Goal: Task Accomplishment & Management: Complete application form

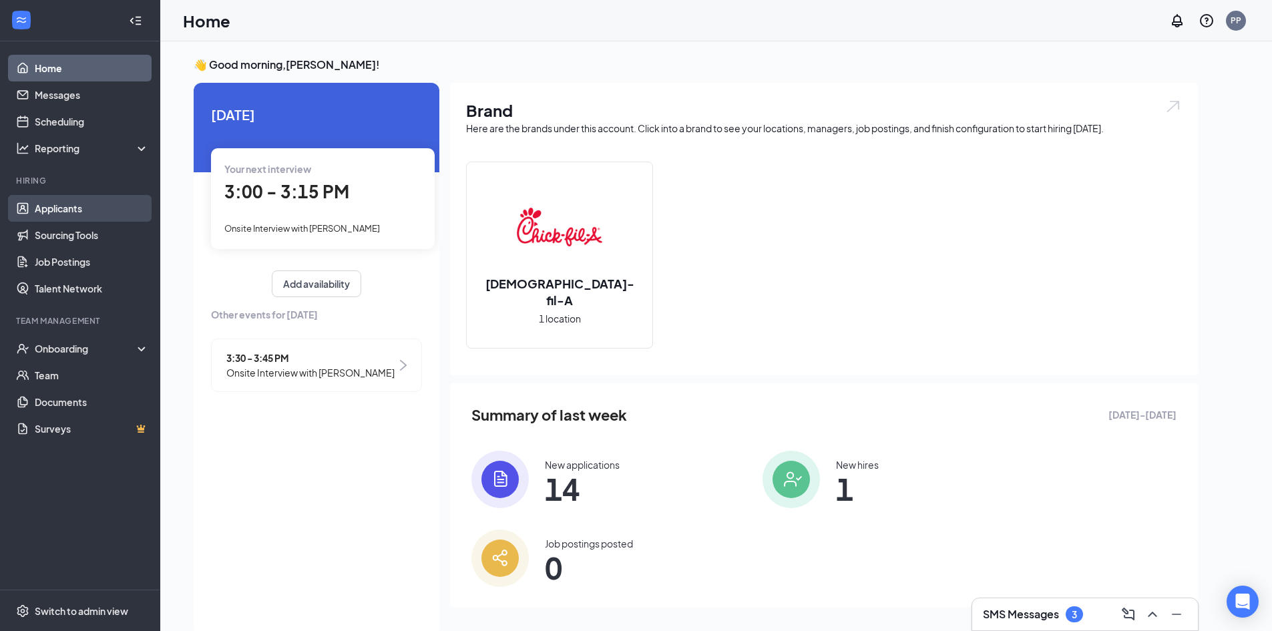
click at [59, 204] on link "Applicants" at bounding box center [92, 208] width 114 height 27
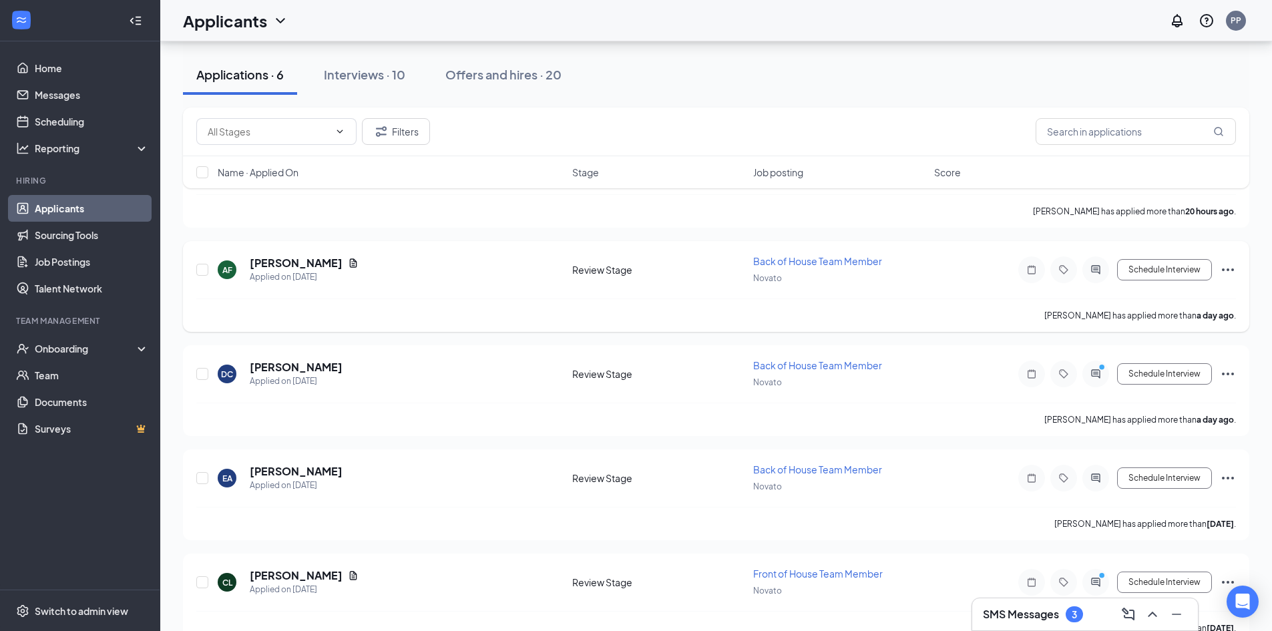
scroll to position [257, 0]
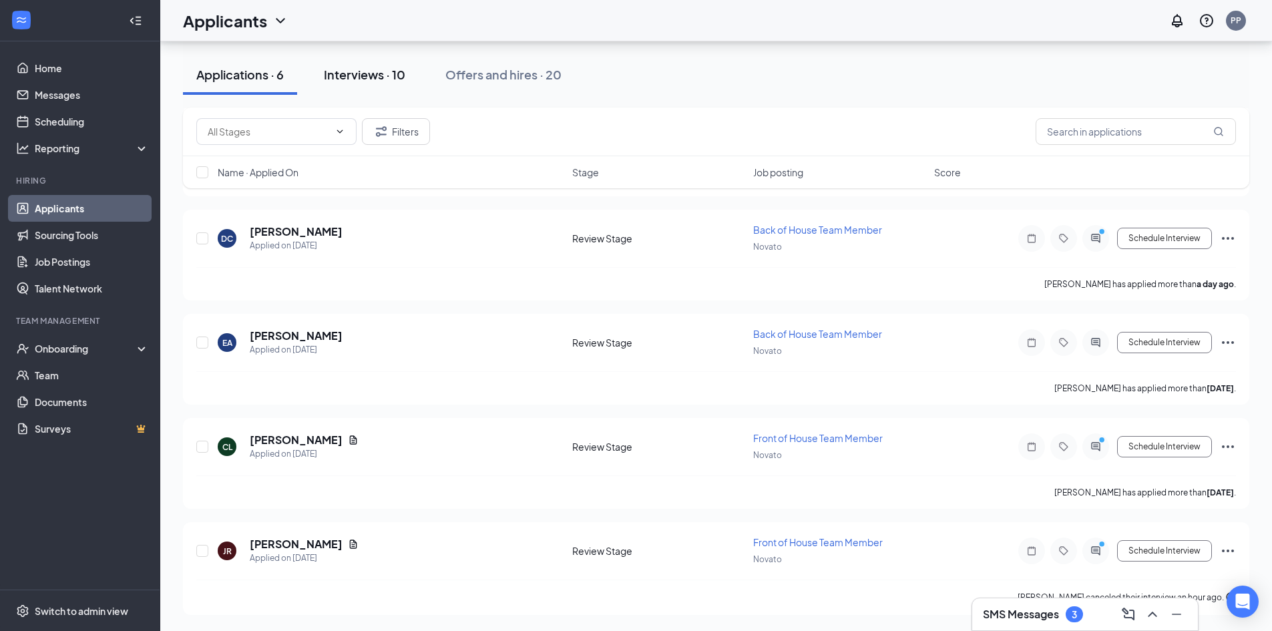
click at [361, 84] on button "Interviews · 10" at bounding box center [365, 75] width 108 height 40
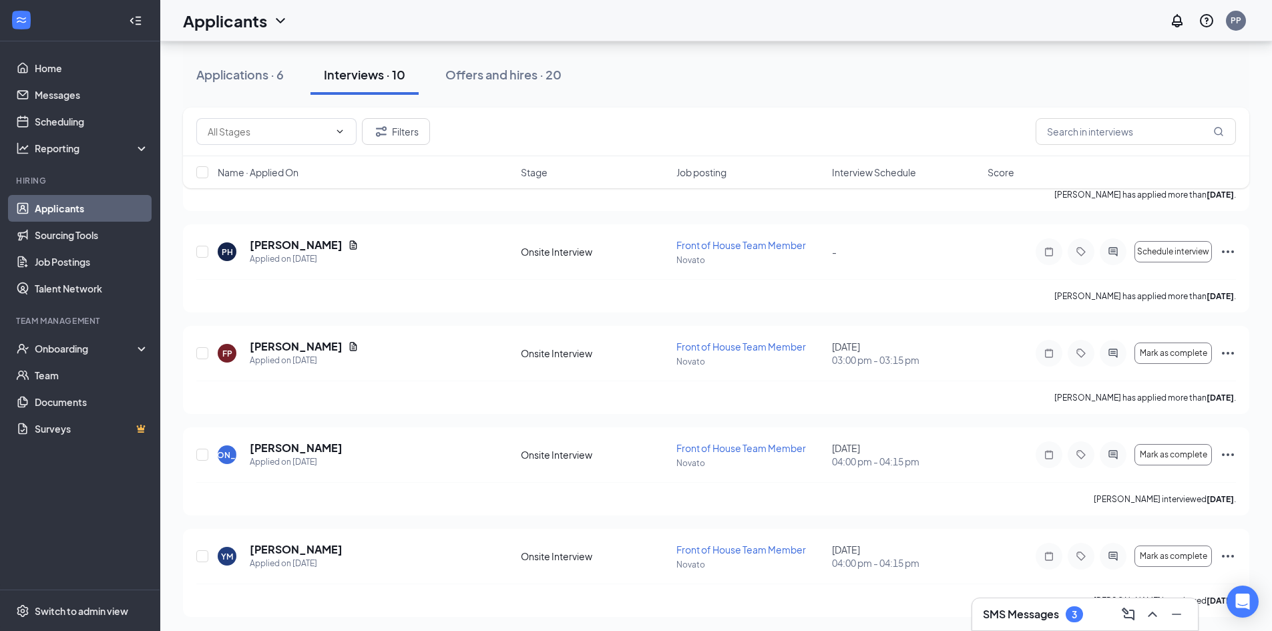
scroll to position [645, 0]
click at [1230, 248] on icon "Ellipses" at bounding box center [1228, 250] width 16 height 16
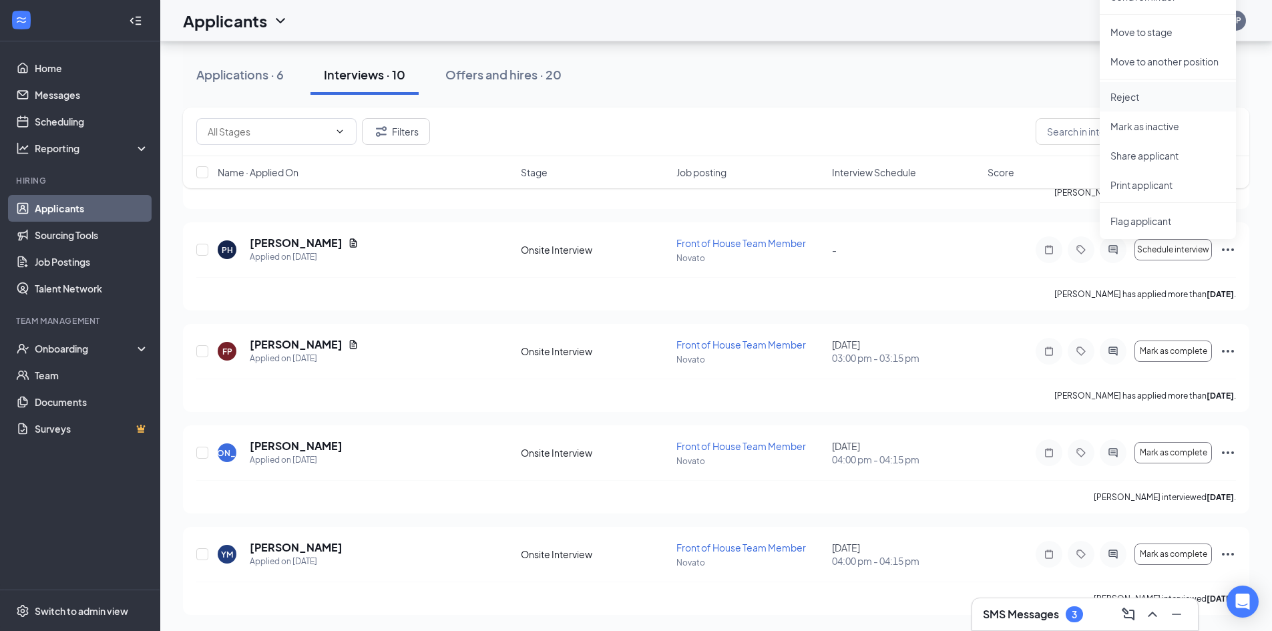
click at [1136, 88] on li "Reject" at bounding box center [1168, 96] width 136 height 29
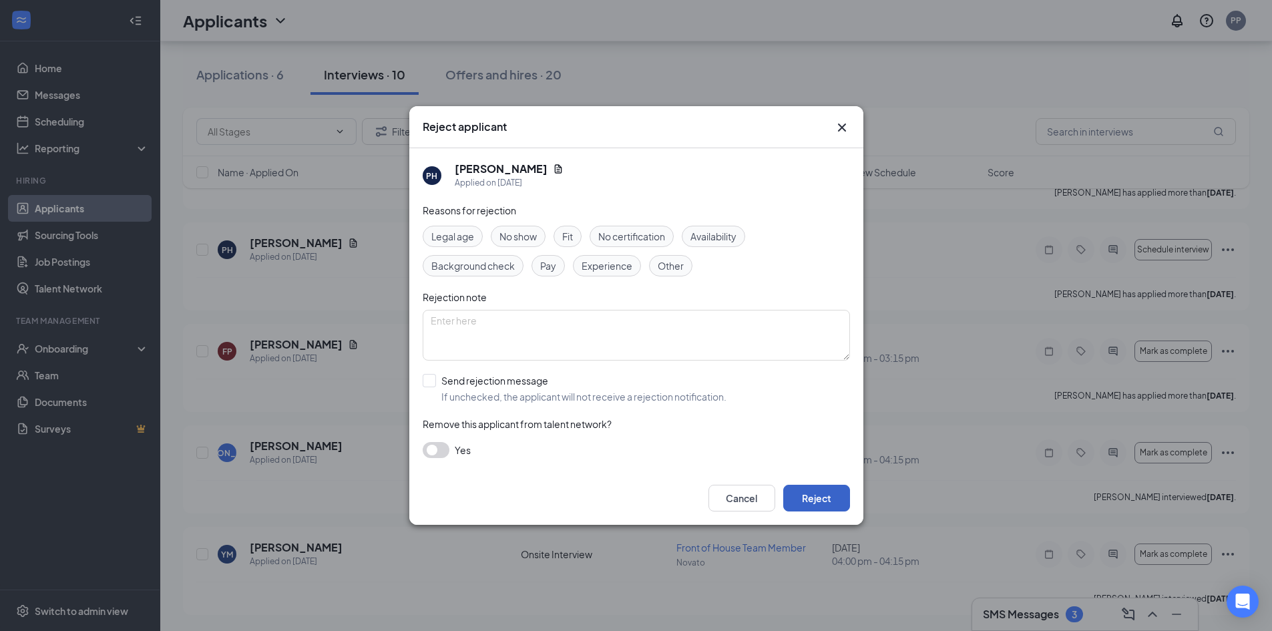
click at [822, 490] on button "Reject" at bounding box center [816, 498] width 67 height 27
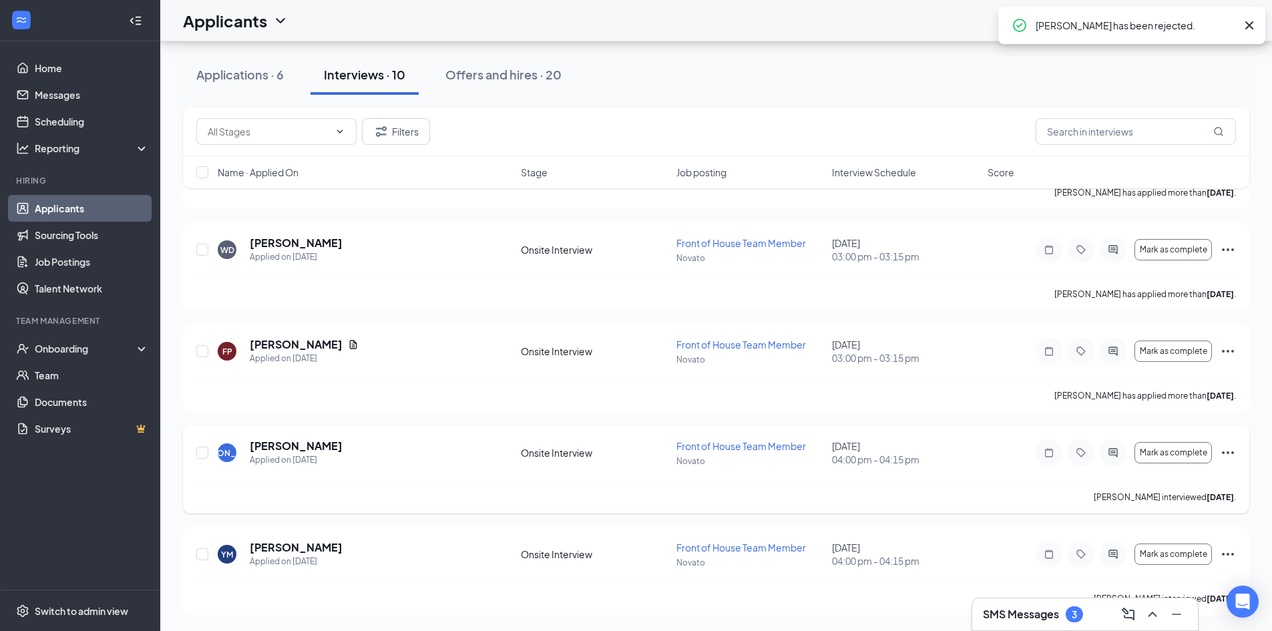
scroll to position [544, 0]
click at [1031, 611] on h3 "SMS Messages" at bounding box center [1021, 614] width 76 height 15
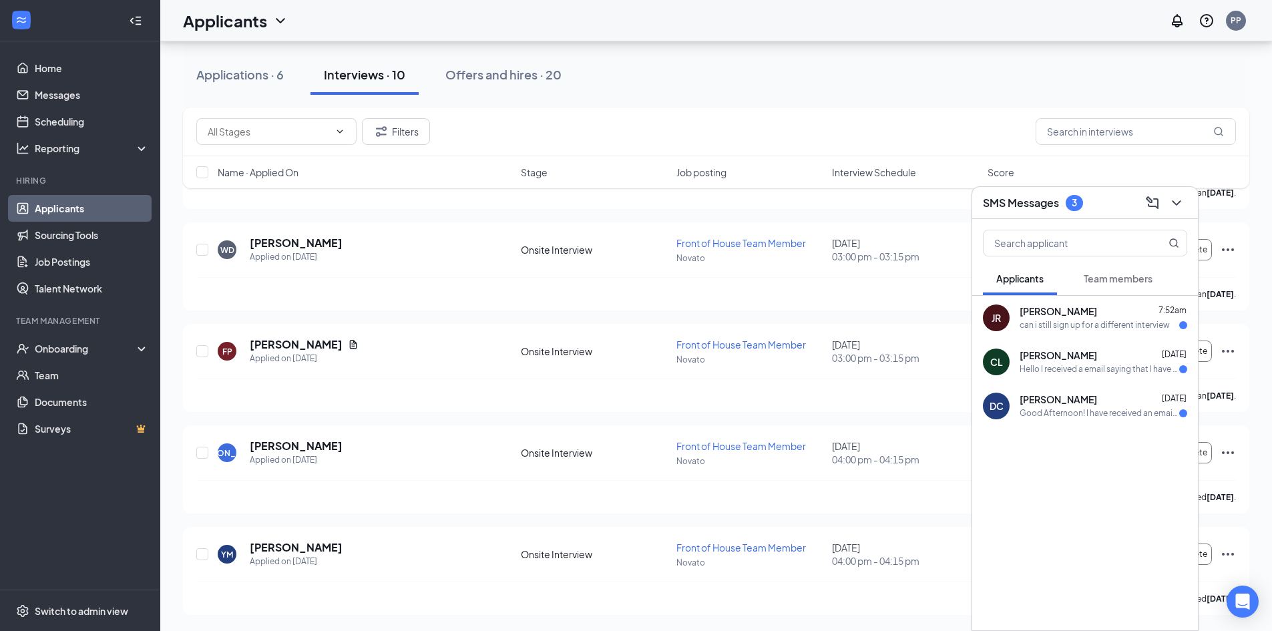
click at [1040, 413] on div "Good Afternoon! I have received an email about my application being moved to th…" at bounding box center [1100, 413] width 160 height 11
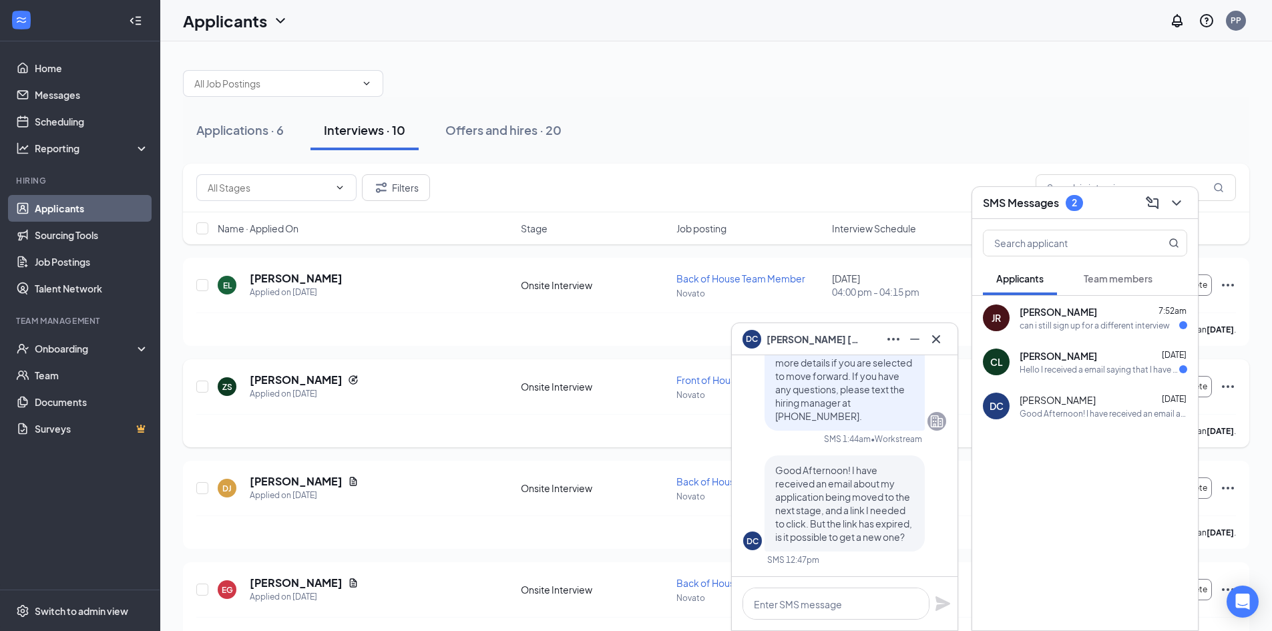
scroll to position [0, 0]
click at [1077, 364] on div "Hello I received a email saying that I have to fill out additional information …" at bounding box center [1100, 369] width 160 height 11
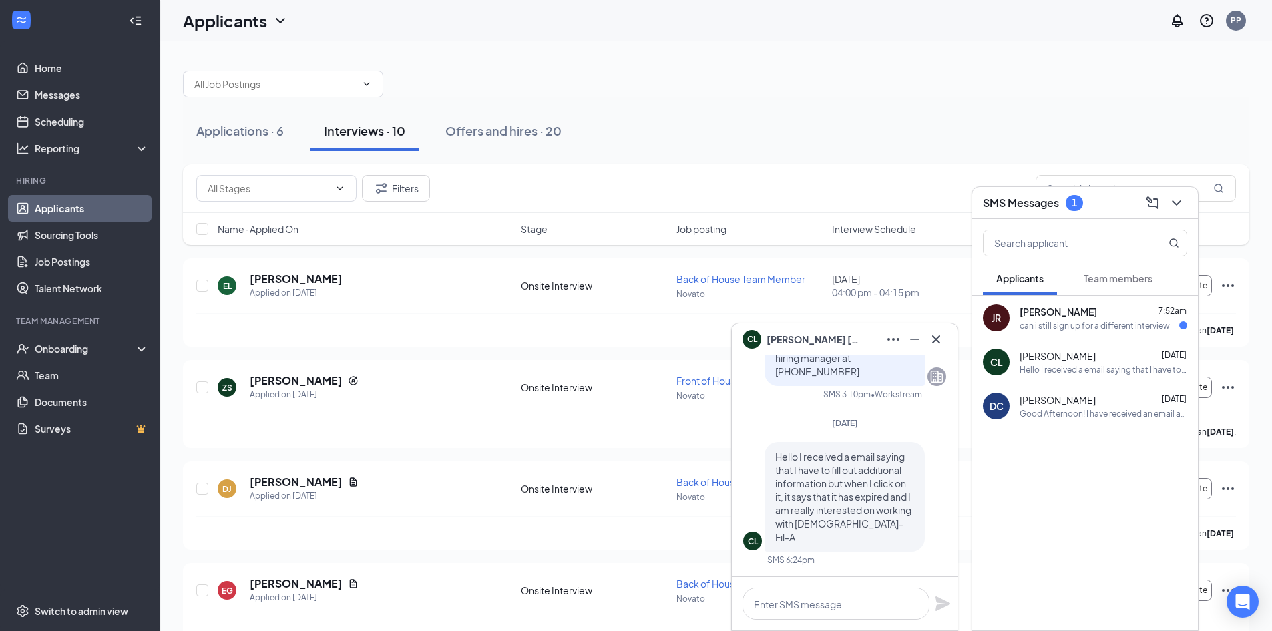
click at [1071, 327] on div "can i still sign up for a different interview" at bounding box center [1095, 325] width 150 height 11
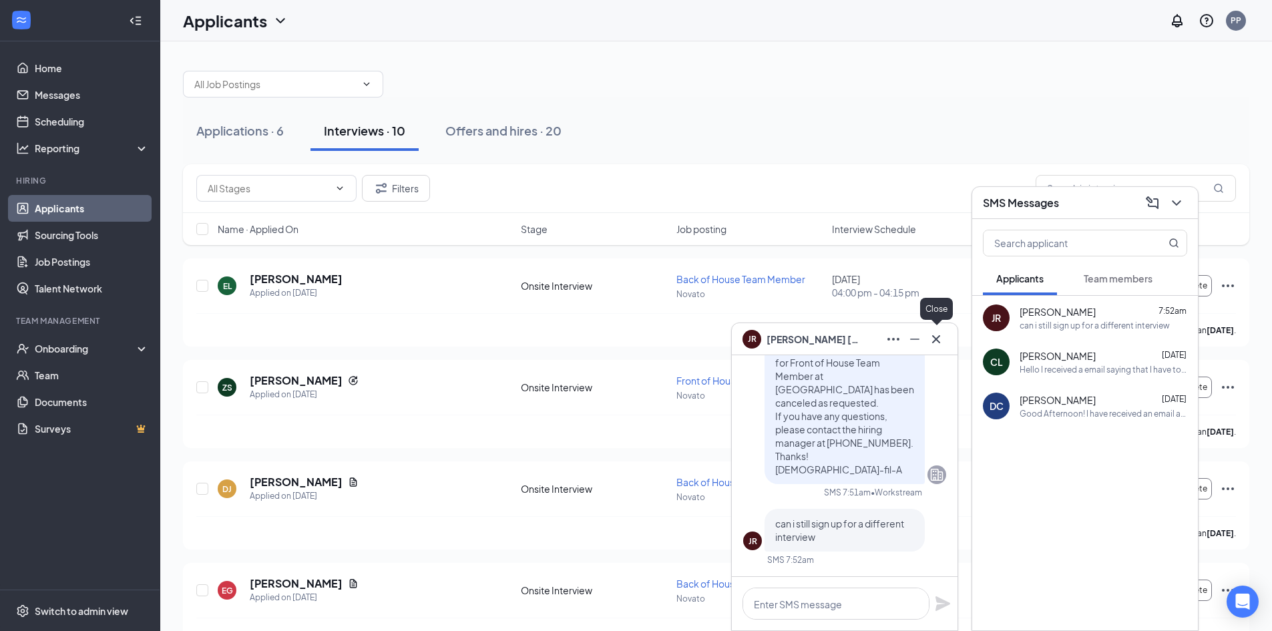
click at [938, 333] on icon "Cross" at bounding box center [936, 339] width 16 height 16
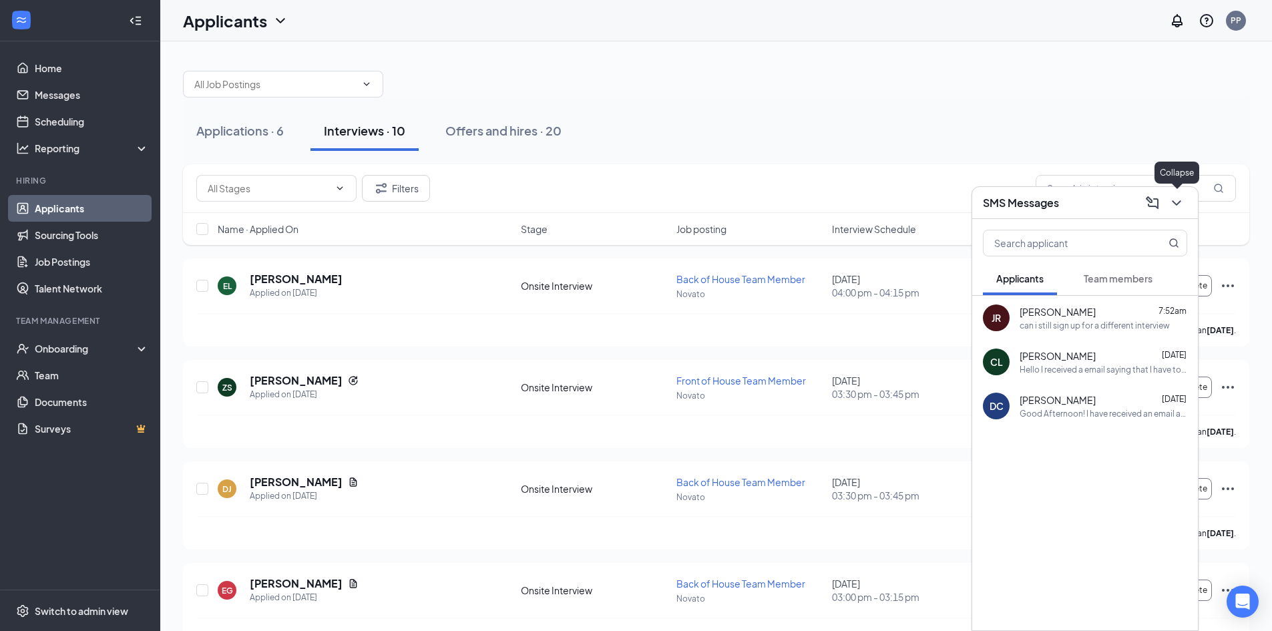
click at [1182, 195] on icon "ChevronDown" at bounding box center [1177, 203] width 16 height 16
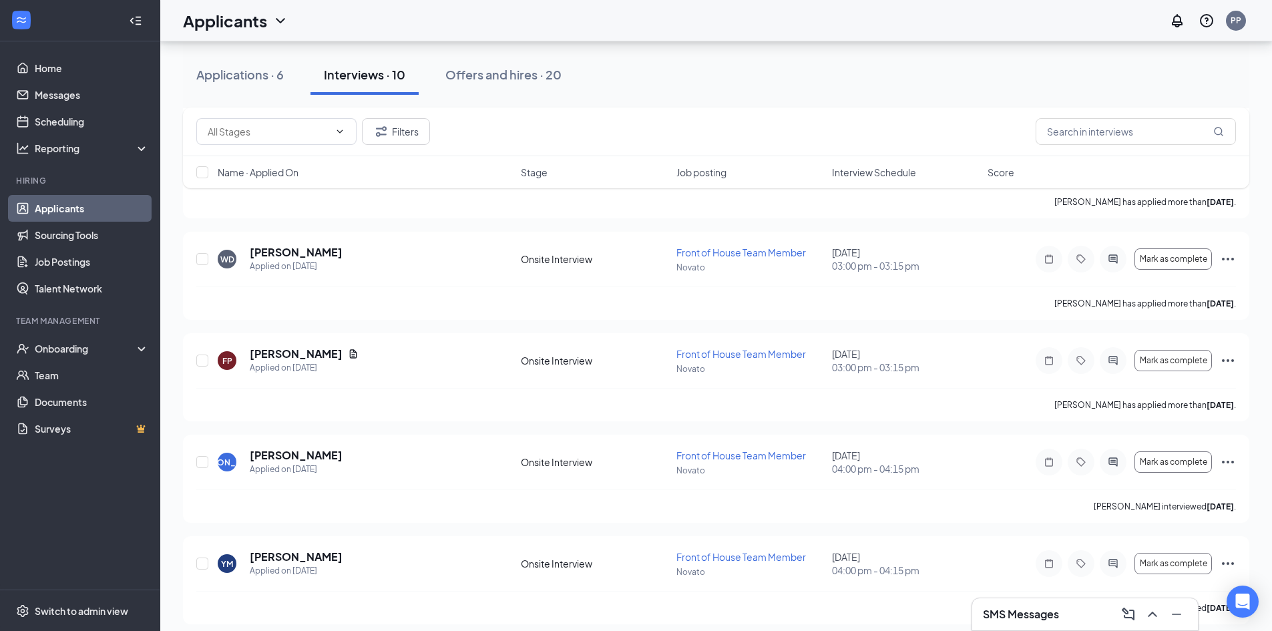
scroll to position [544, 0]
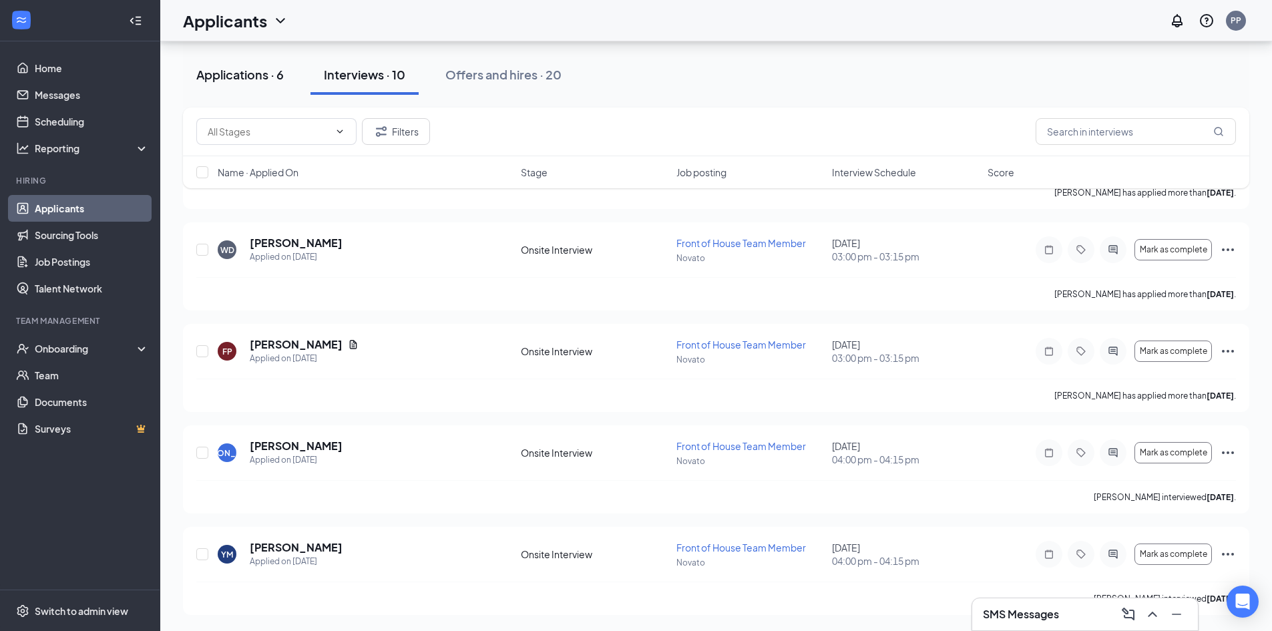
click at [247, 79] on div "Applications · 6" at bounding box center [239, 74] width 87 height 17
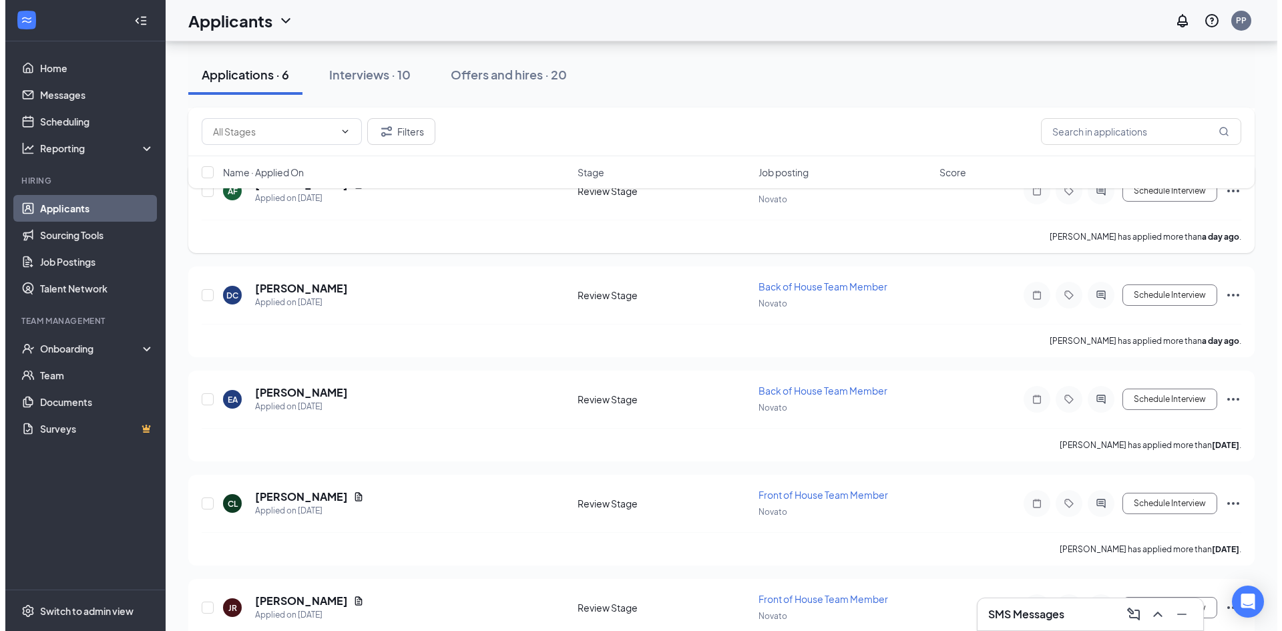
scroll to position [257, 0]
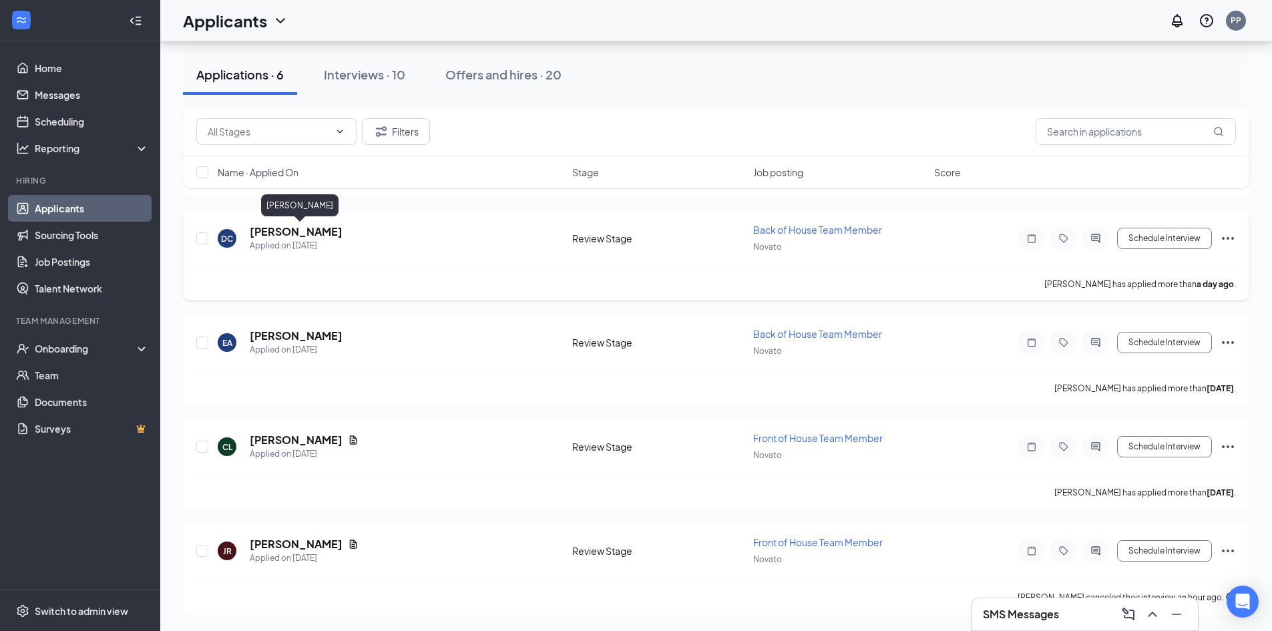
click at [337, 228] on h5 "[PERSON_NAME]" at bounding box center [296, 231] width 93 height 15
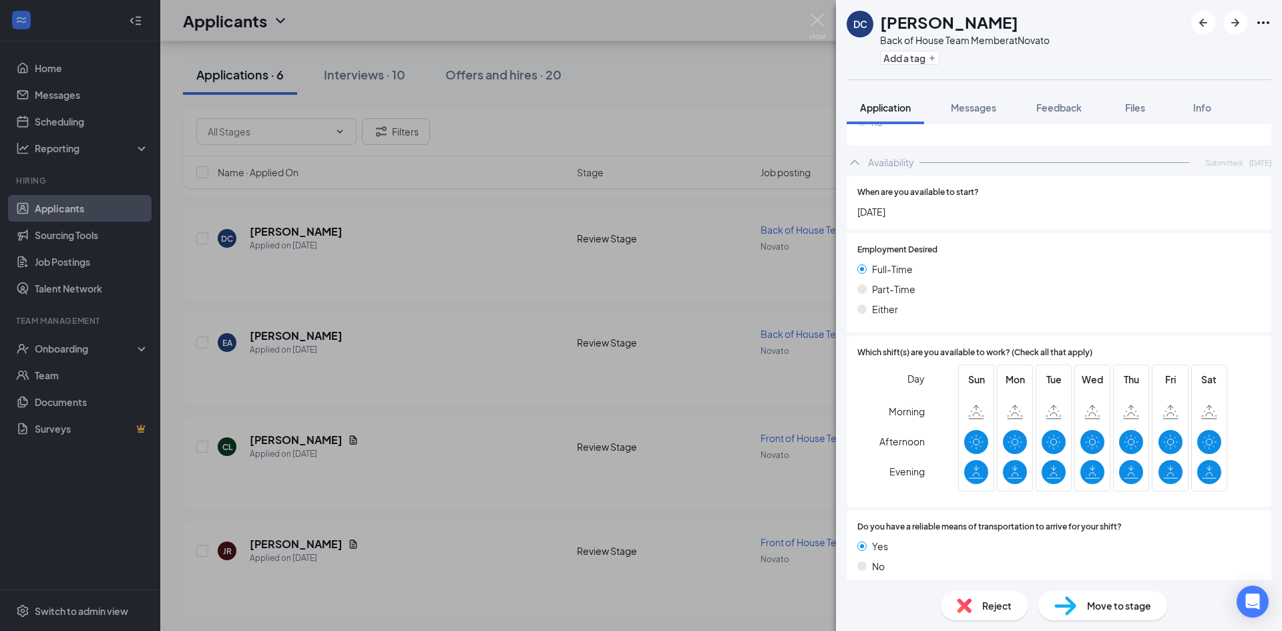
click at [1096, 610] on span "Move to stage" at bounding box center [1119, 605] width 64 height 15
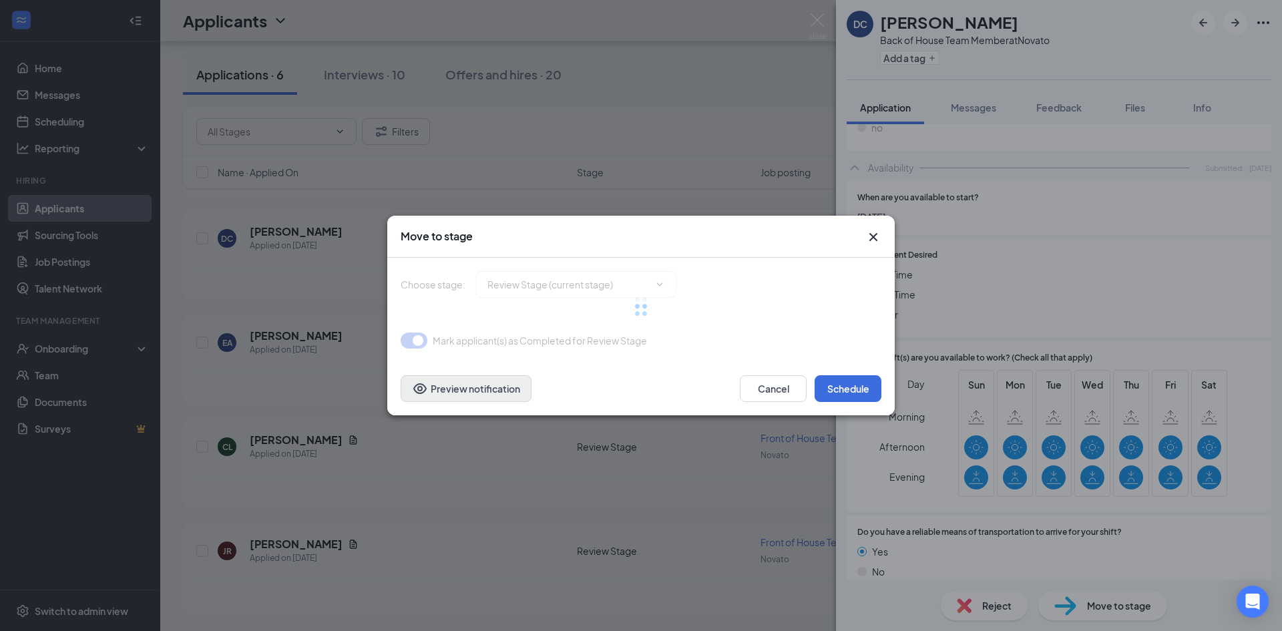
type input "Onsite Interview (next stage)"
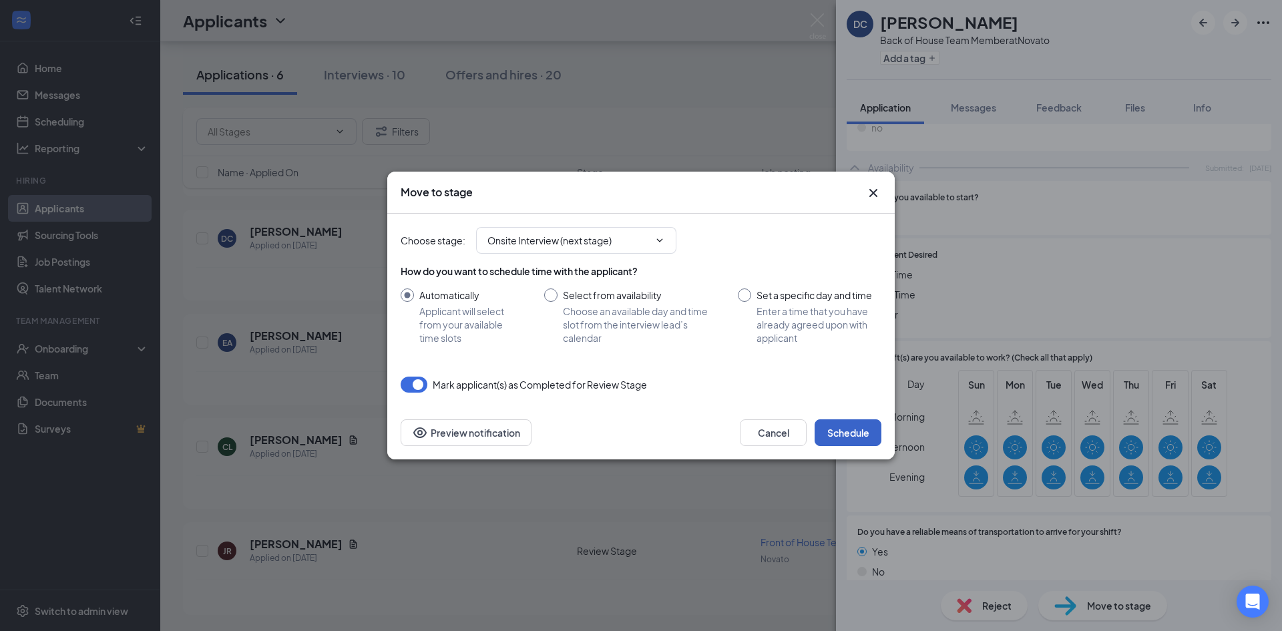
click at [870, 433] on button "Schedule" at bounding box center [848, 432] width 67 height 27
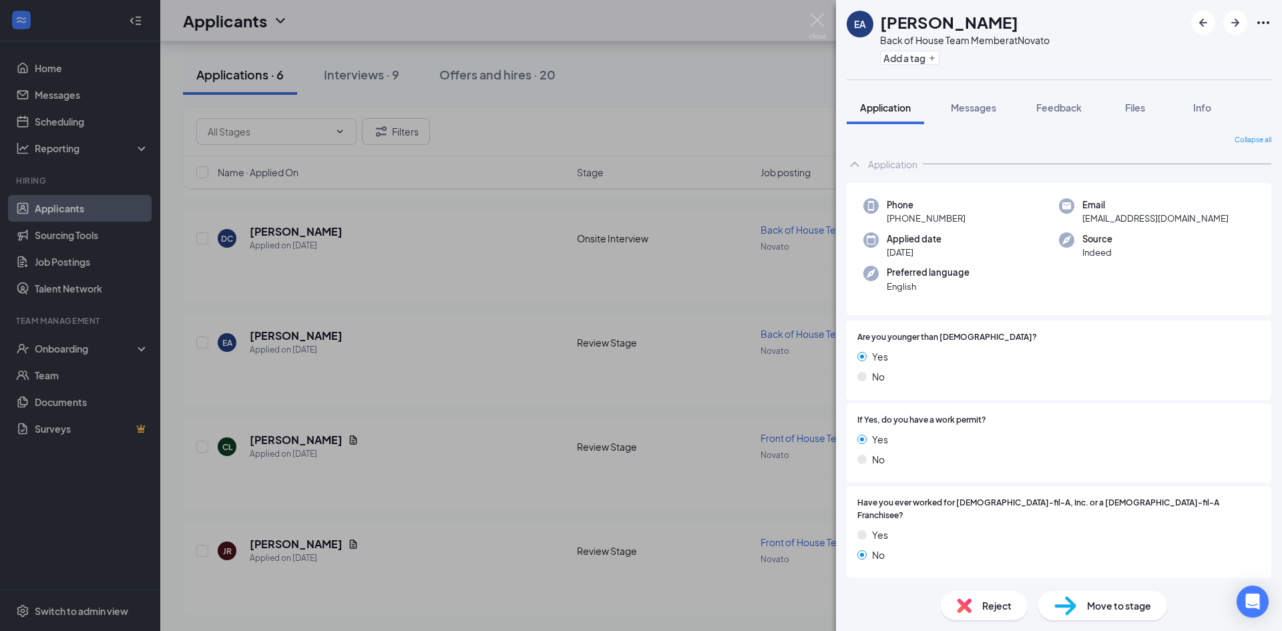
click at [752, 114] on div "EA [PERSON_NAME] Back of House Team Member at Novato Add a tag Application Mess…" at bounding box center [641, 315] width 1282 height 631
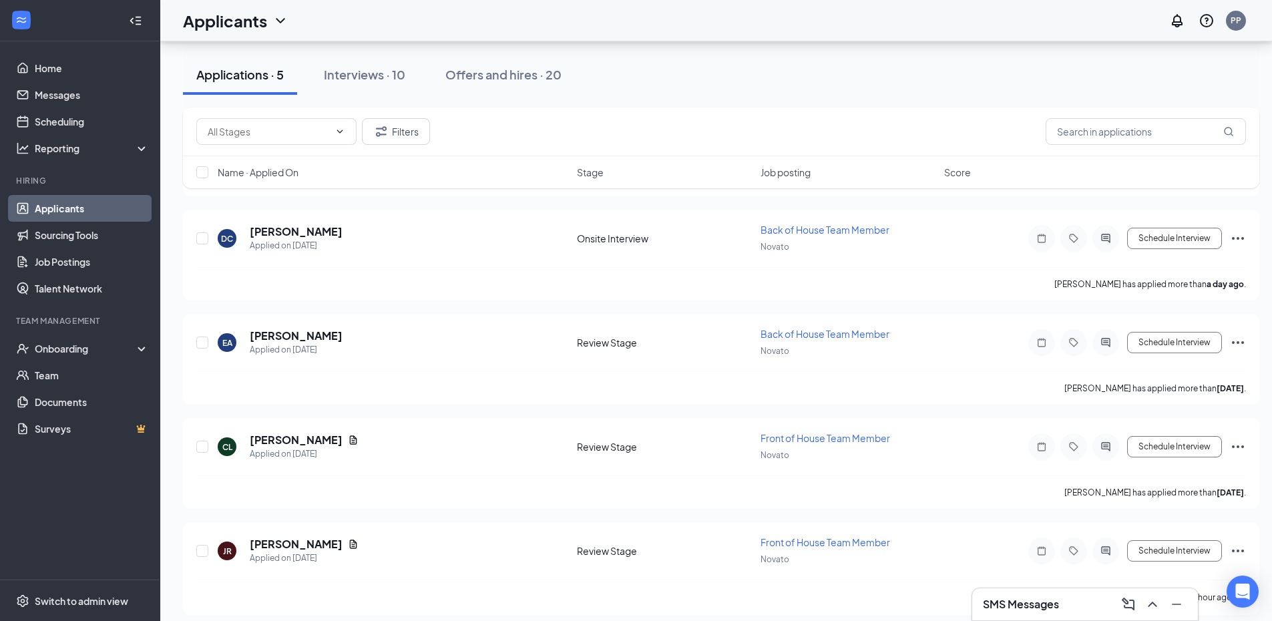
scroll to position [163, 0]
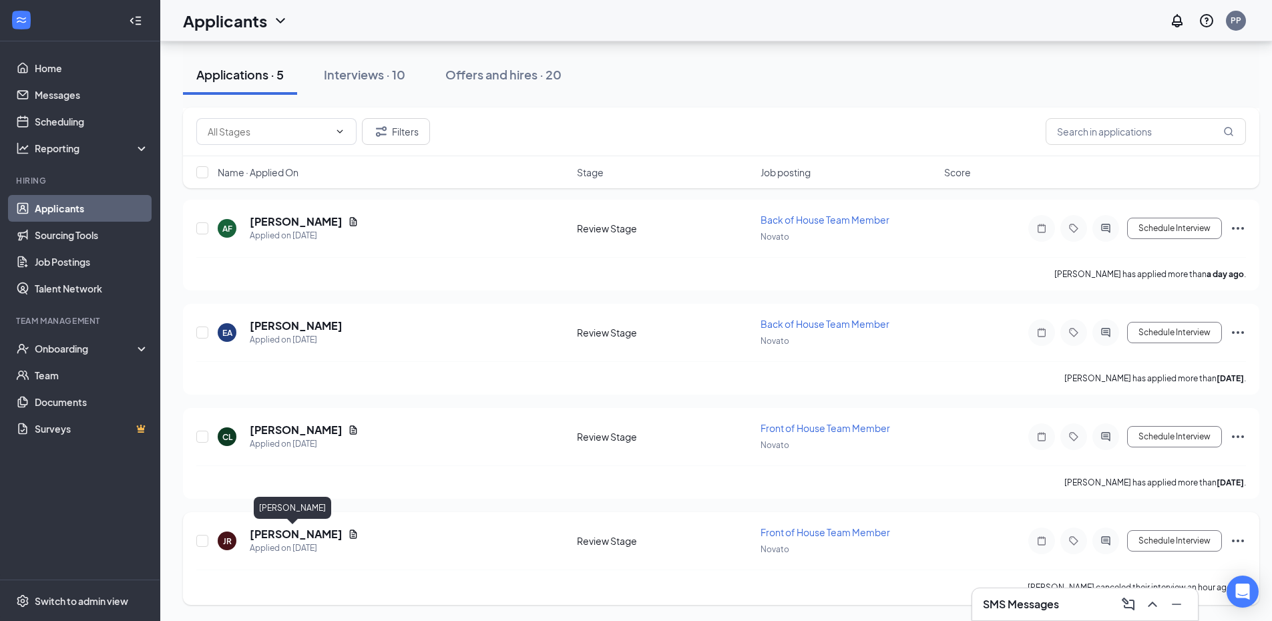
click at [301, 531] on h5 "[PERSON_NAME]" at bounding box center [296, 534] width 93 height 15
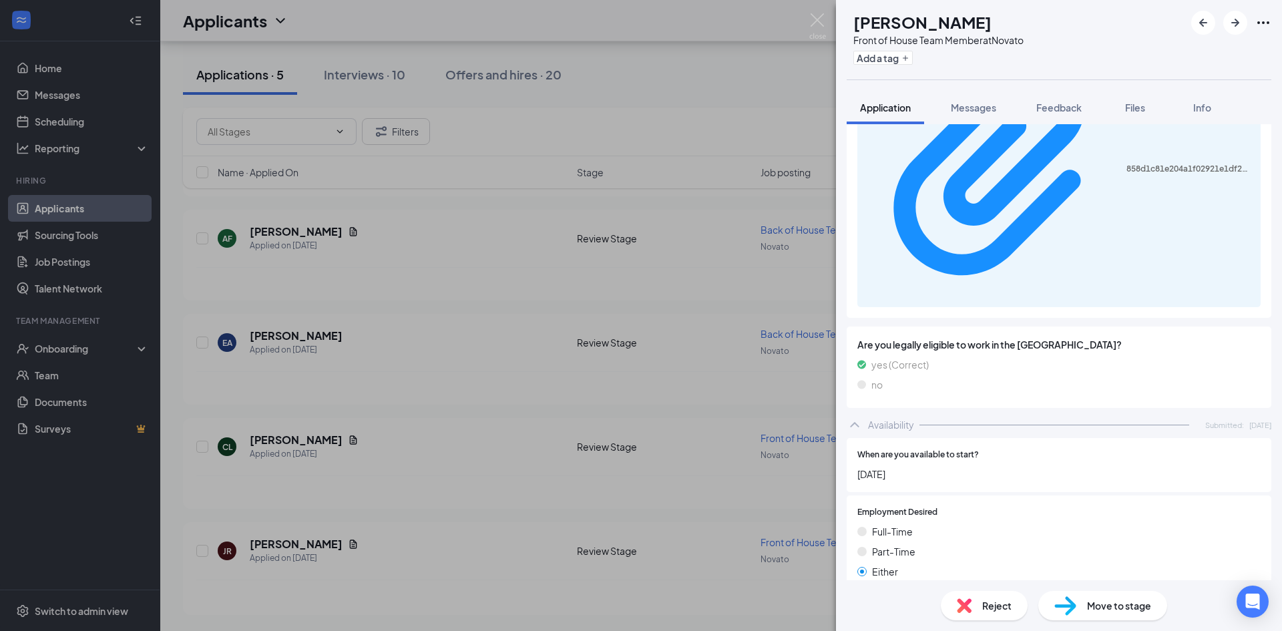
scroll to position [708, 0]
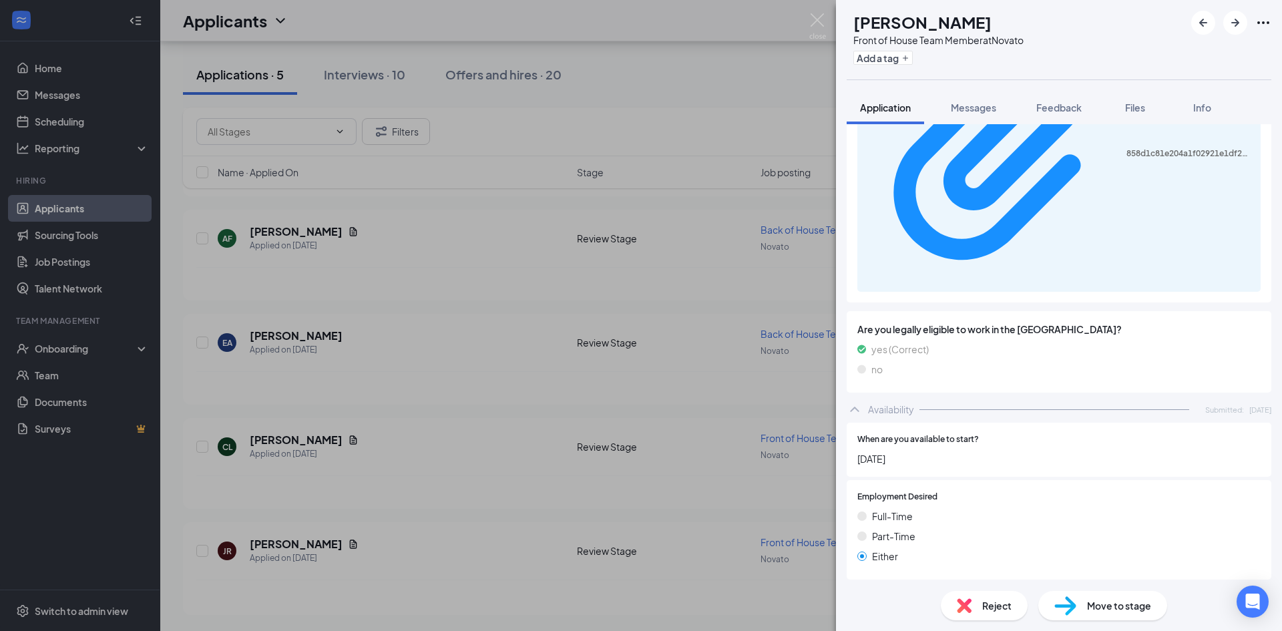
click at [1119, 607] on span "Move to stage" at bounding box center [1119, 605] width 64 height 15
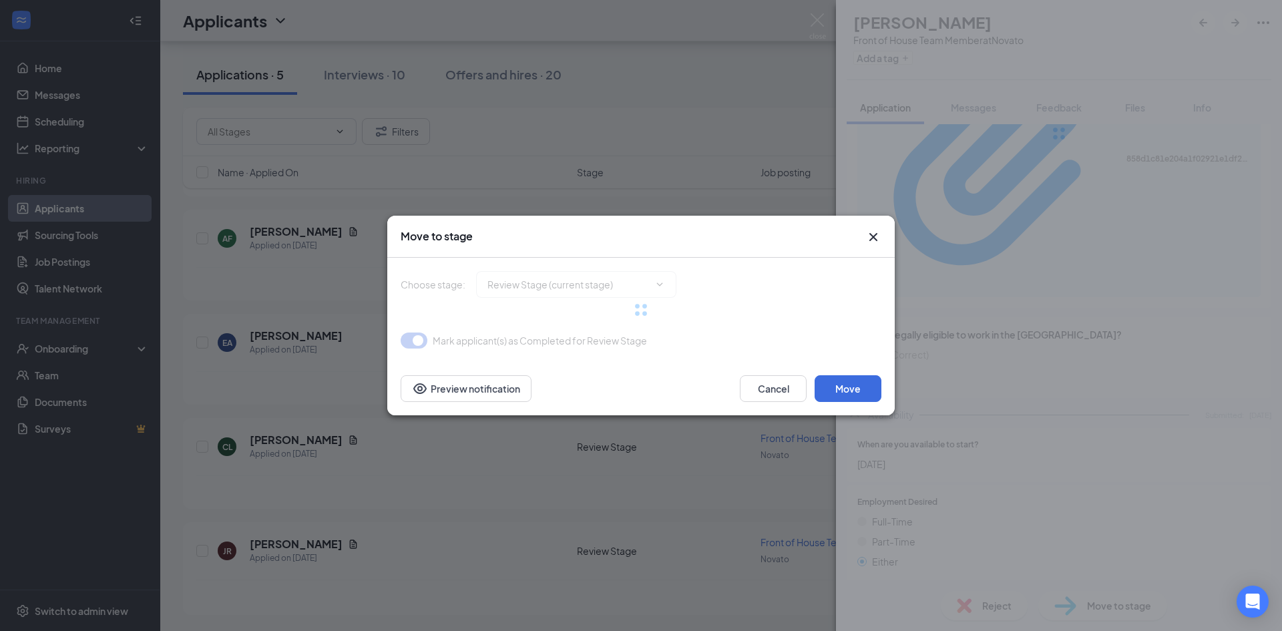
type input "Onsite Interview (next stage)"
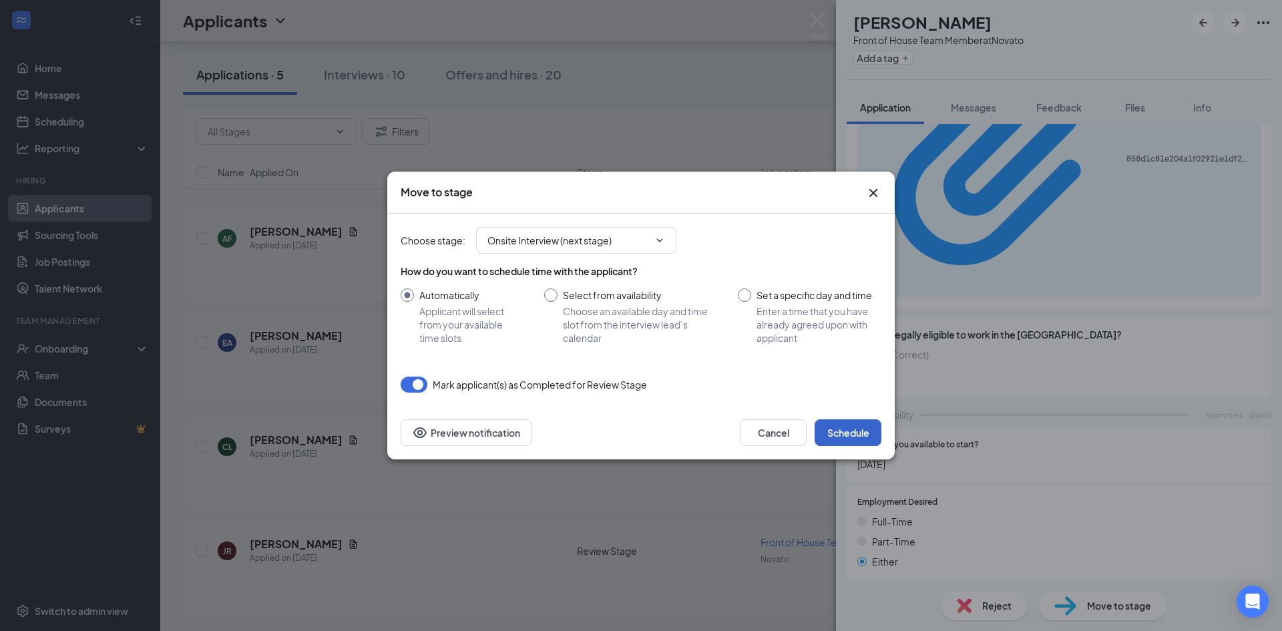
click at [846, 439] on button "Schedule" at bounding box center [848, 432] width 67 height 27
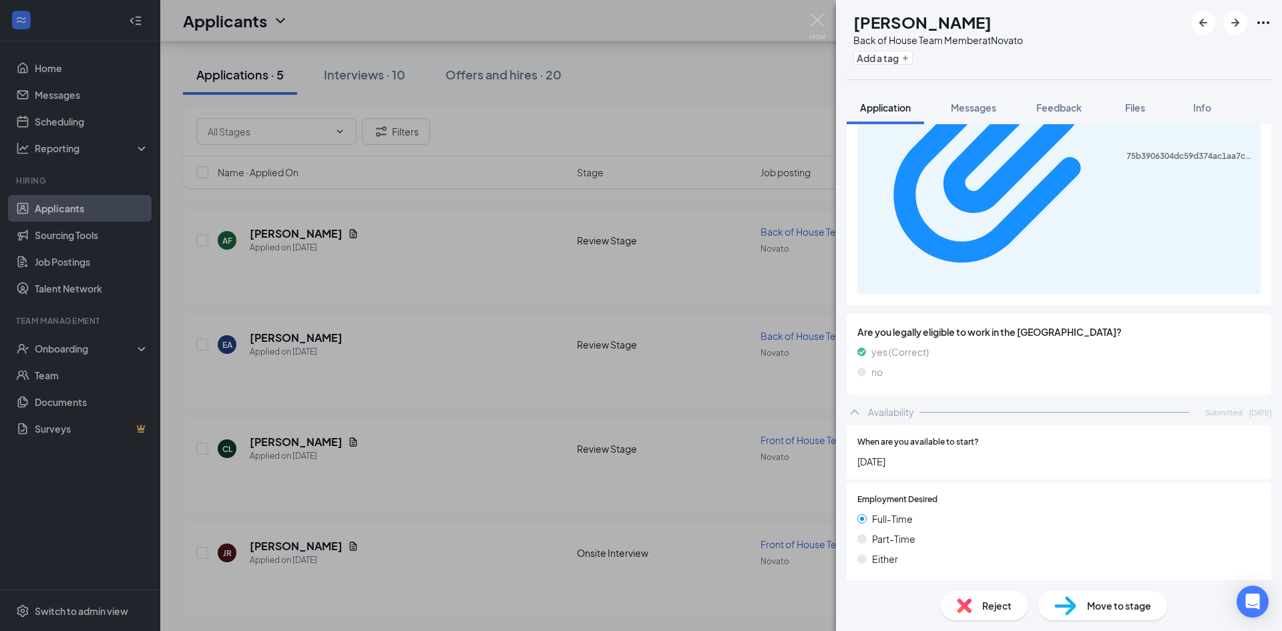
scroll to position [708, 0]
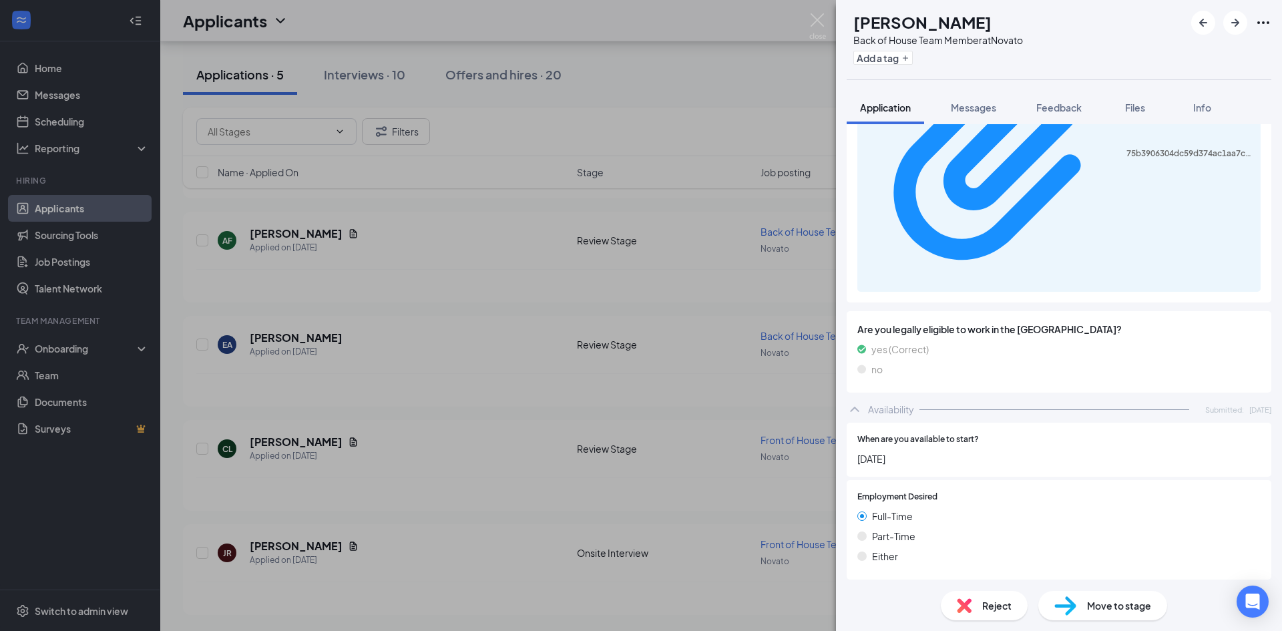
click at [1076, 602] on img at bounding box center [1066, 605] width 22 height 19
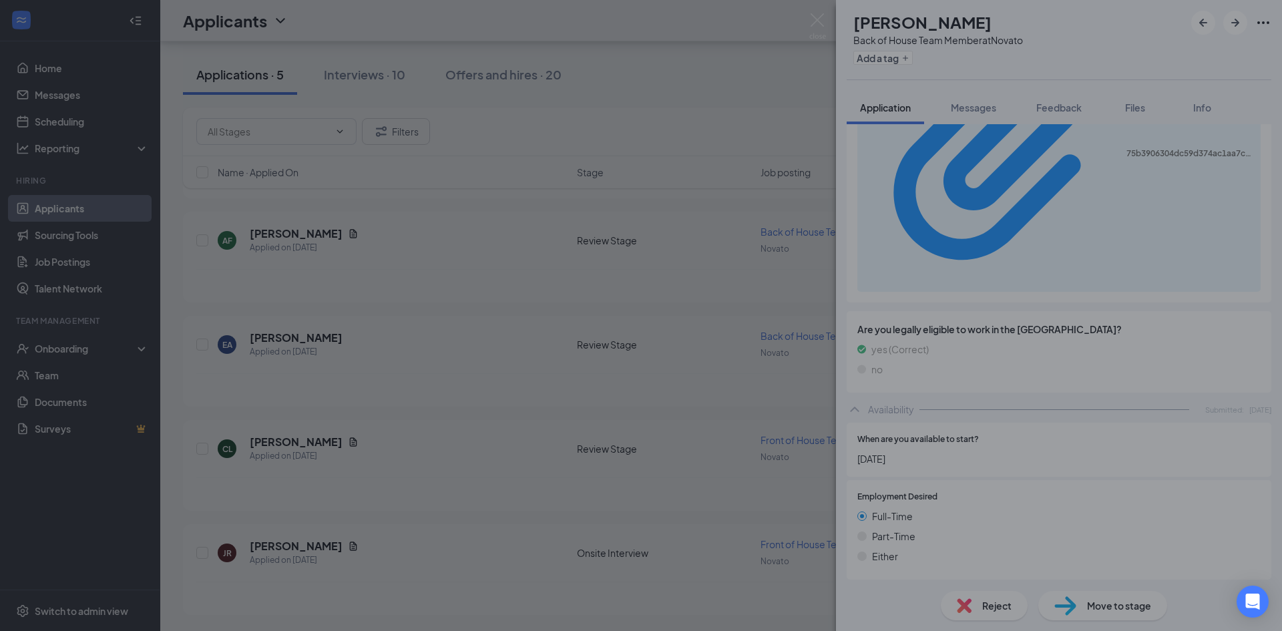
scroll to position [703, 0]
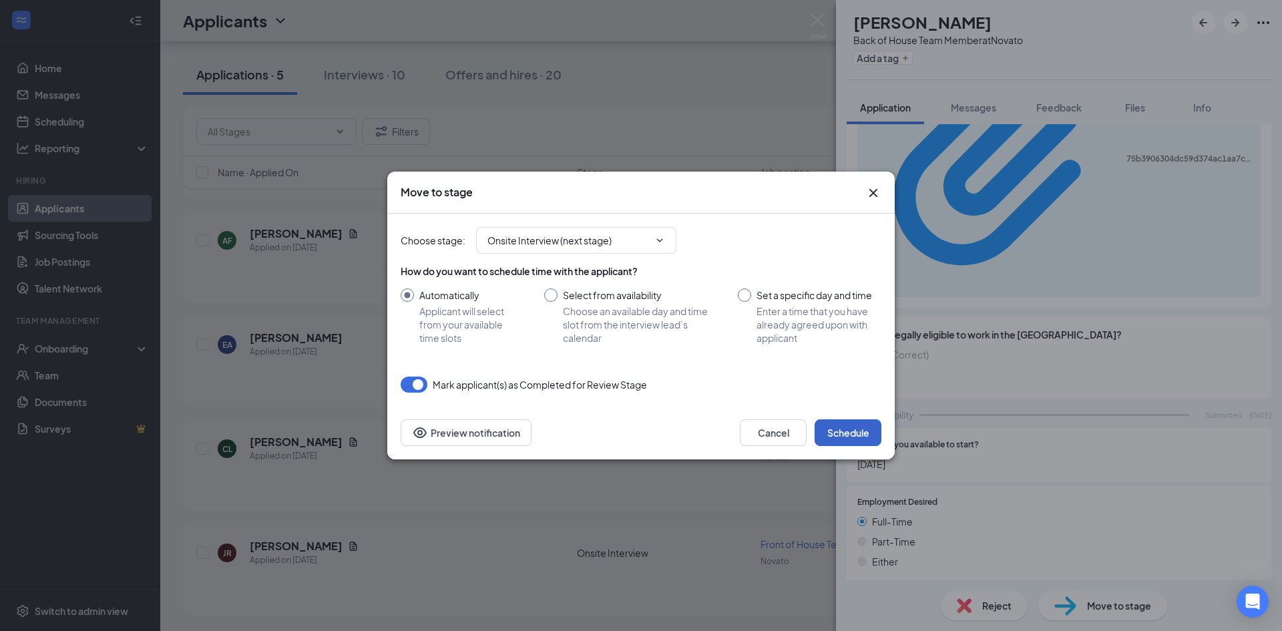
click at [868, 427] on button "Schedule" at bounding box center [848, 432] width 67 height 27
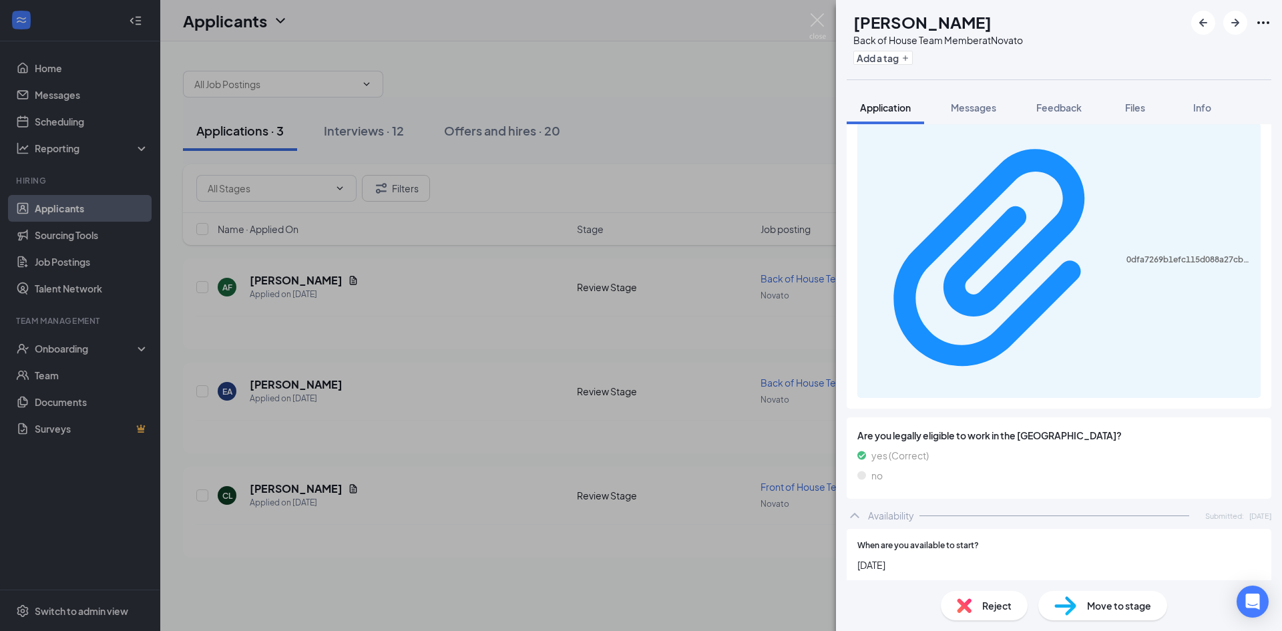
scroll to position [708, 0]
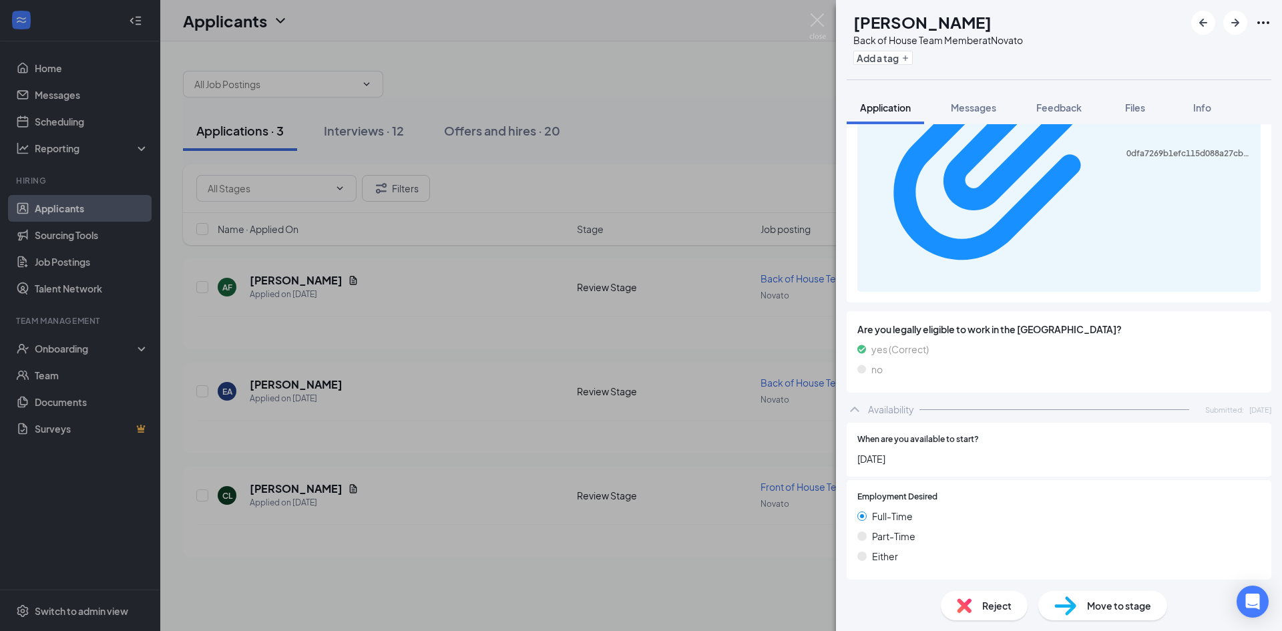
click at [1106, 614] on div "Move to stage" at bounding box center [1103, 605] width 129 height 29
type input "Onsite Interview (next stage)"
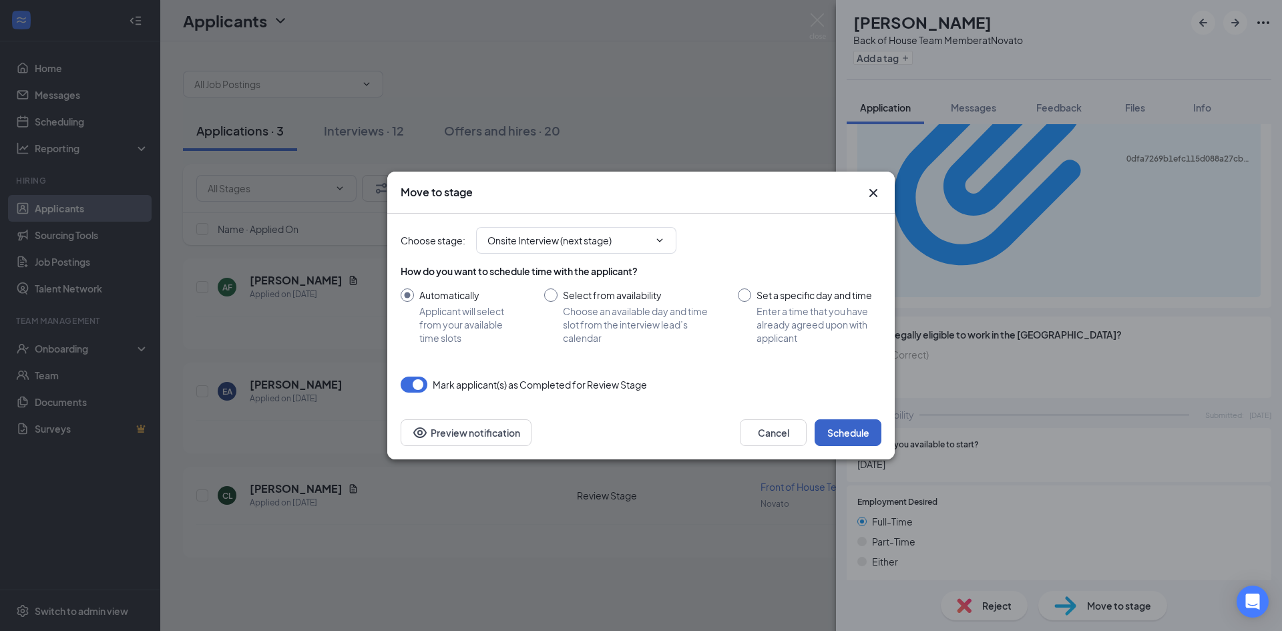
click at [848, 435] on button "Schedule" at bounding box center [848, 432] width 67 height 27
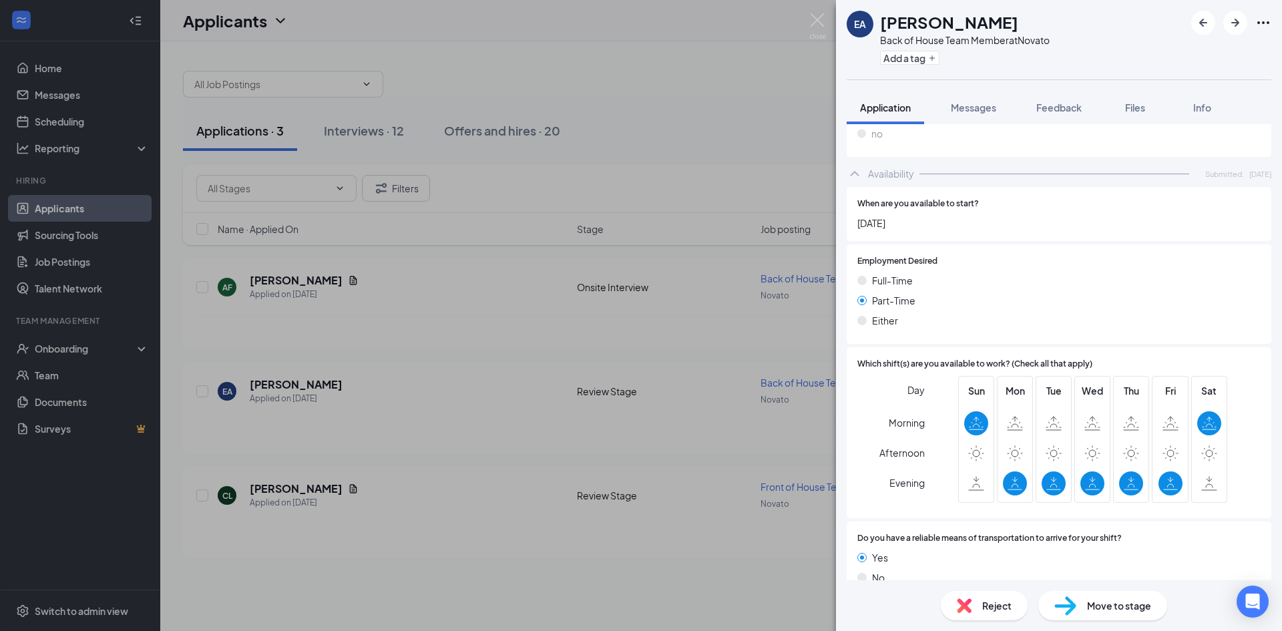
scroll to position [635, 0]
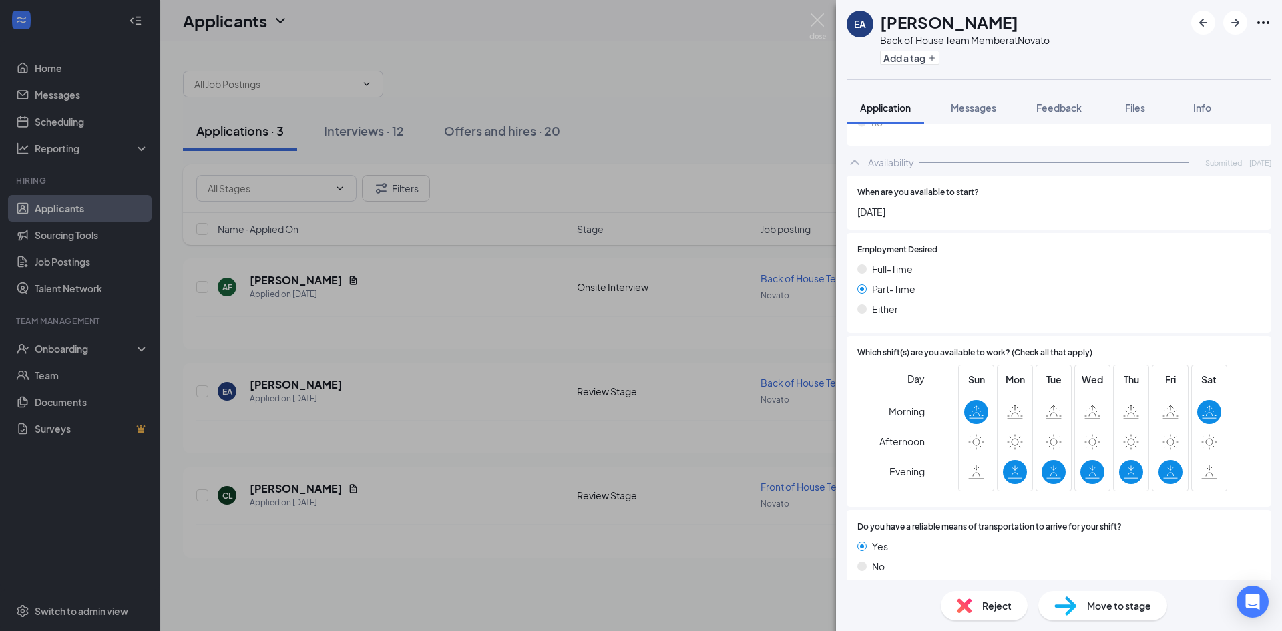
click at [1082, 606] on div "Move to stage" at bounding box center [1103, 605] width 129 height 29
type input "Onsite Interview (next stage)"
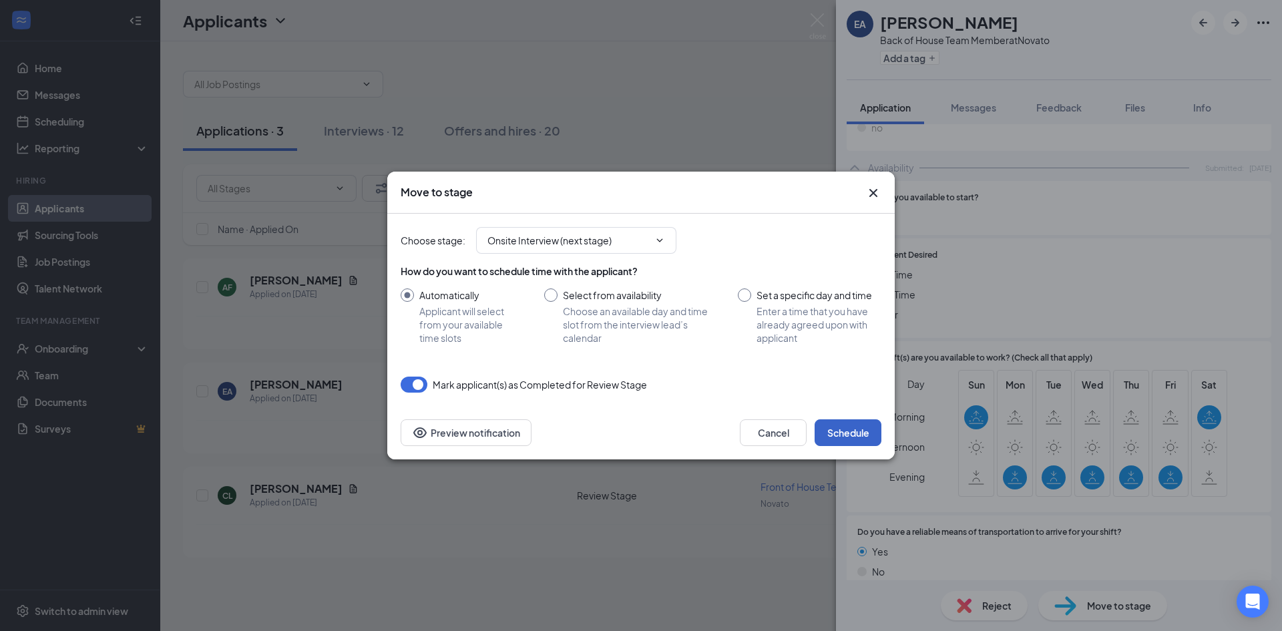
click at [871, 437] on button "Schedule" at bounding box center [848, 432] width 67 height 27
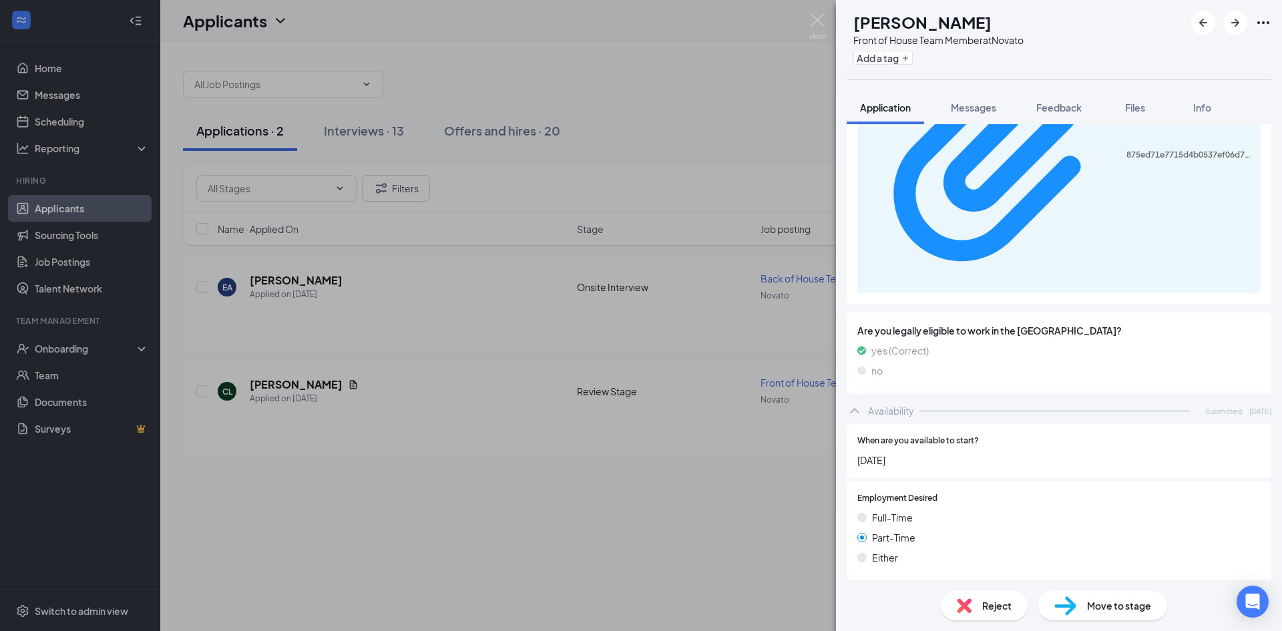
scroll to position [737, 0]
click at [986, 608] on span "Reject" at bounding box center [996, 605] width 29 height 15
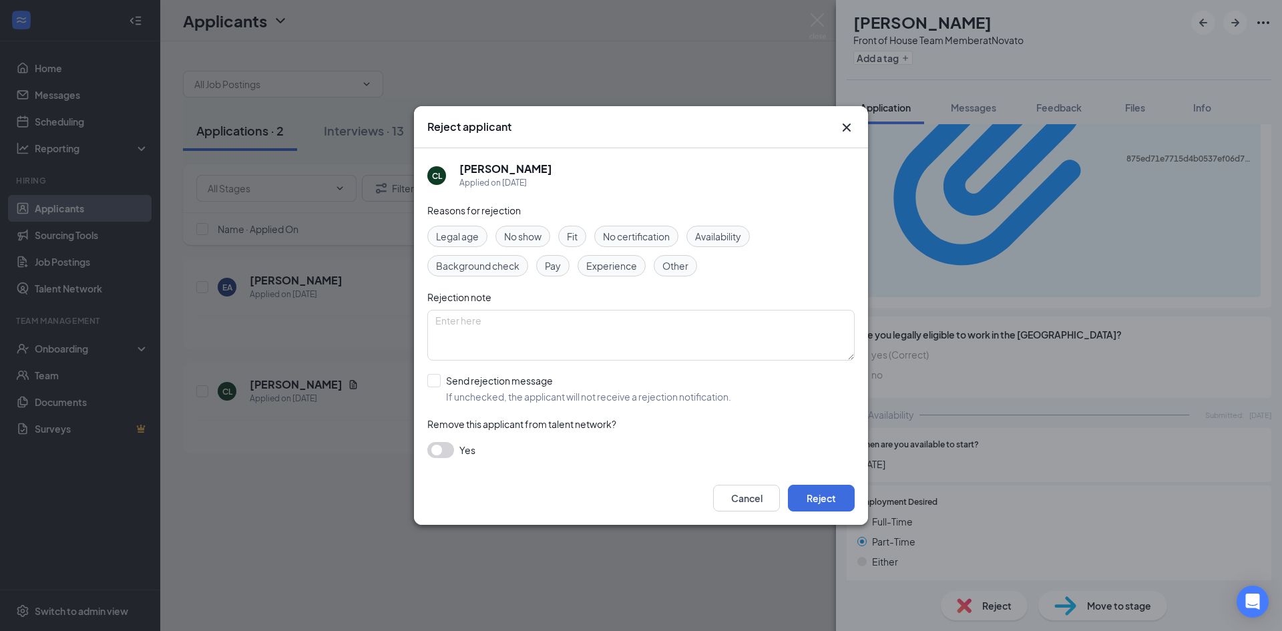
click at [422, 379] on div "CL [PERSON_NAME] Applied on [DATE] Reasons for rejection Legal age No show Fit …" at bounding box center [641, 309] width 454 height 323
click at [436, 381] on input "Send rejection message If unchecked, the applicant will not receive a rejection…" at bounding box center [579, 388] width 304 height 29
checkbox input "true"
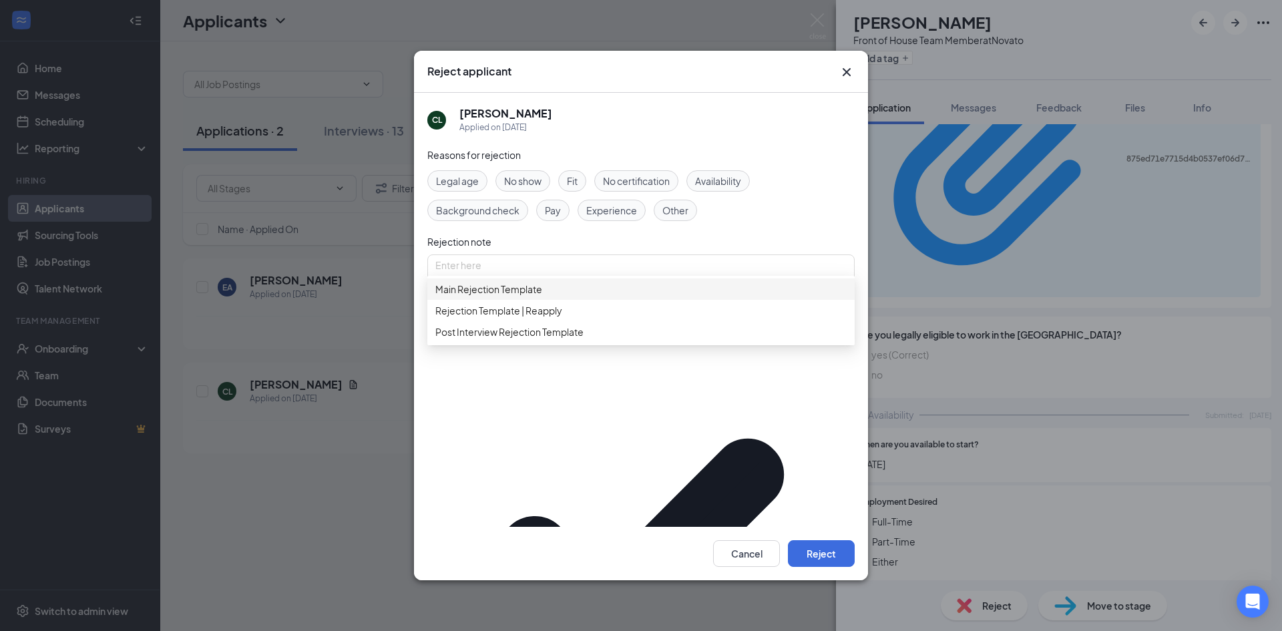
click at [540, 297] on span "Main Rejection Template" at bounding box center [488, 289] width 107 height 15
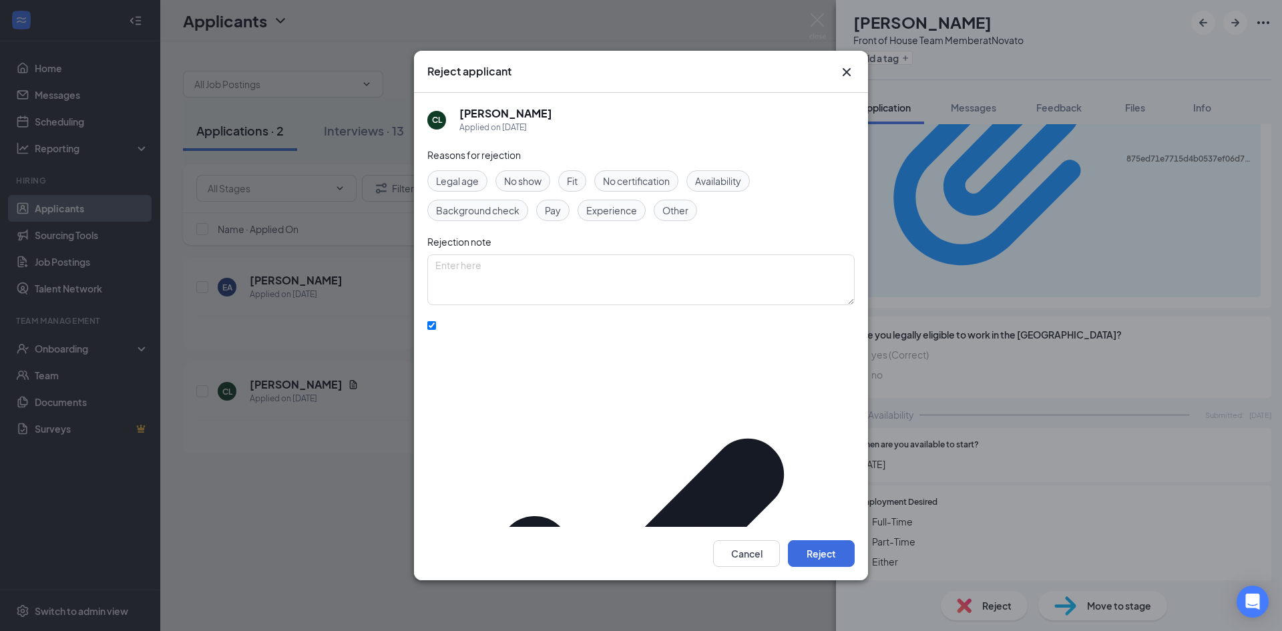
click at [733, 188] on span "Availability" at bounding box center [718, 181] width 46 height 15
click at [818, 540] on button "Reject" at bounding box center [821, 553] width 67 height 27
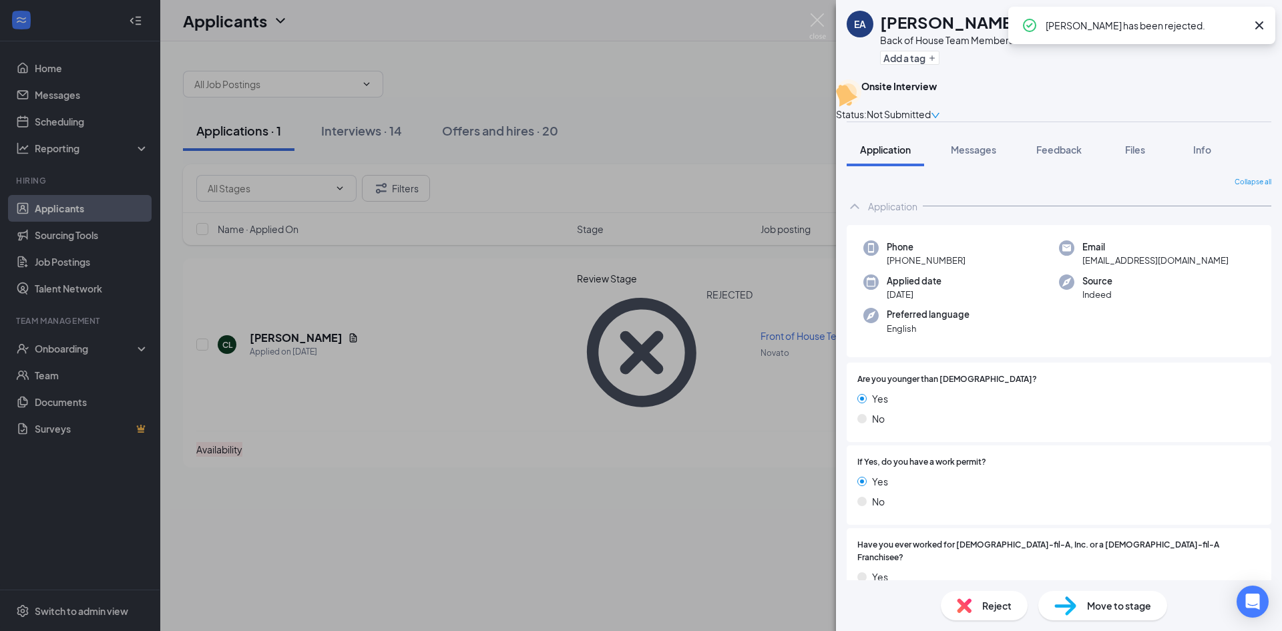
drag, startPoint x: 670, startPoint y: 129, endPoint x: 660, endPoint y: 134, distance: 11.1
click at [667, 131] on div "EA [PERSON_NAME] Back of House Team Member at Novato Add a tag Onsite Interview…" at bounding box center [641, 315] width 1282 height 631
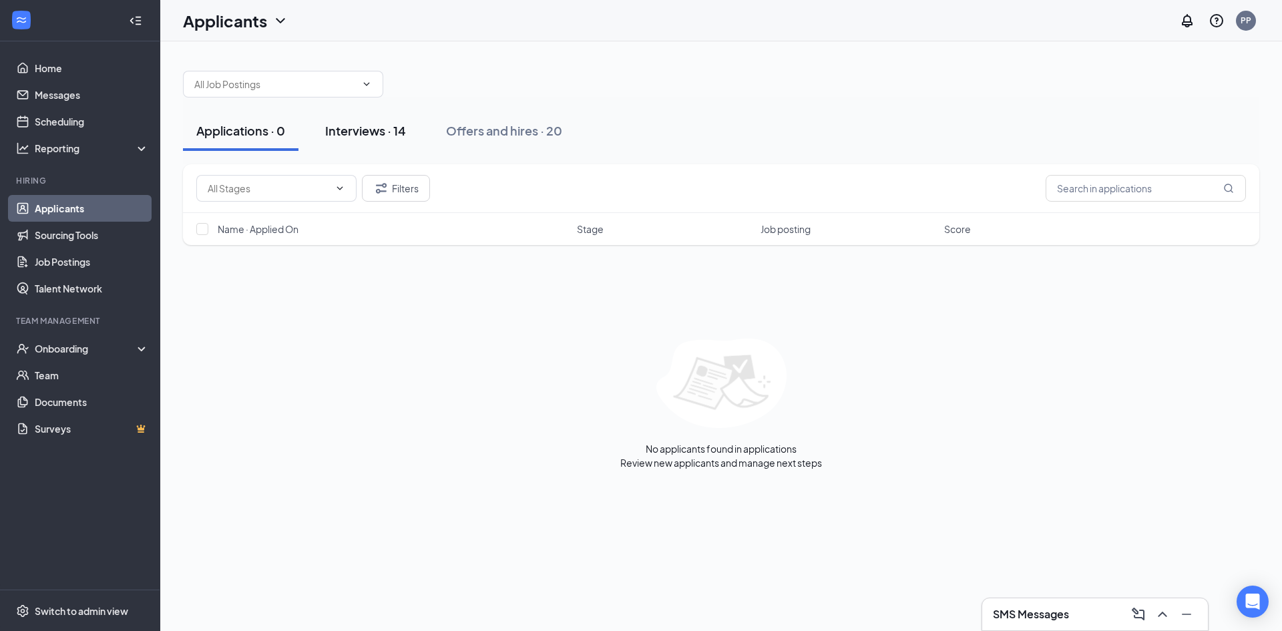
click at [358, 143] on button "Interviews · 14" at bounding box center [366, 131] width 108 height 40
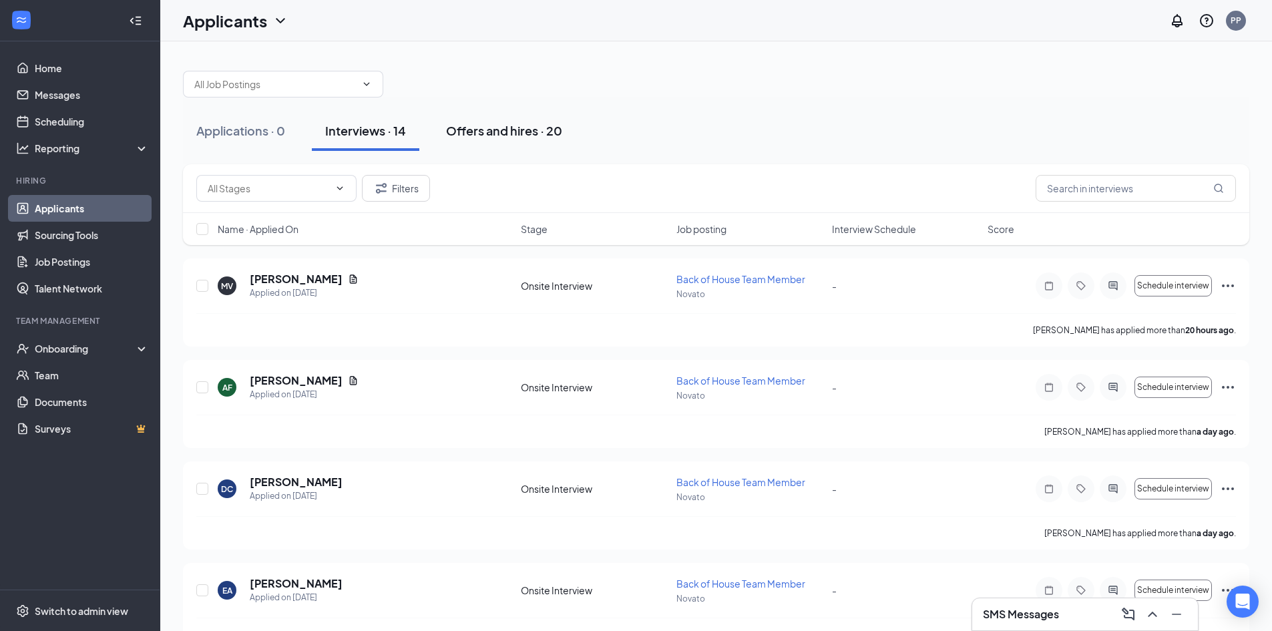
click at [504, 134] on div "Offers and hires · 20" at bounding box center [504, 130] width 116 height 17
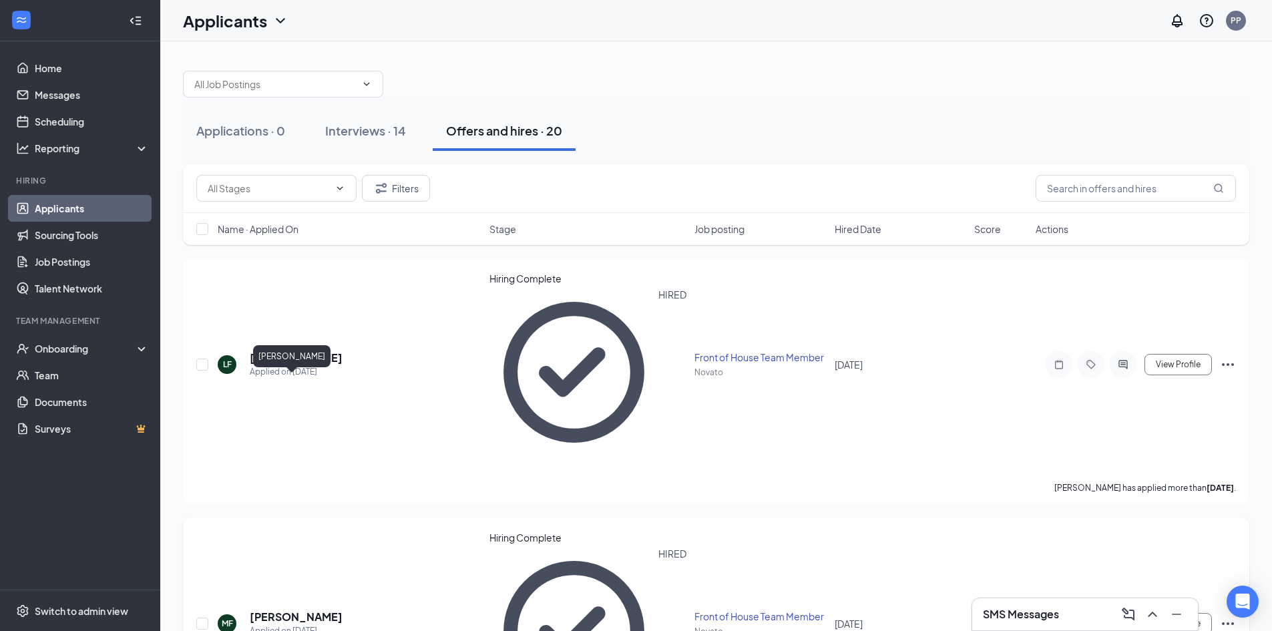
click at [270, 610] on h5 "[PERSON_NAME]" at bounding box center [296, 617] width 93 height 15
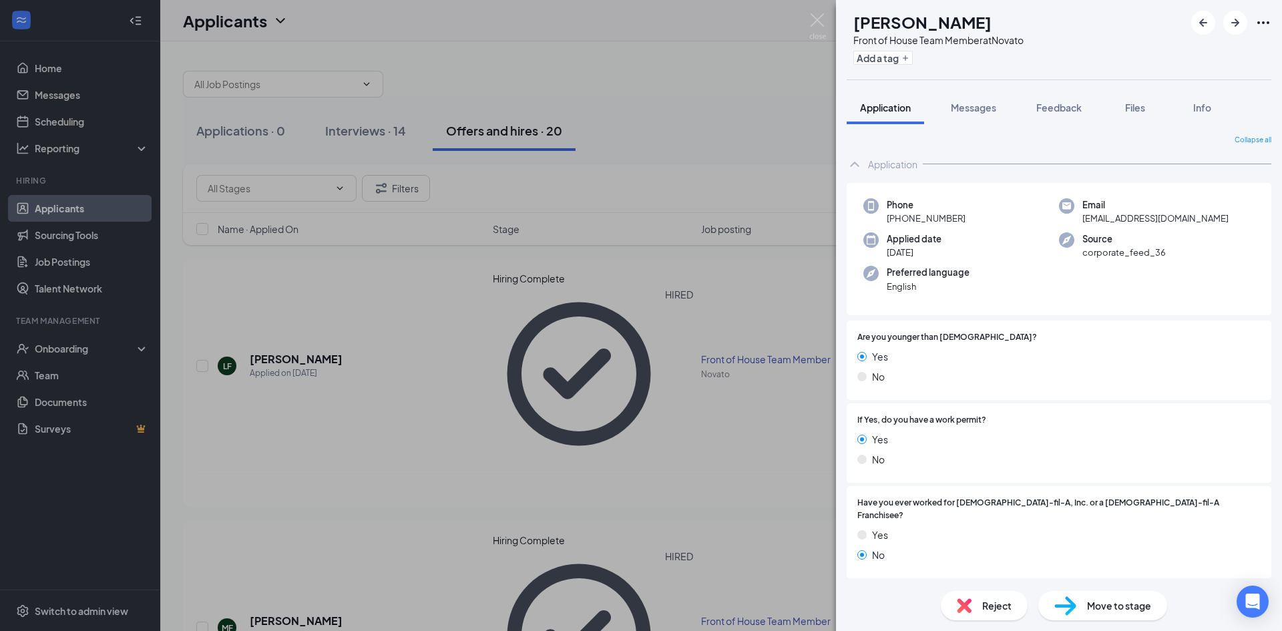
click at [824, 9] on div "MF [PERSON_NAME] Front of House Team Member at Novato Add a tag Application Mes…" at bounding box center [641, 315] width 1282 height 631
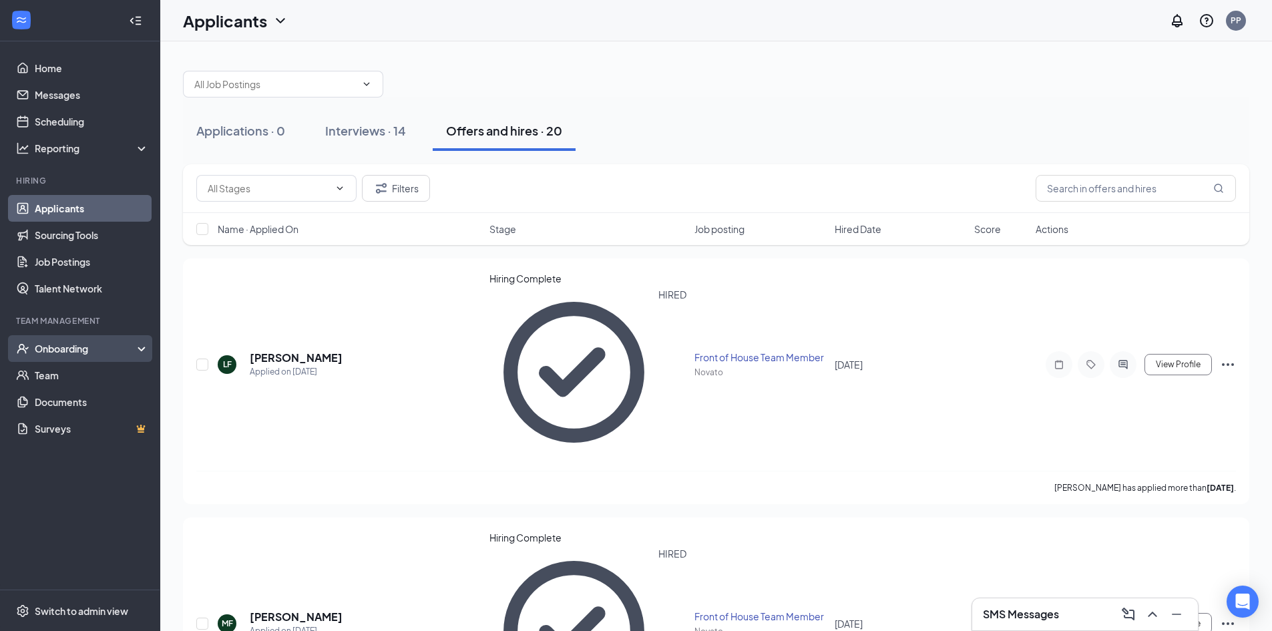
click at [87, 358] on div "Onboarding" at bounding box center [80, 348] width 160 height 27
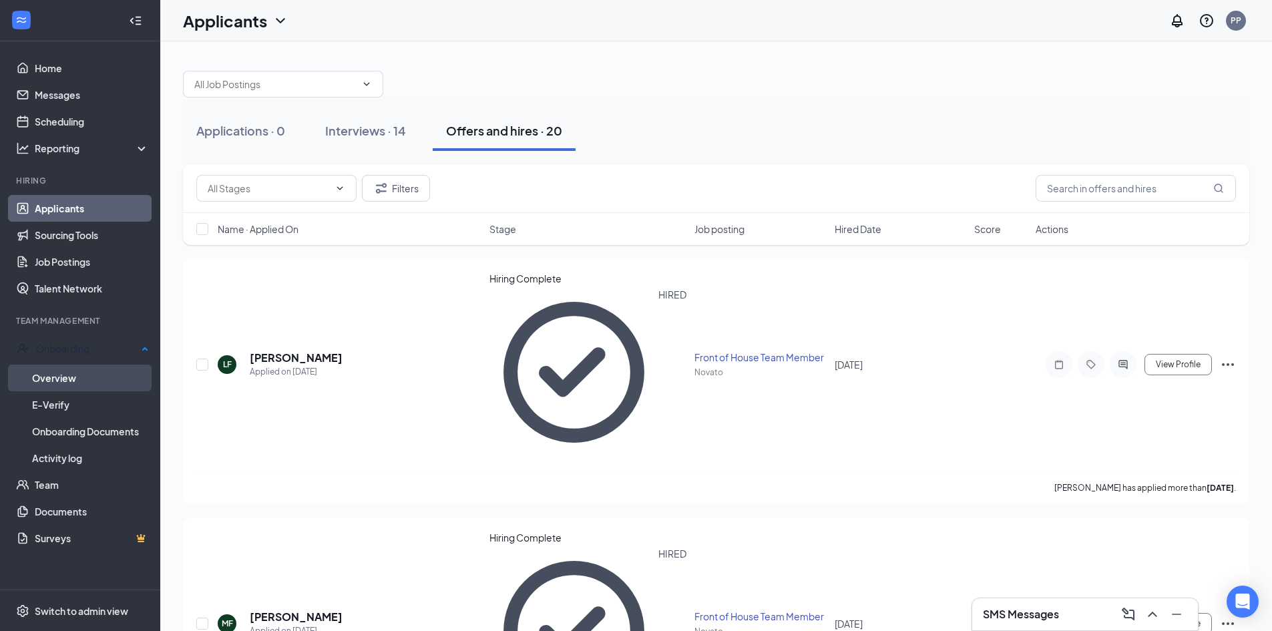
click at [110, 376] on link "Overview" at bounding box center [90, 378] width 117 height 27
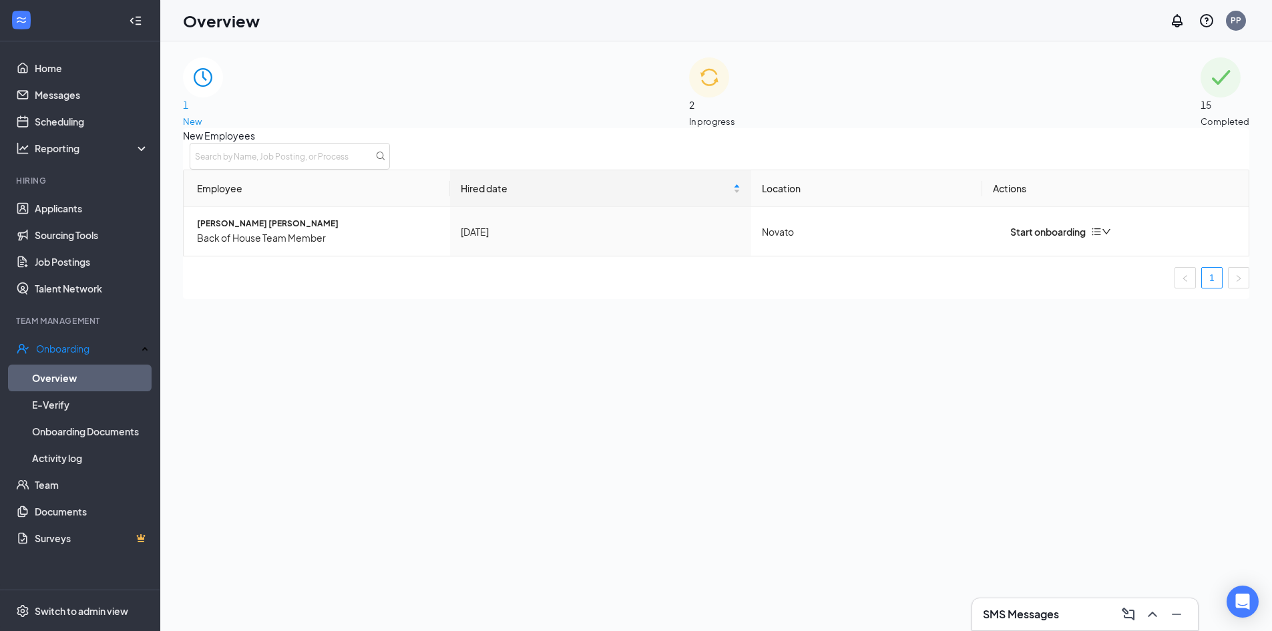
click at [735, 115] on span "In progress" at bounding box center [712, 121] width 46 height 13
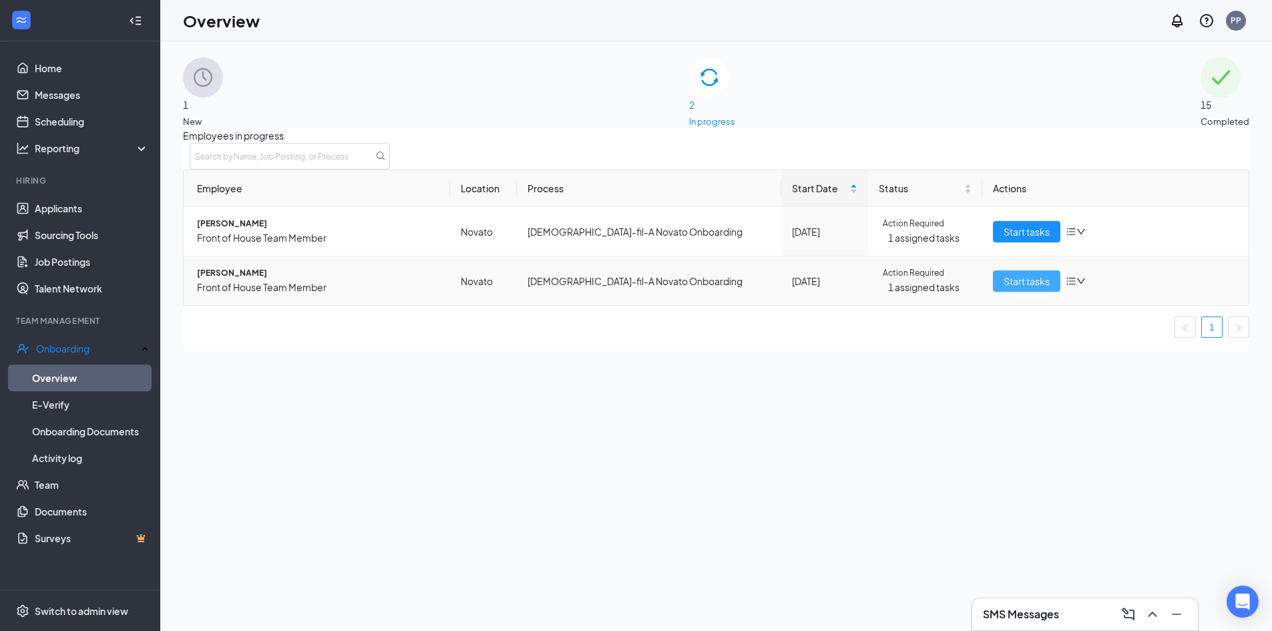
click at [1004, 289] on span "Start tasks" at bounding box center [1027, 281] width 46 height 15
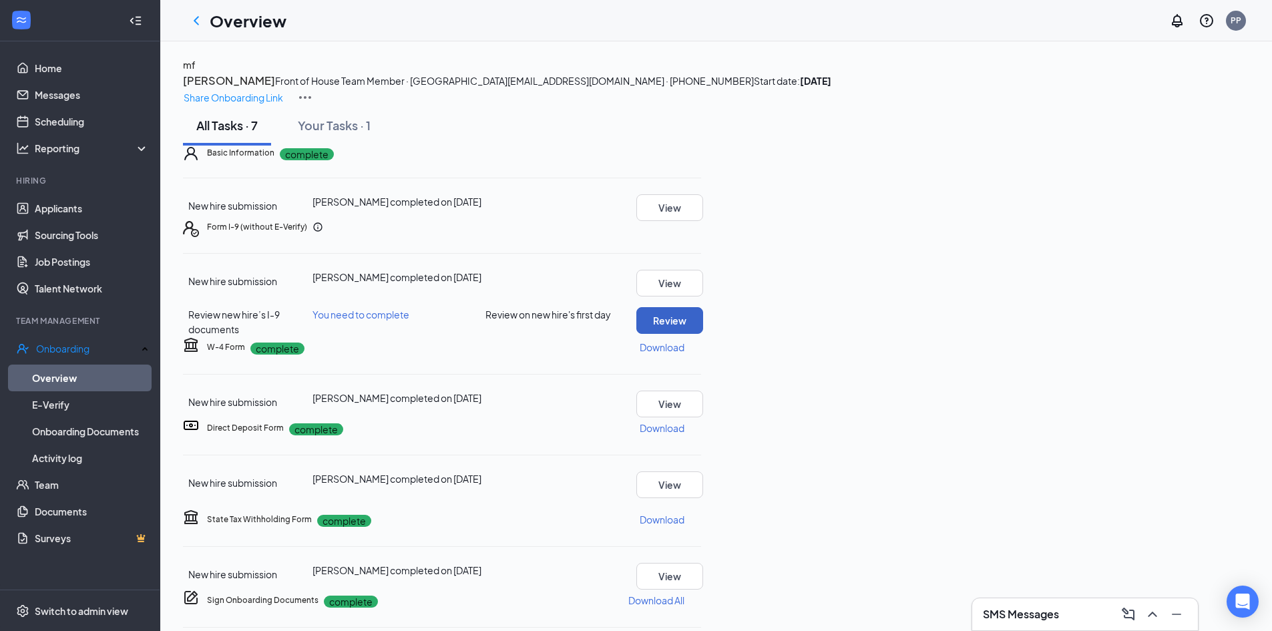
click at [703, 334] on button "Review" at bounding box center [669, 320] width 67 height 27
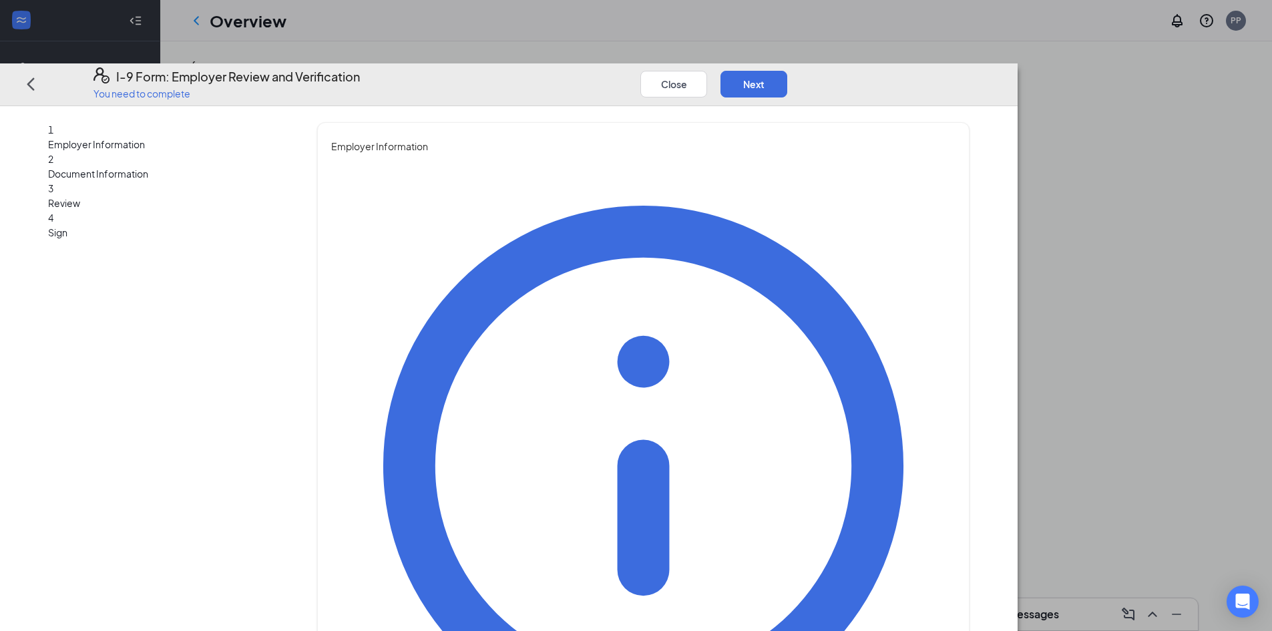
type input "[PERSON_NAME]"
type input "Petracopoulos"
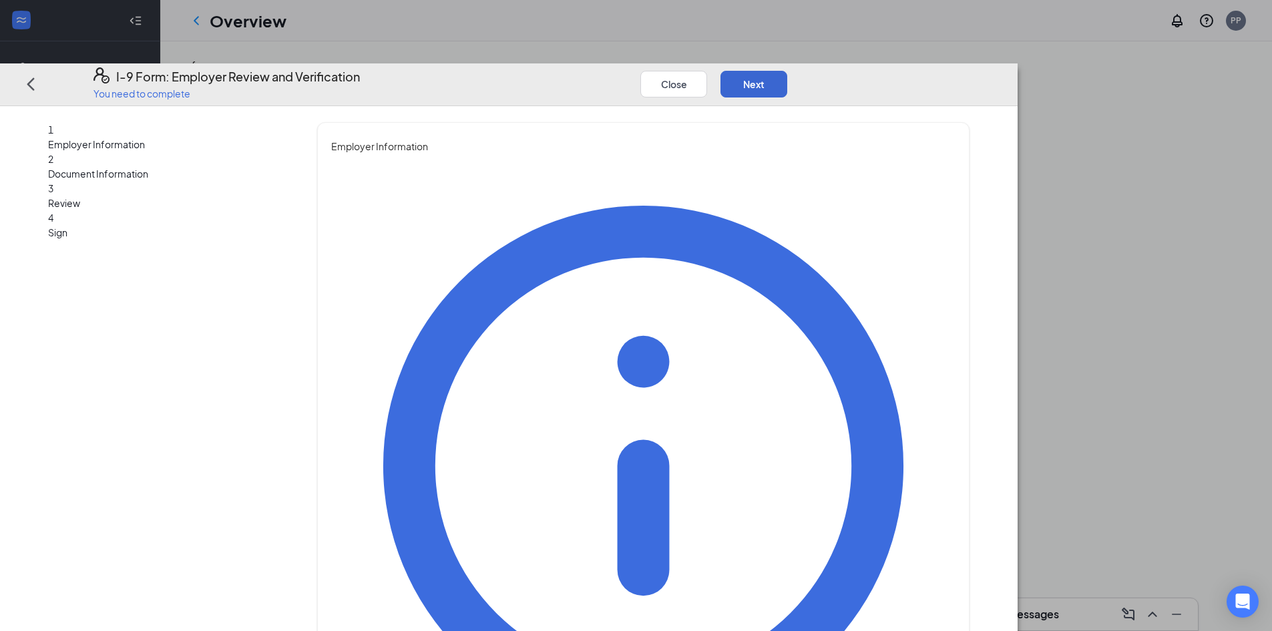
type input "Talent Director"
click at [787, 70] on button "Next" at bounding box center [754, 83] width 67 height 27
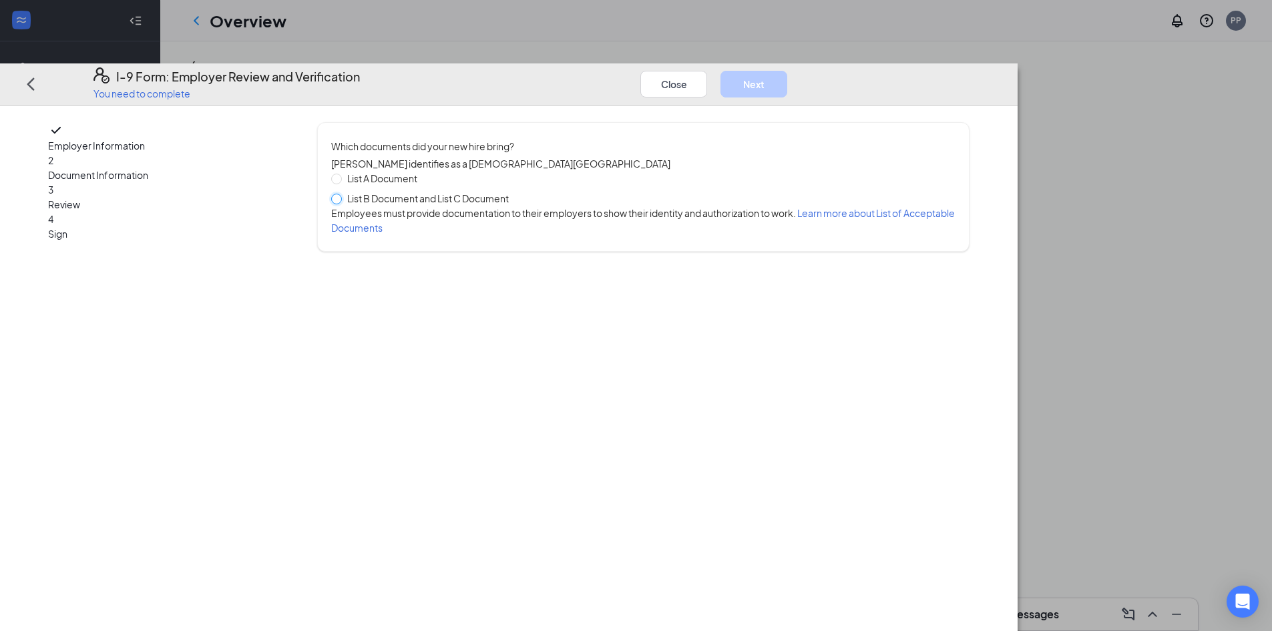
click at [341, 193] on input "List B Document and List C Document" at bounding box center [335, 197] width 9 height 9
radio input "true"
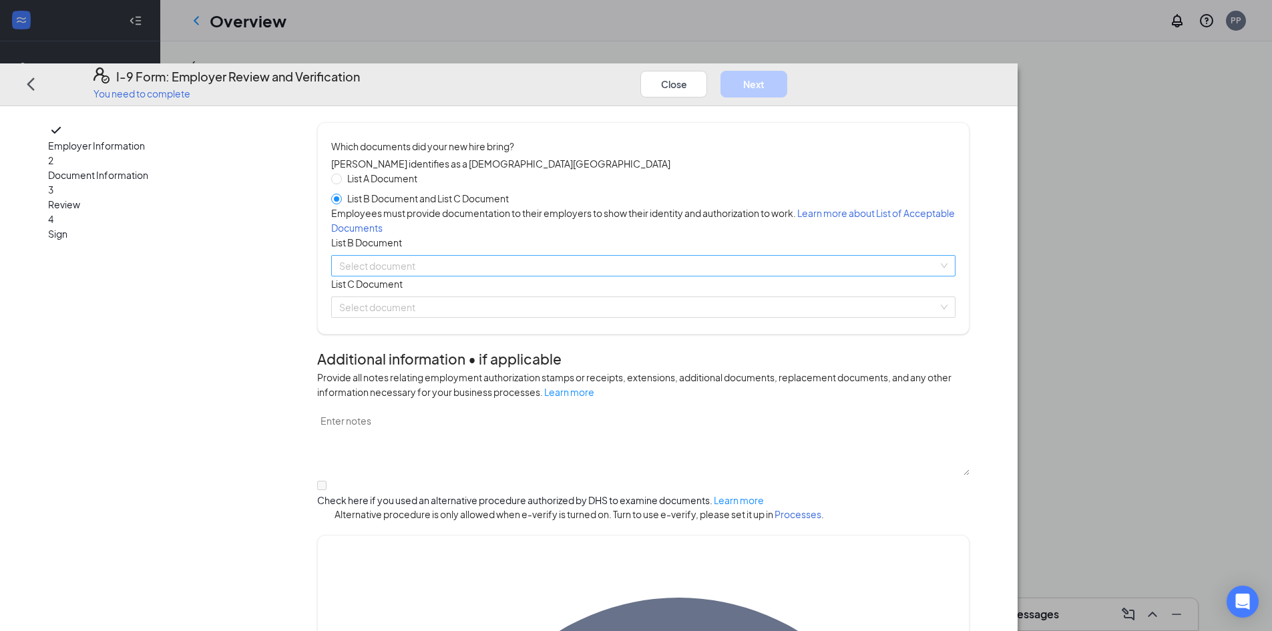
click at [529, 276] on input "search" at bounding box center [638, 266] width 599 height 20
click at [504, 276] on input "search" at bounding box center [638, 266] width 599 height 20
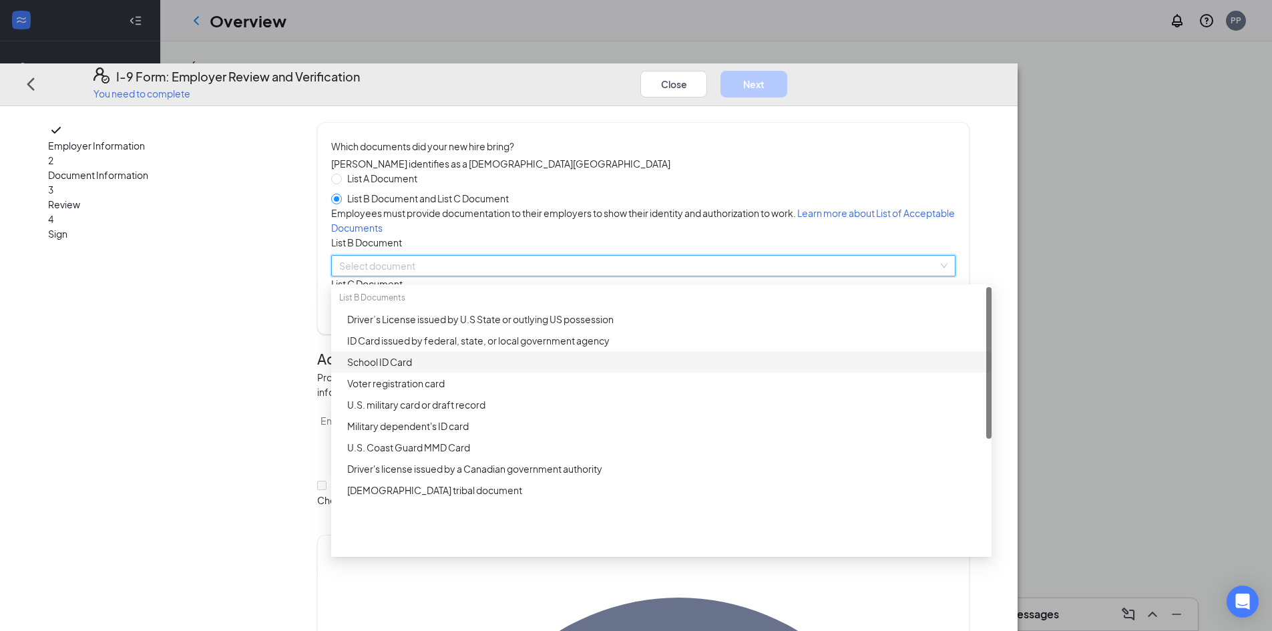
click at [526, 369] on div "School ID Card" at bounding box center [665, 362] width 636 height 15
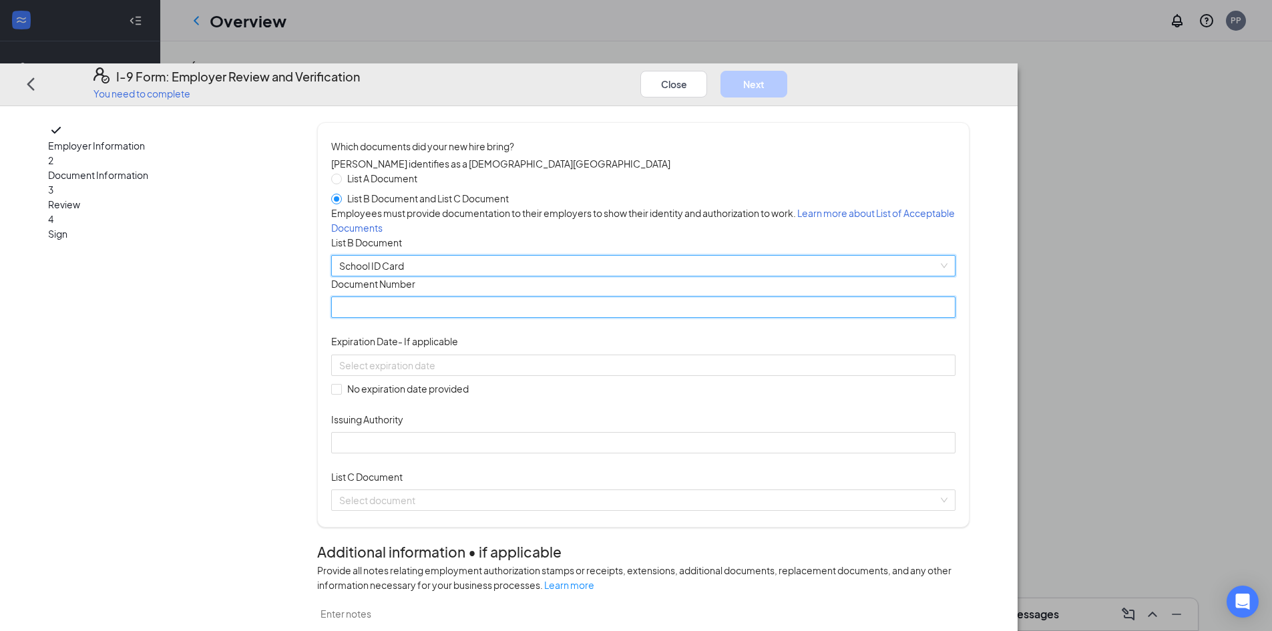
click at [486, 318] on input "Document Number" at bounding box center [643, 307] width 624 height 21
type input "1000060210"
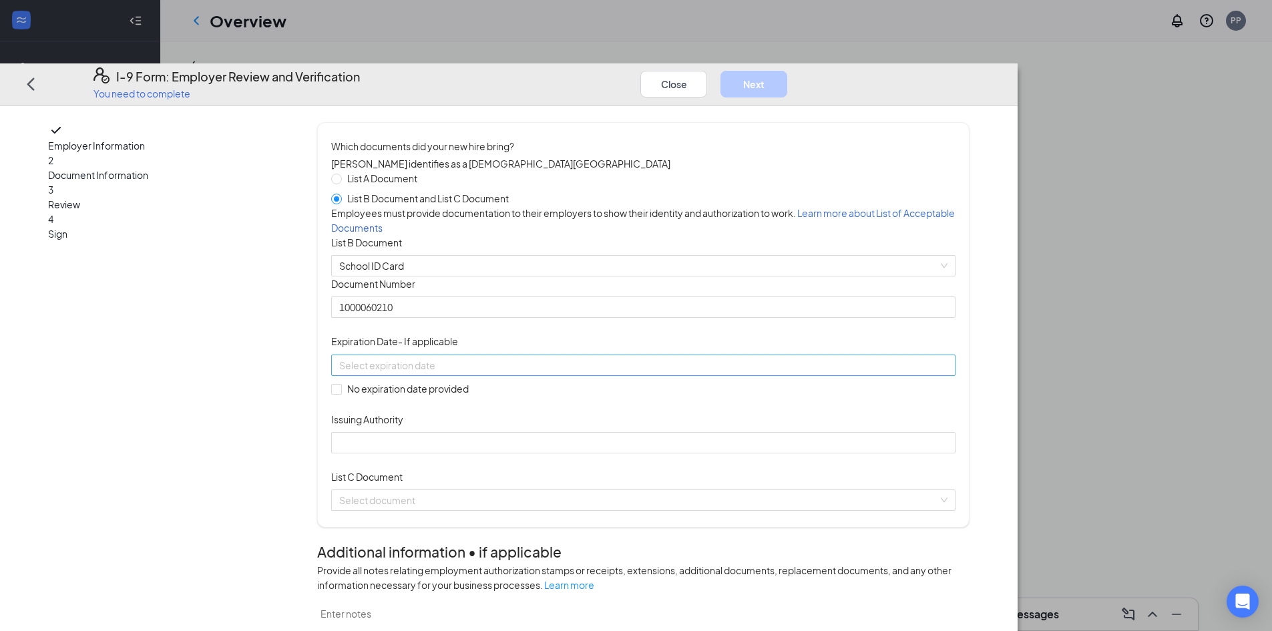
click at [667, 372] on div at bounding box center [643, 364] width 608 height 15
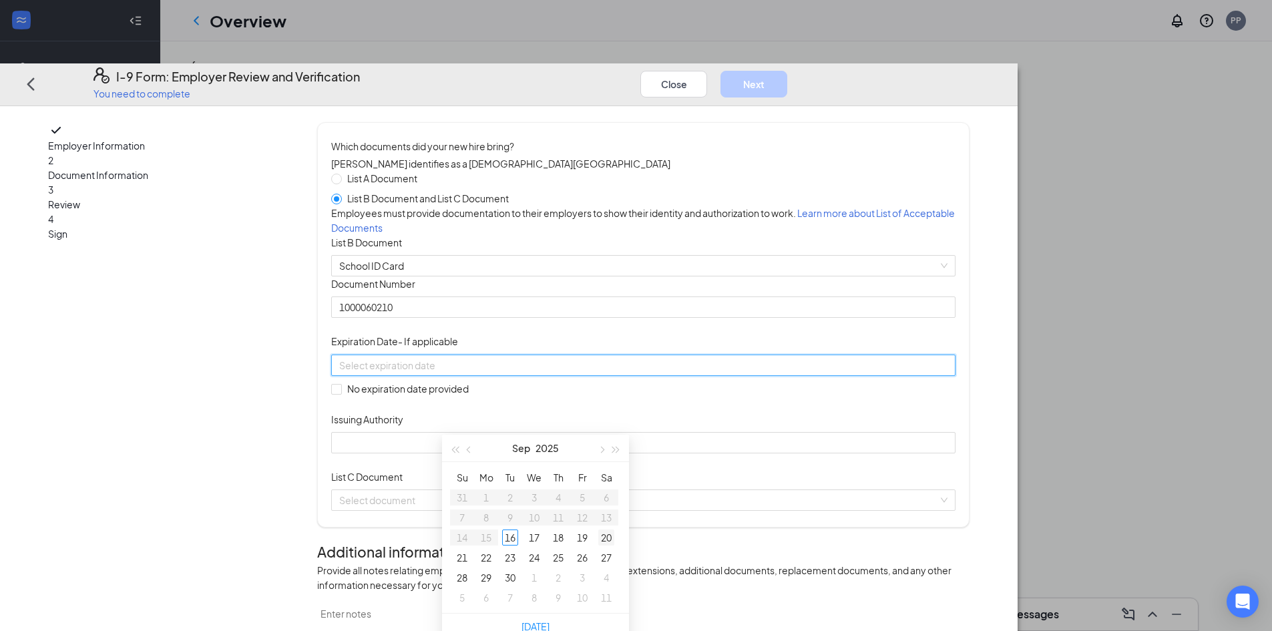
type input "[DATE]"
click at [612, 443] on button "button" at bounding box center [616, 448] width 15 height 27
click at [451, 443] on button "button" at bounding box center [454, 448] width 15 height 27
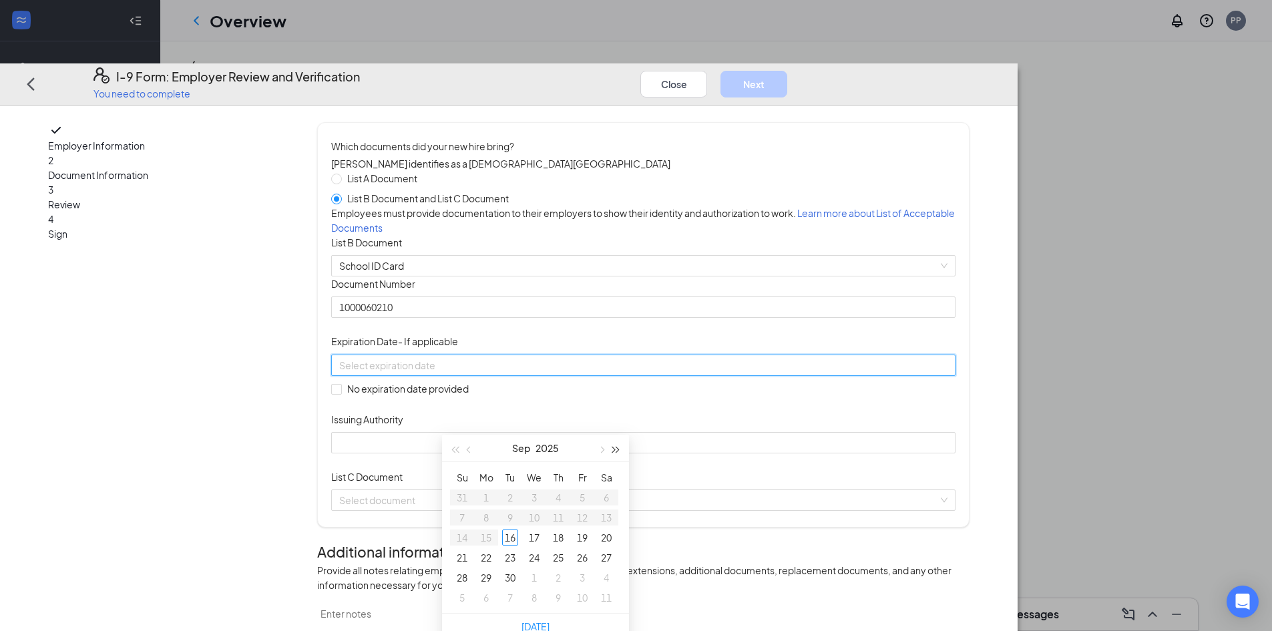
click at [616, 447] on span "button" at bounding box center [616, 450] width 7 height 7
click at [468, 451] on span "button" at bounding box center [470, 450] width 7 height 7
type input "[DATE]"
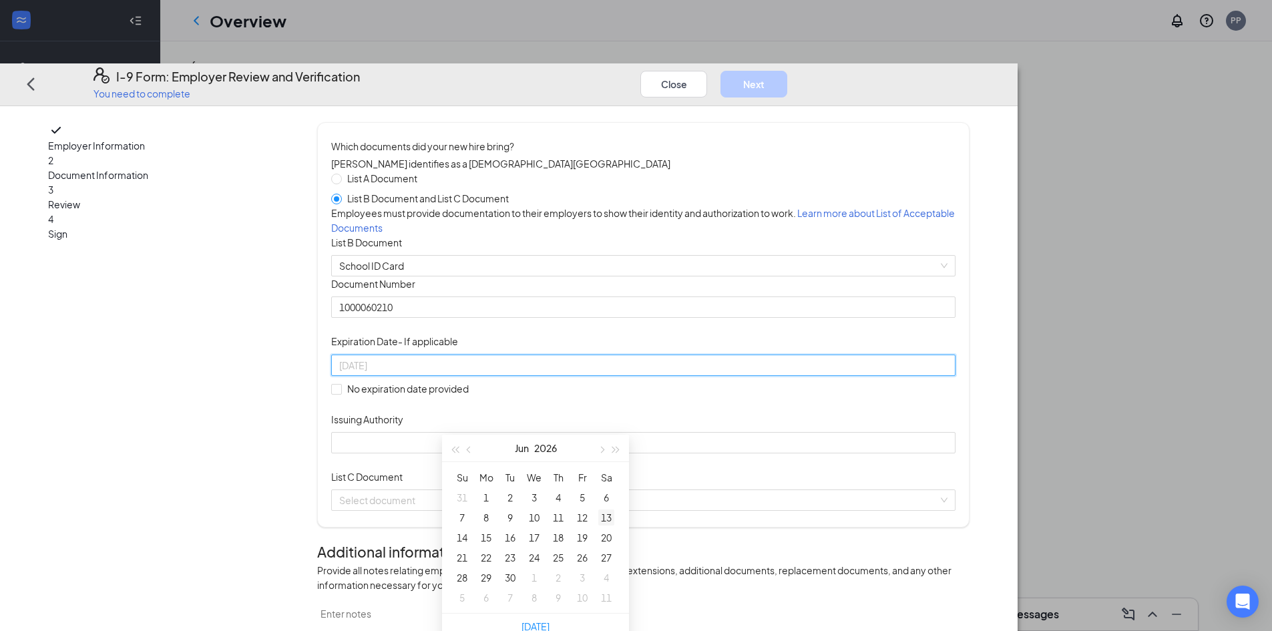
click at [610, 516] on div "13" at bounding box center [606, 518] width 16 height 16
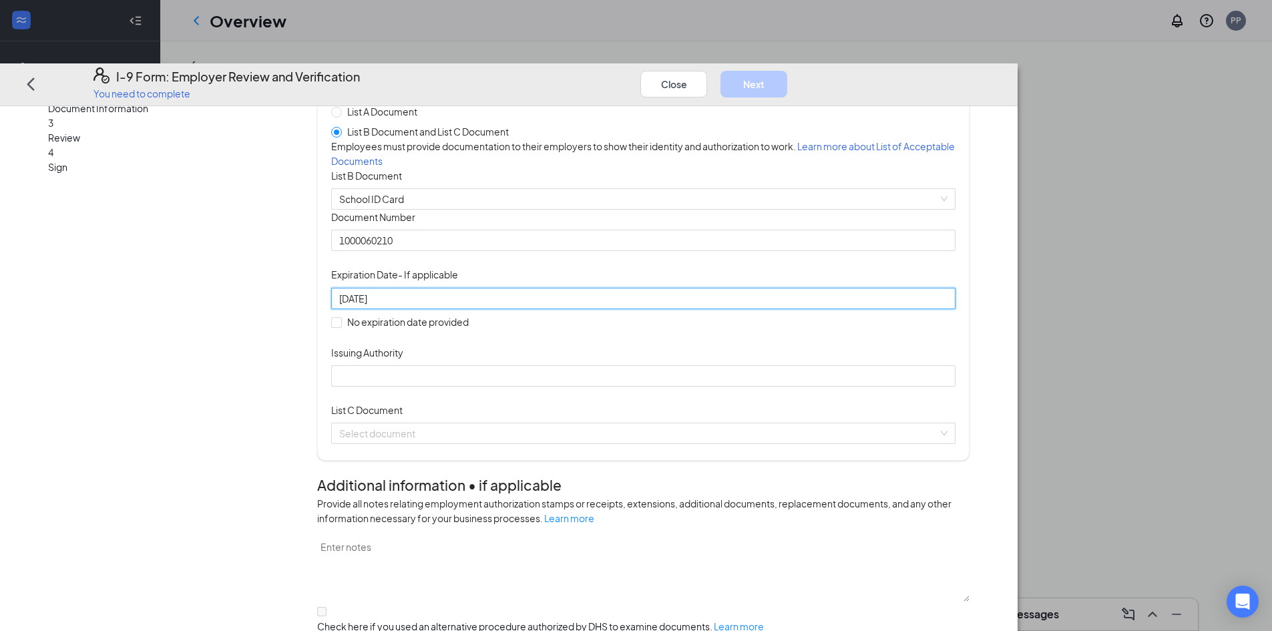
scroll to position [200, 0]
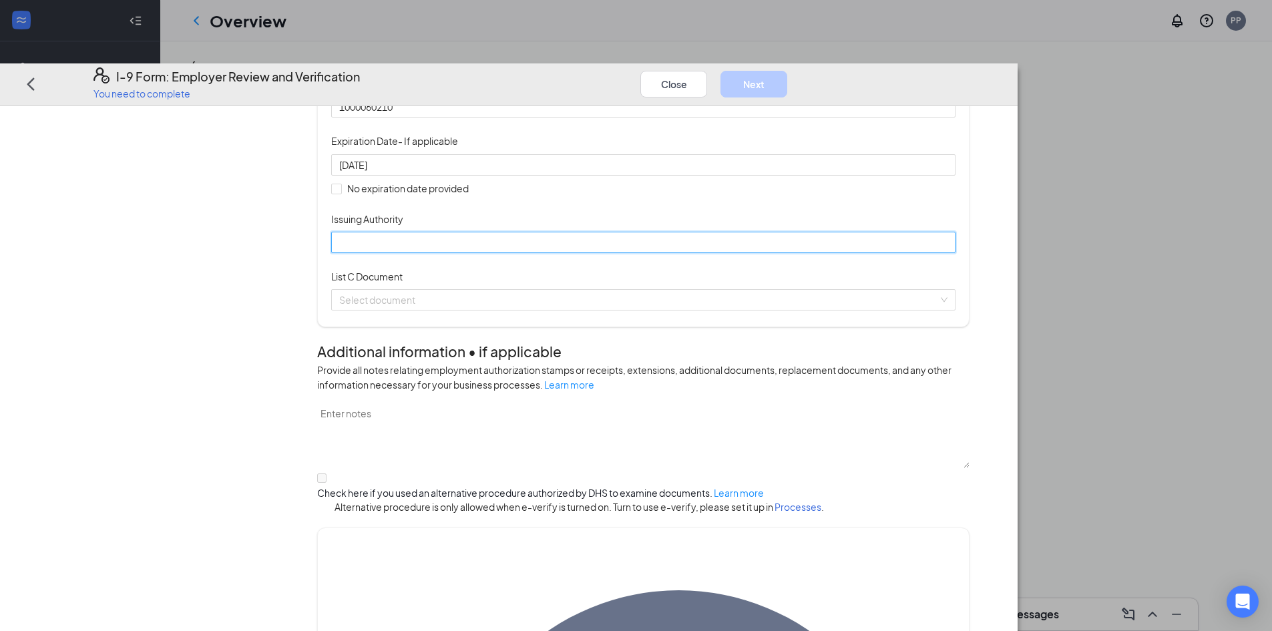
click at [503, 253] on input "Issuing Authority" at bounding box center [643, 242] width 624 height 21
type input "[GEOGRAPHIC_DATA]"
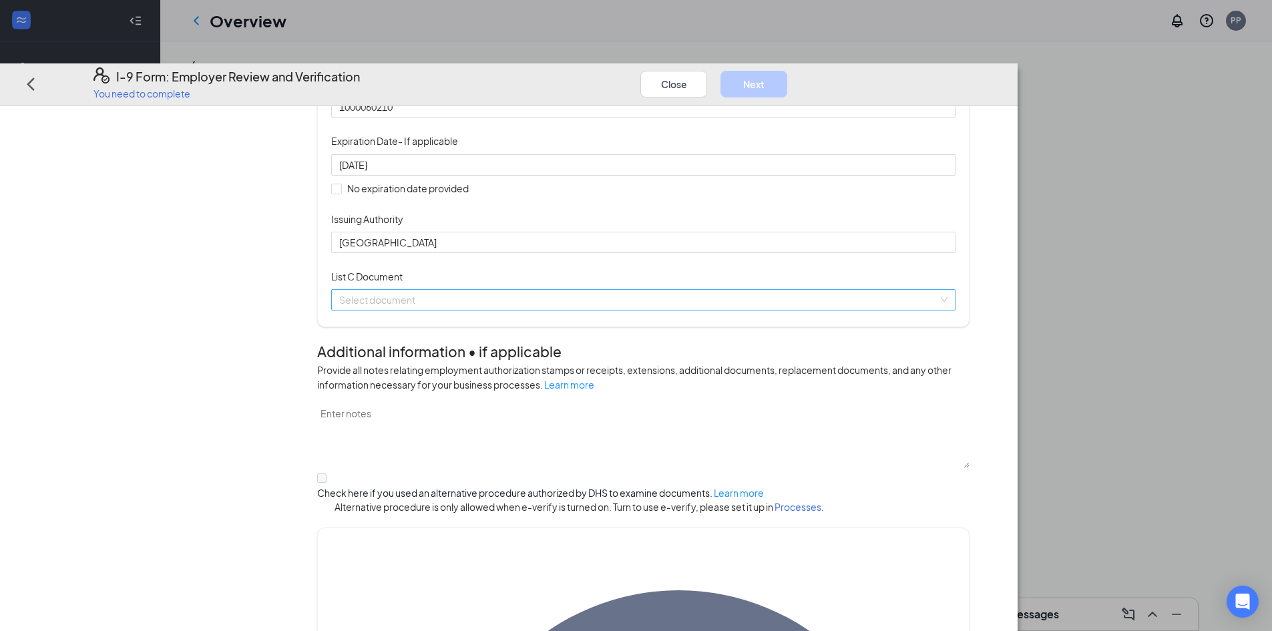
click at [491, 310] on input "search" at bounding box center [638, 300] width 599 height 20
click at [500, 310] on input "search" at bounding box center [638, 300] width 599 height 20
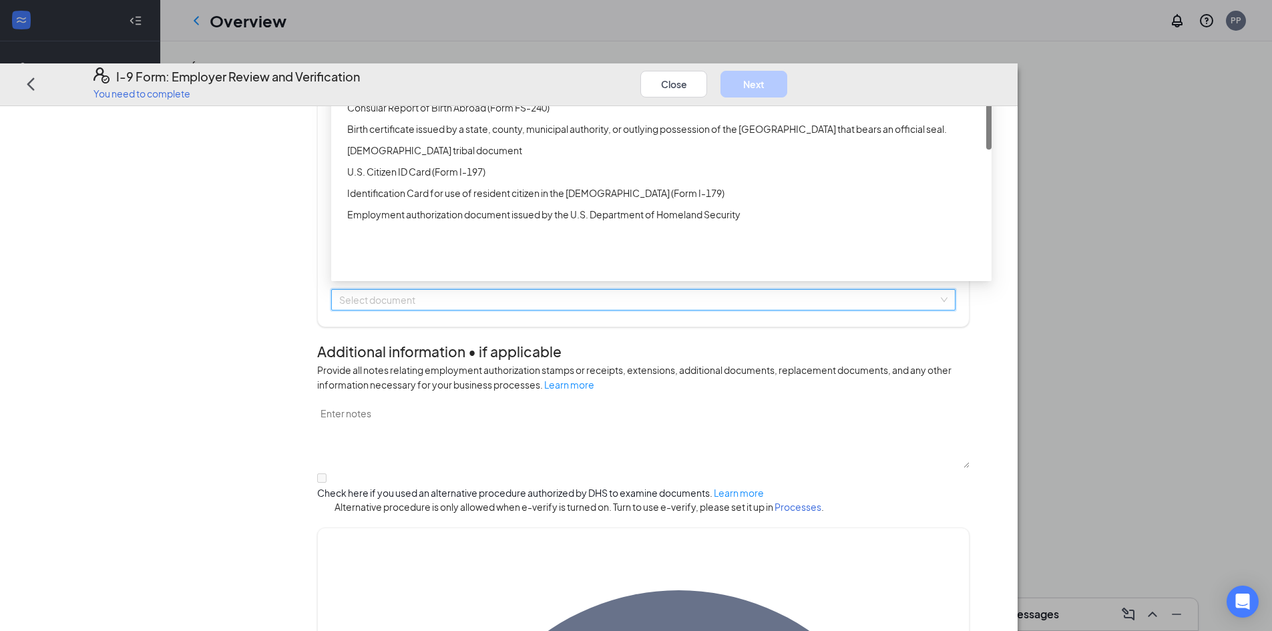
click at [539, 51] on div "Unrestricted Social Security Card" at bounding box center [665, 43] width 636 height 15
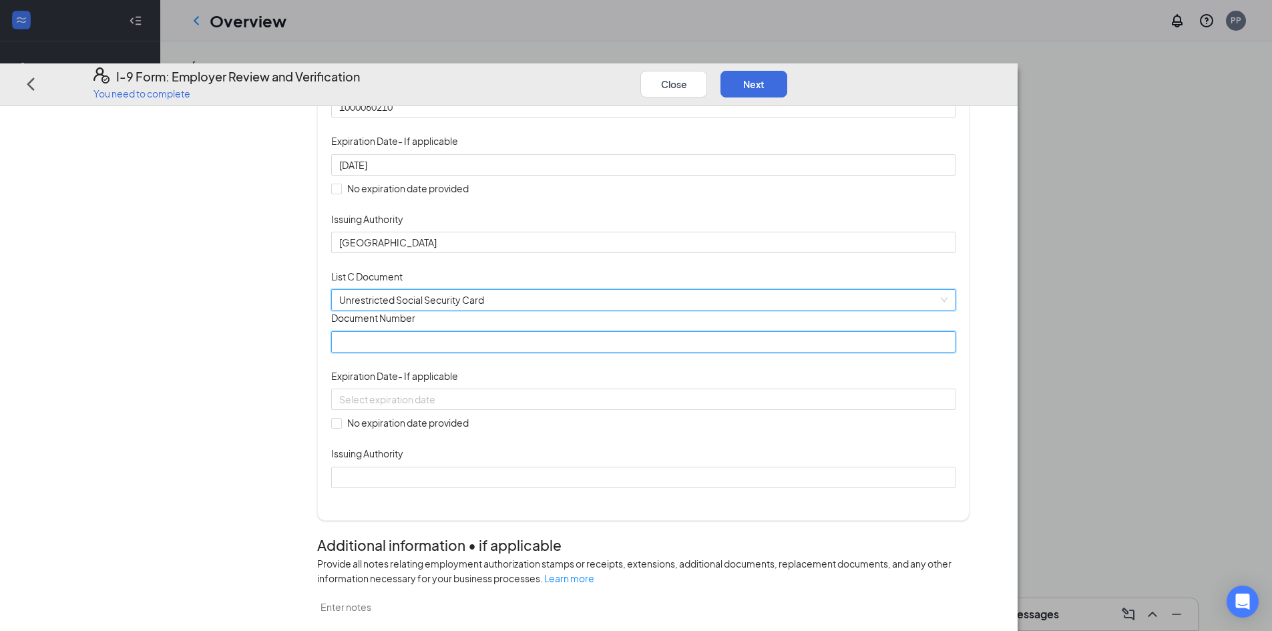
click at [482, 352] on input "Document Number" at bounding box center [643, 341] width 624 height 21
paste input "611-75-8016"
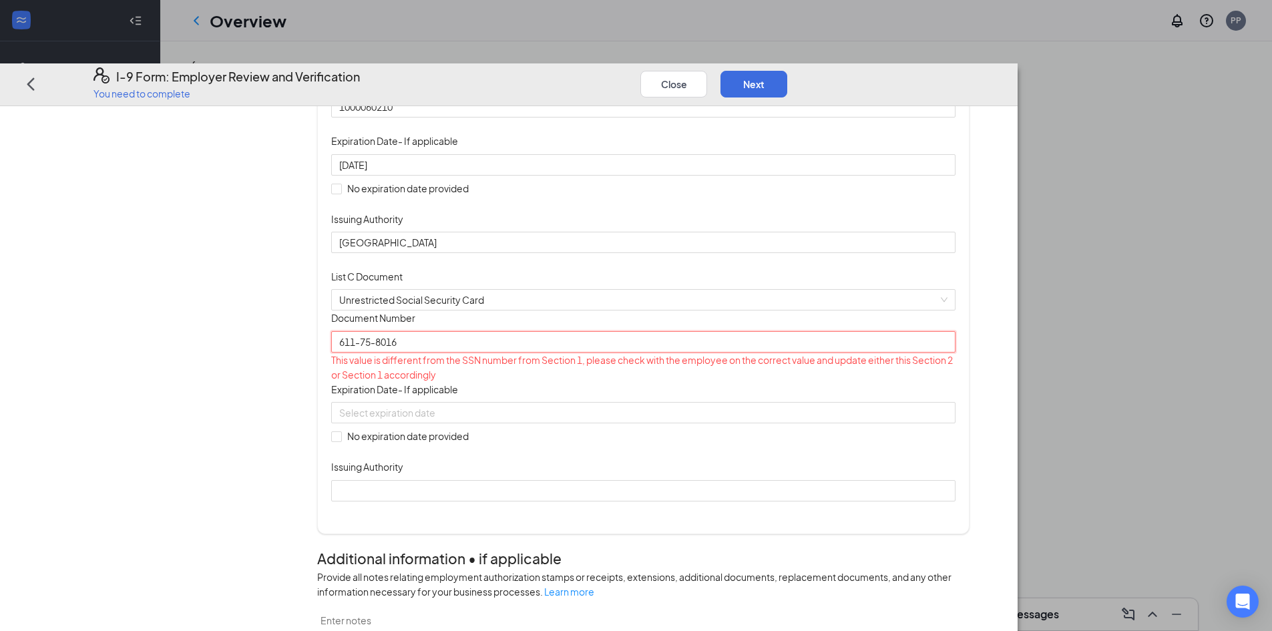
click at [466, 352] on input "611-75-8016" at bounding box center [643, 341] width 624 height 21
click at [472, 352] on input "611-75-8016" at bounding box center [643, 341] width 624 height 21
click at [484, 352] on input "61175-8016" at bounding box center [643, 341] width 624 height 21
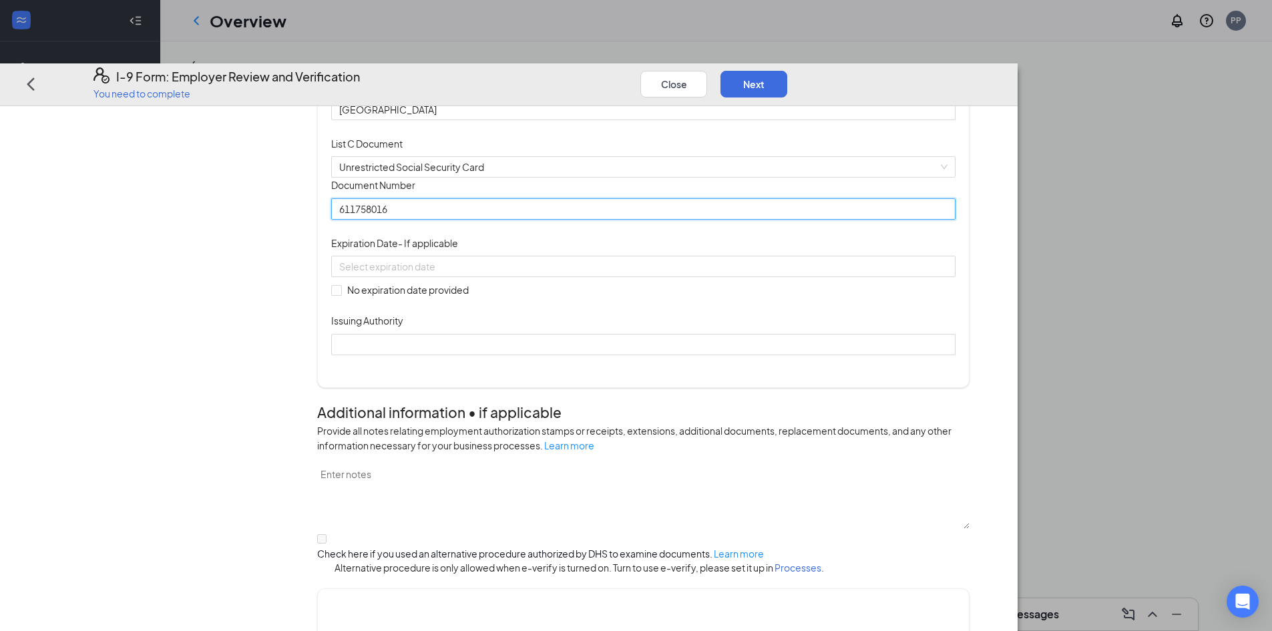
scroll to position [334, 0]
type input "611758016"
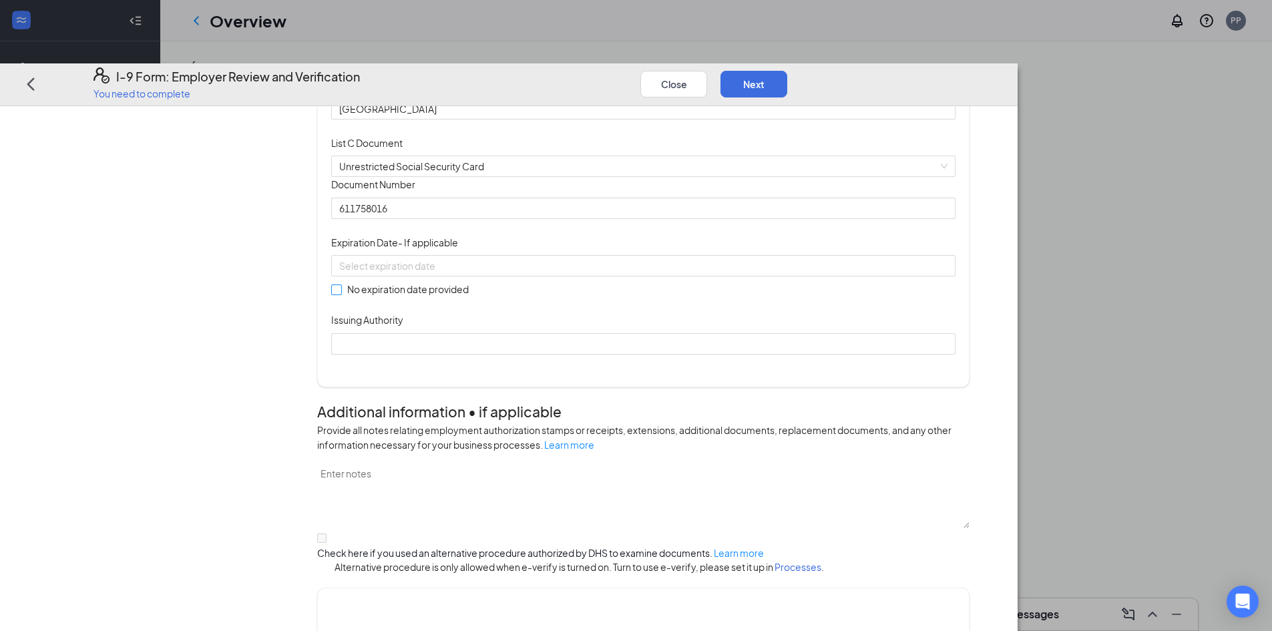
click at [455, 297] on span "No expiration date provided" at bounding box center [408, 289] width 132 height 15
click at [341, 293] on input "No expiration date provided" at bounding box center [335, 288] width 9 height 9
checkbox input "true"
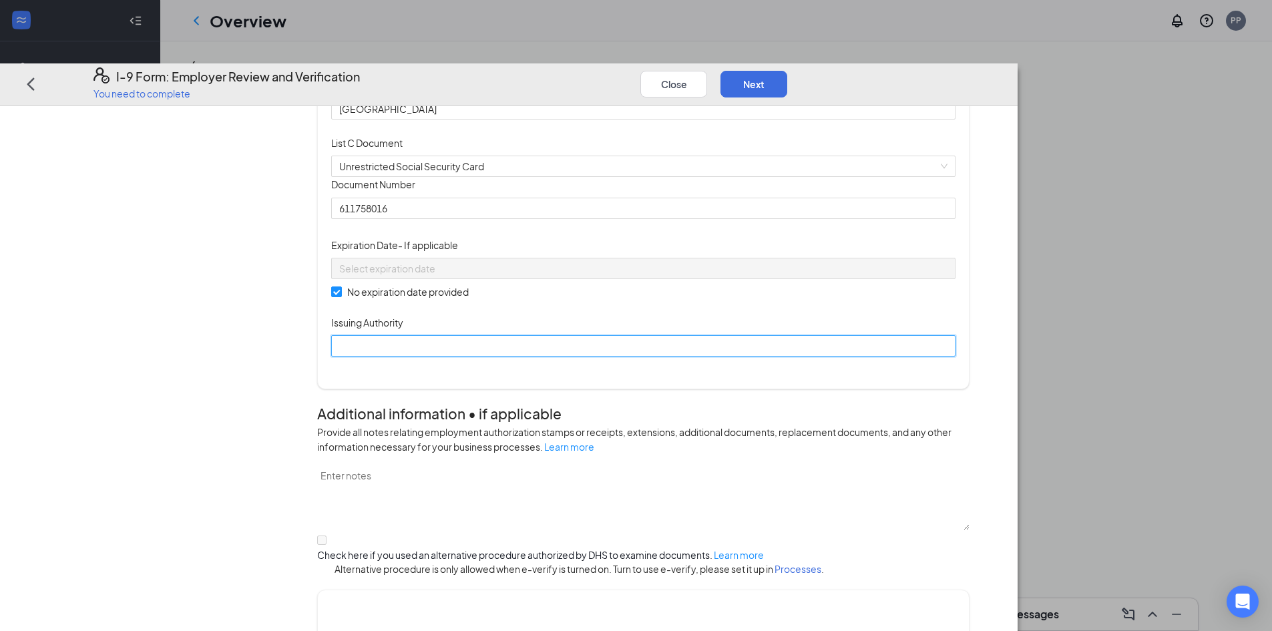
click at [484, 357] on input "Issuing Authority" at bounding box center [643, 345] width 624 height 21
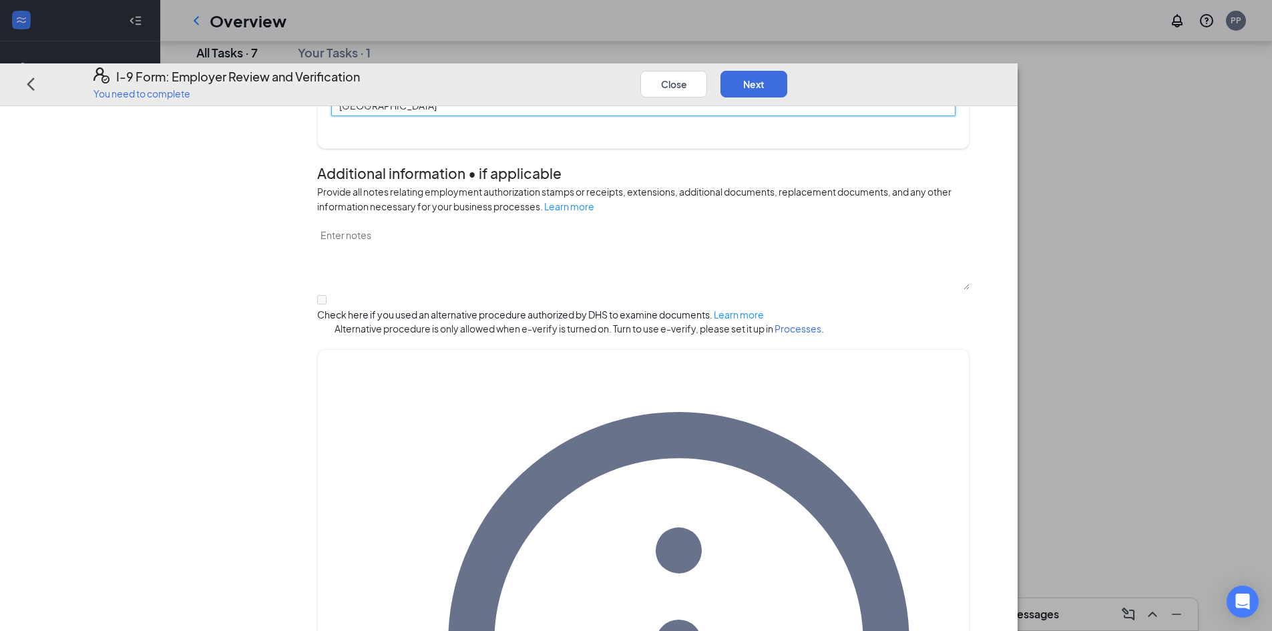
scroll to position [293, 0]
type input "[GEOGRAPHIC_DATA]"
click at [801, 67] on div "Close Next" at bounding box center [720, 83] width 160 height 32
click at [787, 70] on button "Next" at bounding box center [754, 83] width 67 height 27
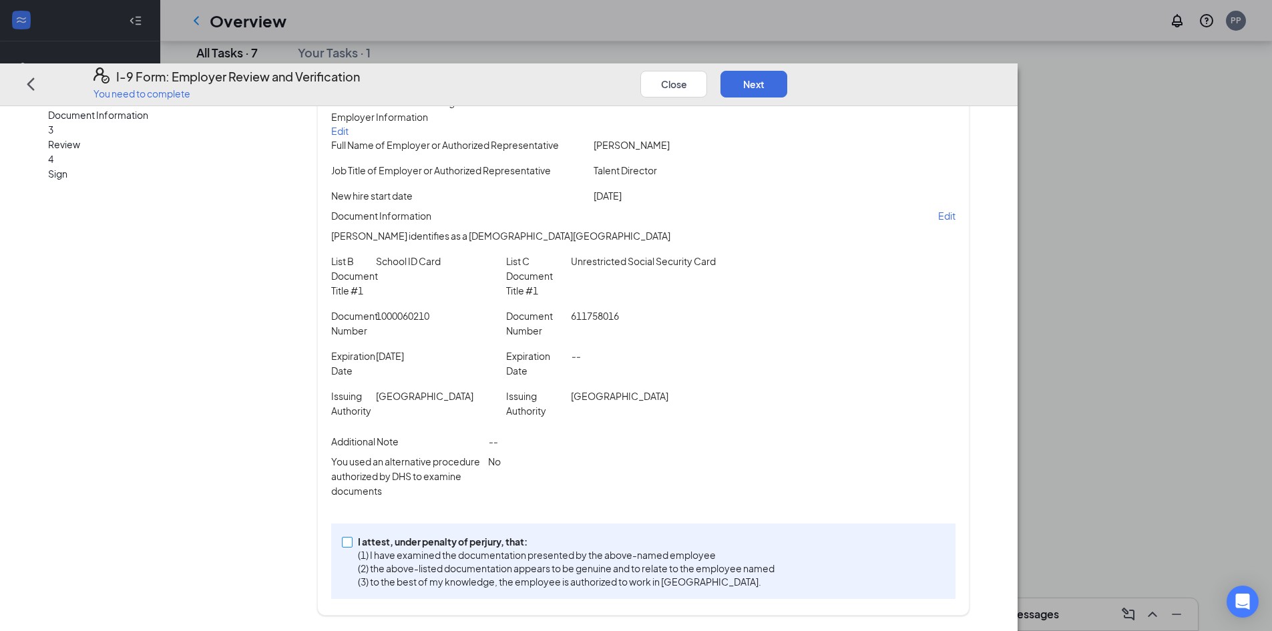
click at [353, 547] on span at bounding box center [347, 541] width 11 height 11
click at [351, 546] on input "I attest, under penalty of [PERSON_NAME], that: (1) I have examined the documen…" at bounding box center [346, 540] width 9 height 9
checkbox input "true"
click at [787, 70] on button "Next" at bounding box center [754, 83] width 67 height 27
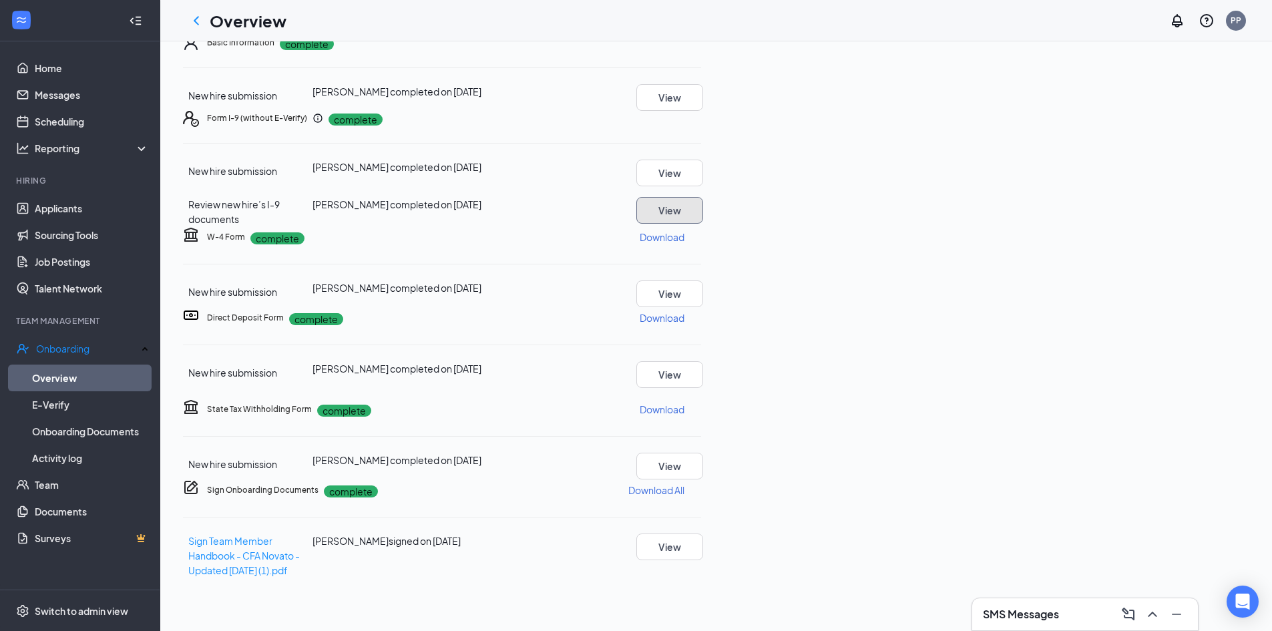
scroll to position [134, 0]
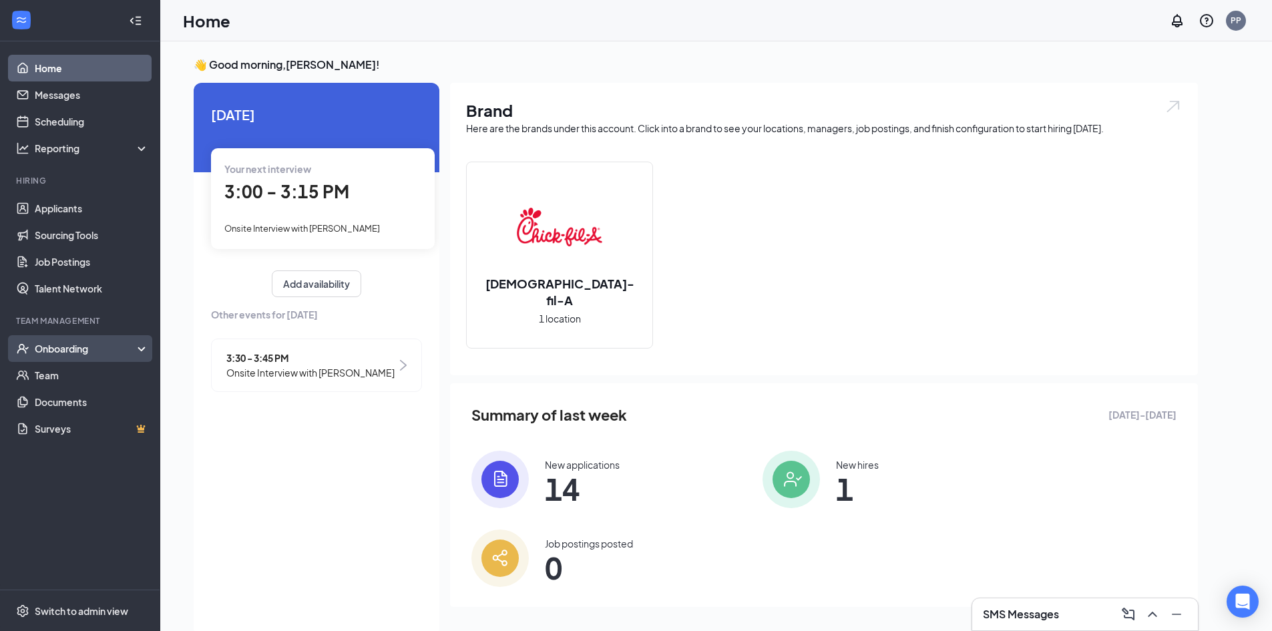
click at [55, 352] on div "Onboarding" at bounding box center [86, 348] width 103 height 13
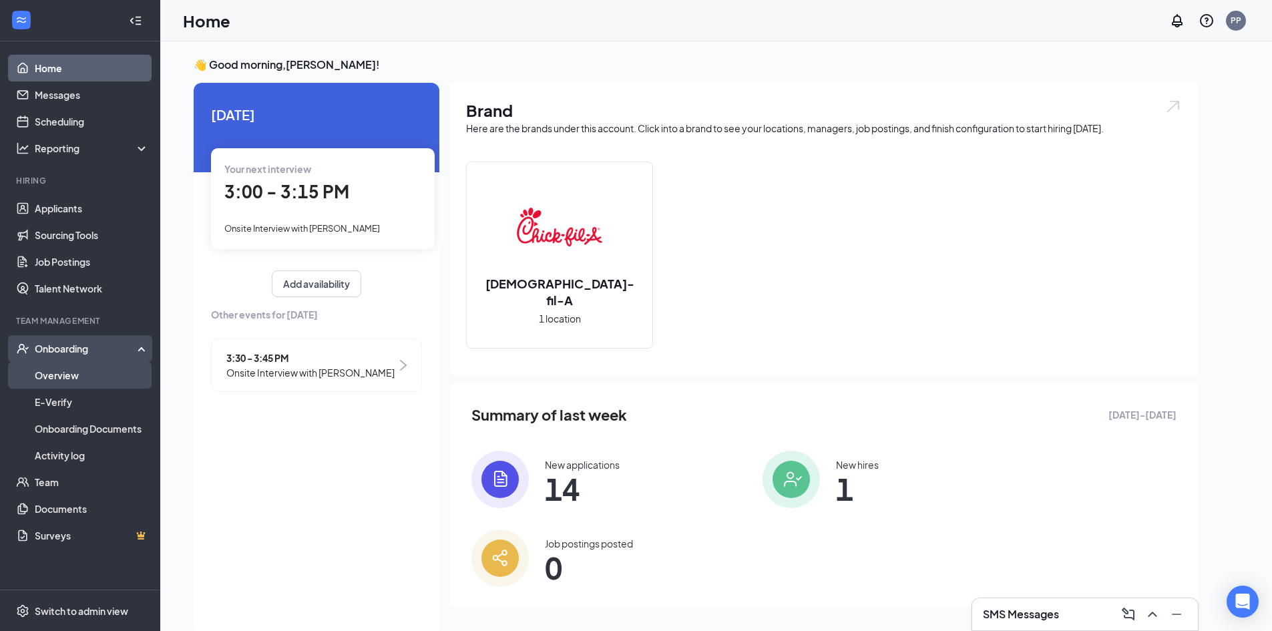
click at [53, 373] on link "Overview" at bounding box center [92, 375] width 114 height 27
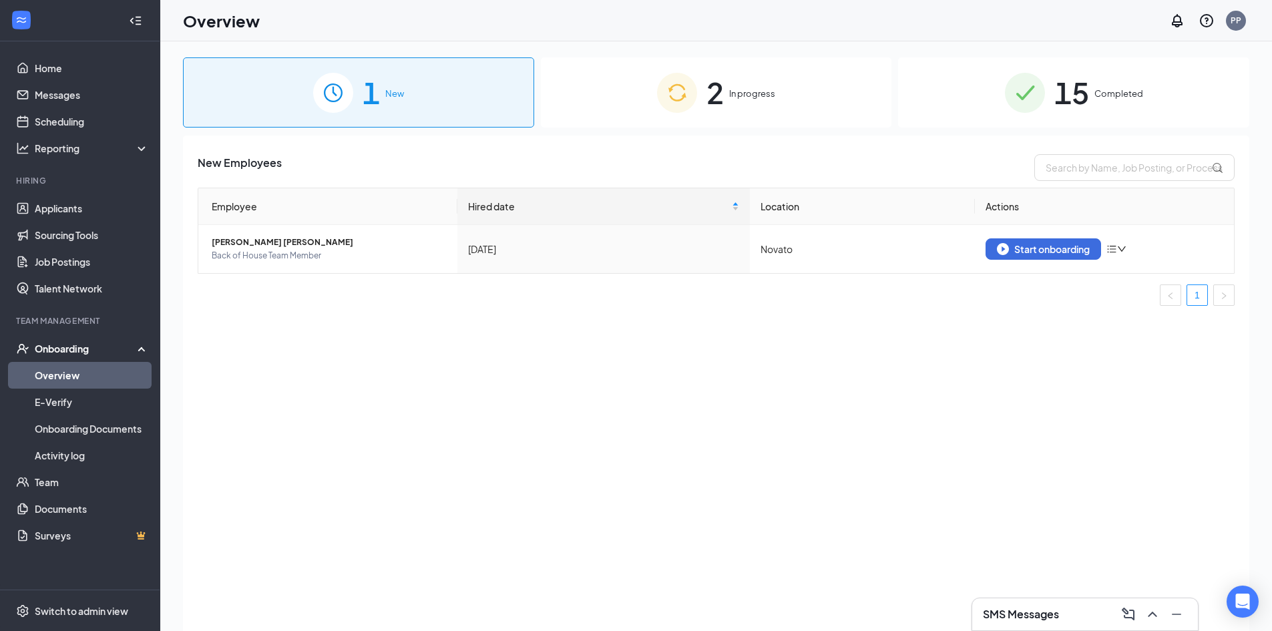
click at [699, 53] on div "1 New 2 In progress 15 Completed New Employees Employee Hired date Location Act…" at bounding box center [716, 366] width 1112 height 650
click at [709, 100] on span "2" at bounding box center [715, 92] width 17 height 46
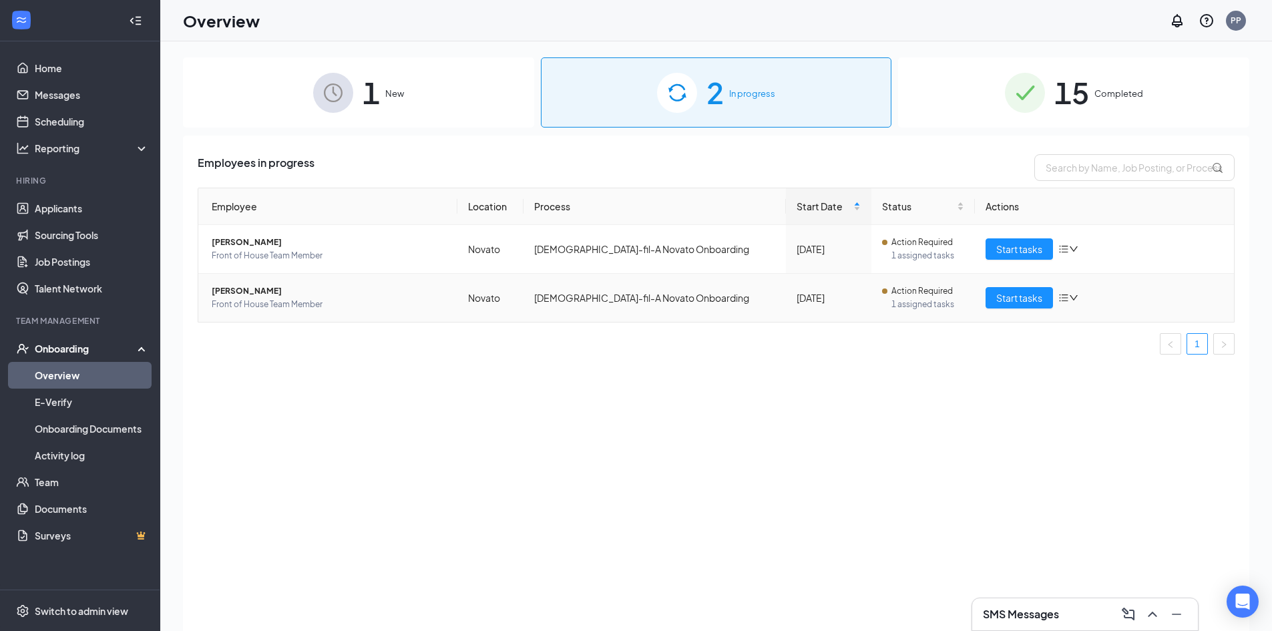
click at [226, 289] on span "[PERSON_NAME]" at bounding box center [329, 291] width 235 height 13
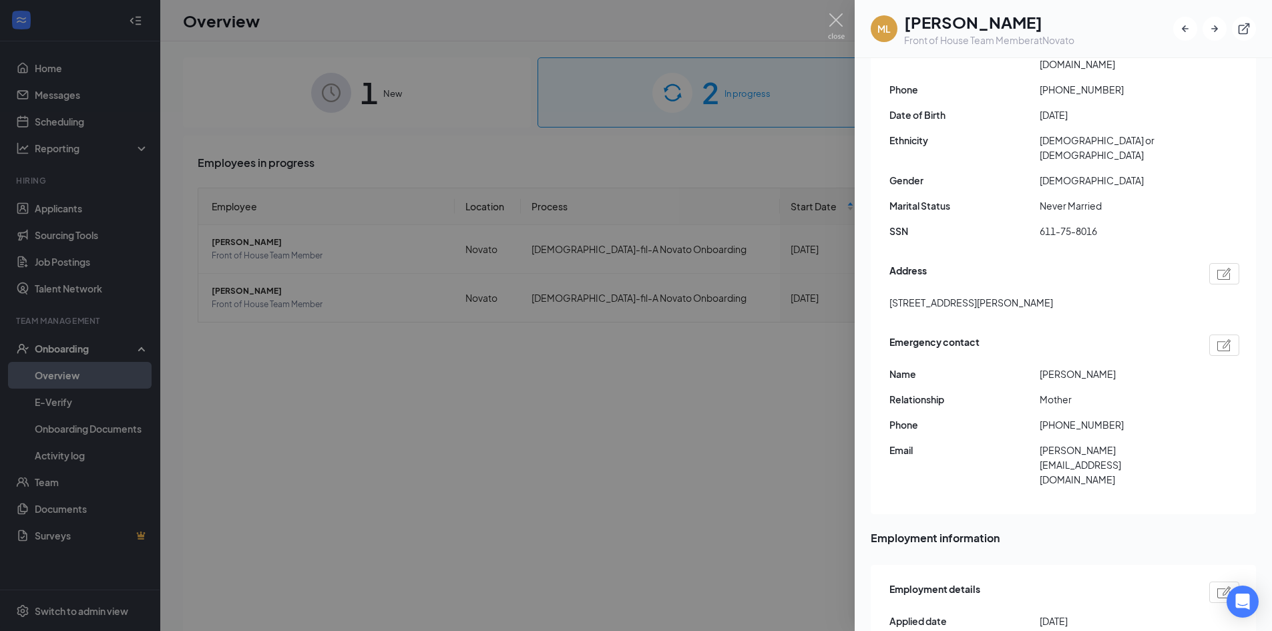
scroll to position [200, 0]
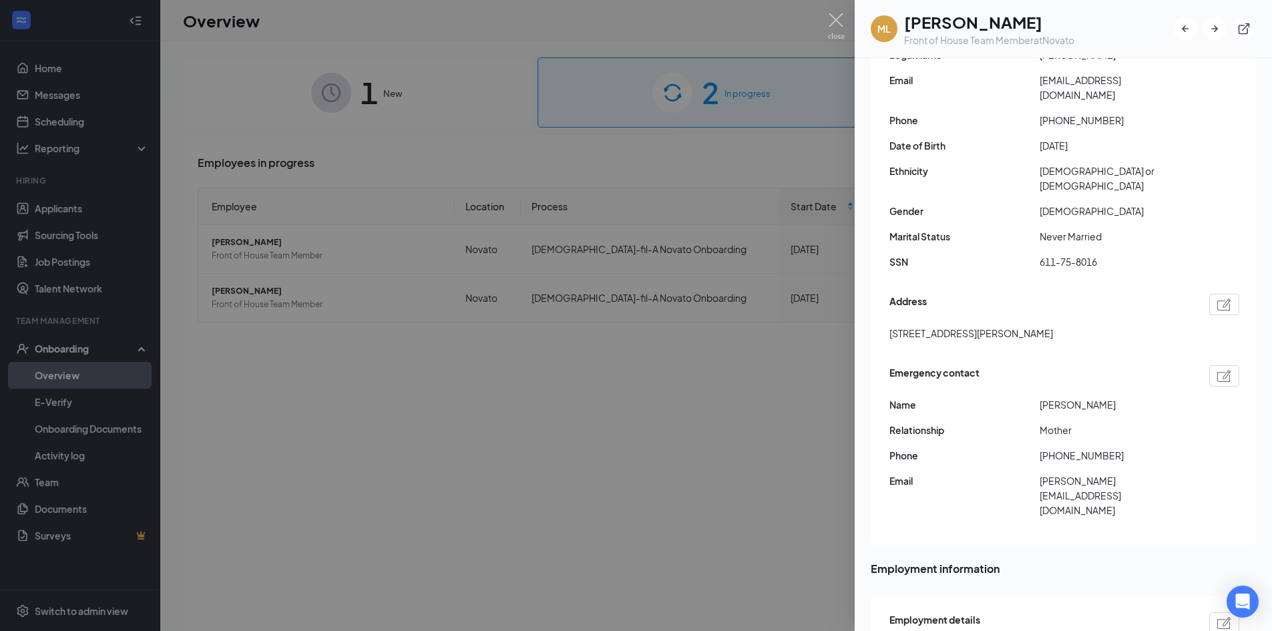
click at [1049, 254] on span "611-75-8016" at bounding box center [1115, 261] width 150 height 15
copy span "611-75-8016"
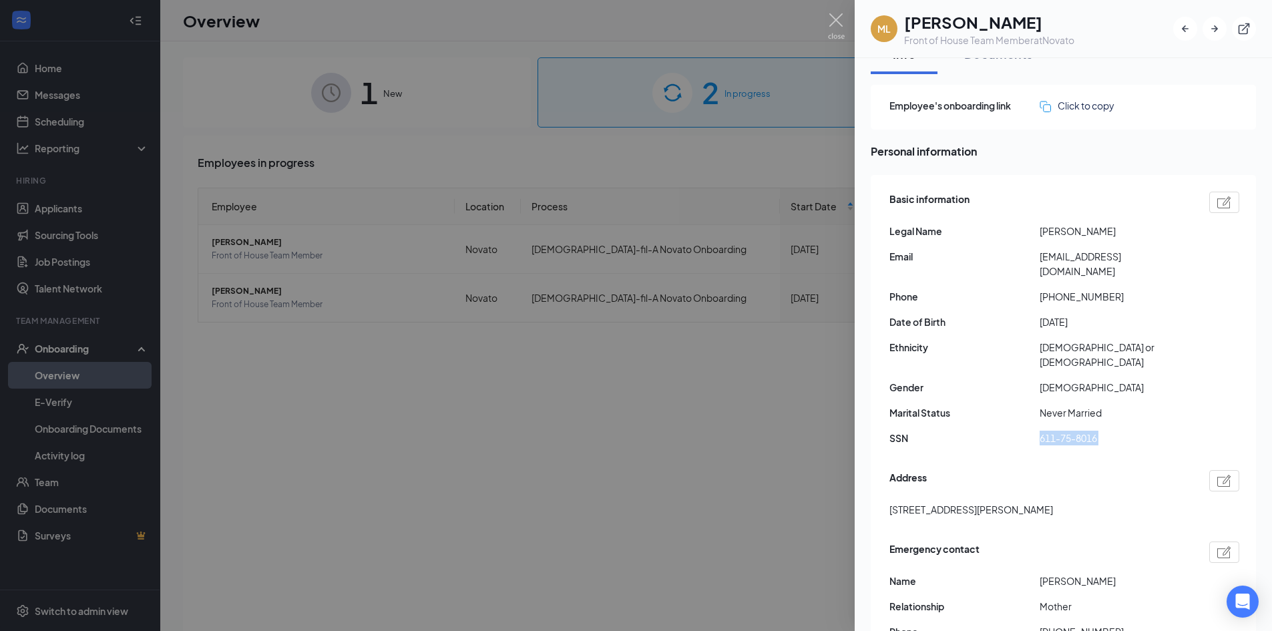
scroll to position [0, 0]
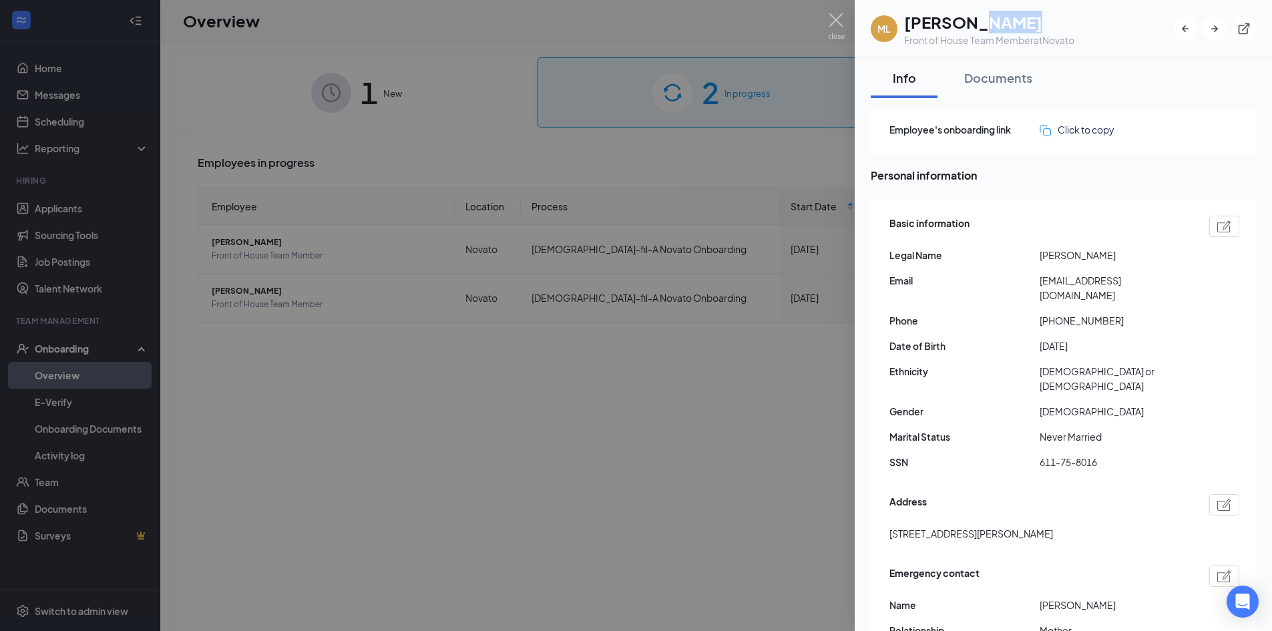
drag, startPoint x: 968, startPoint y: 23, endPoint x: 1059, endPoint y: 25, distance: 90.9
click at [1059, 25] on h1 "[PERSON_NAME]" at bounding box center [989, 22] width 170 height 23
copy h1 "funez"
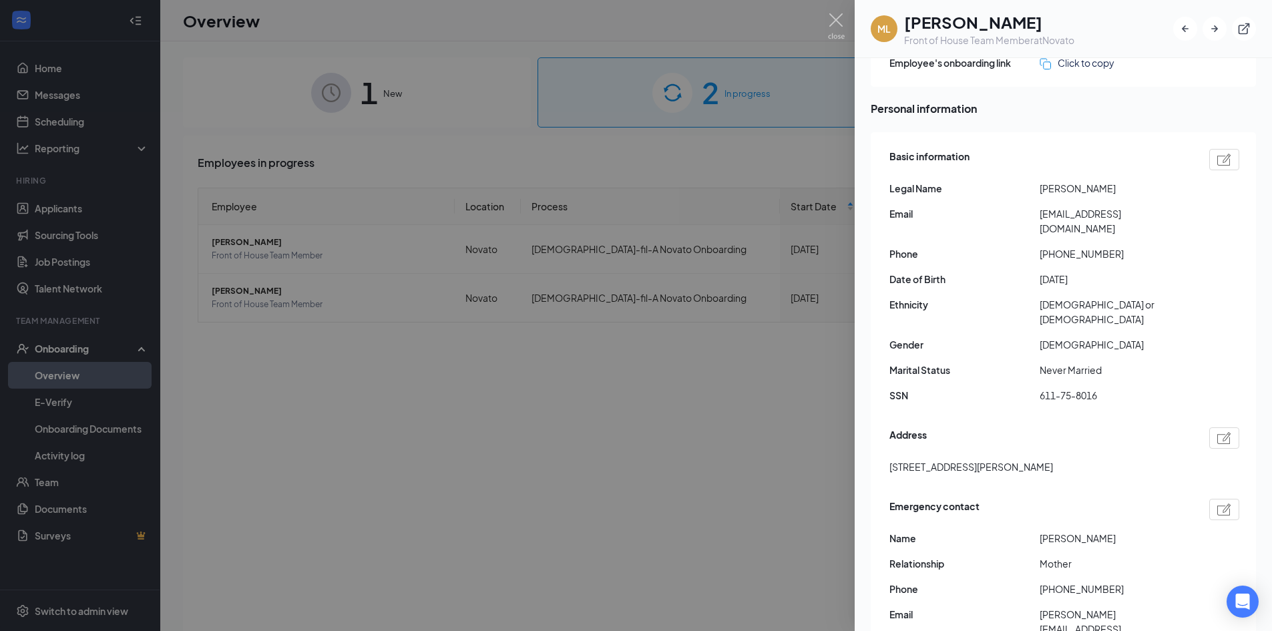
click at [968, 152] on span "Basic information" at bounding box center [930, 159] width 80 height 21
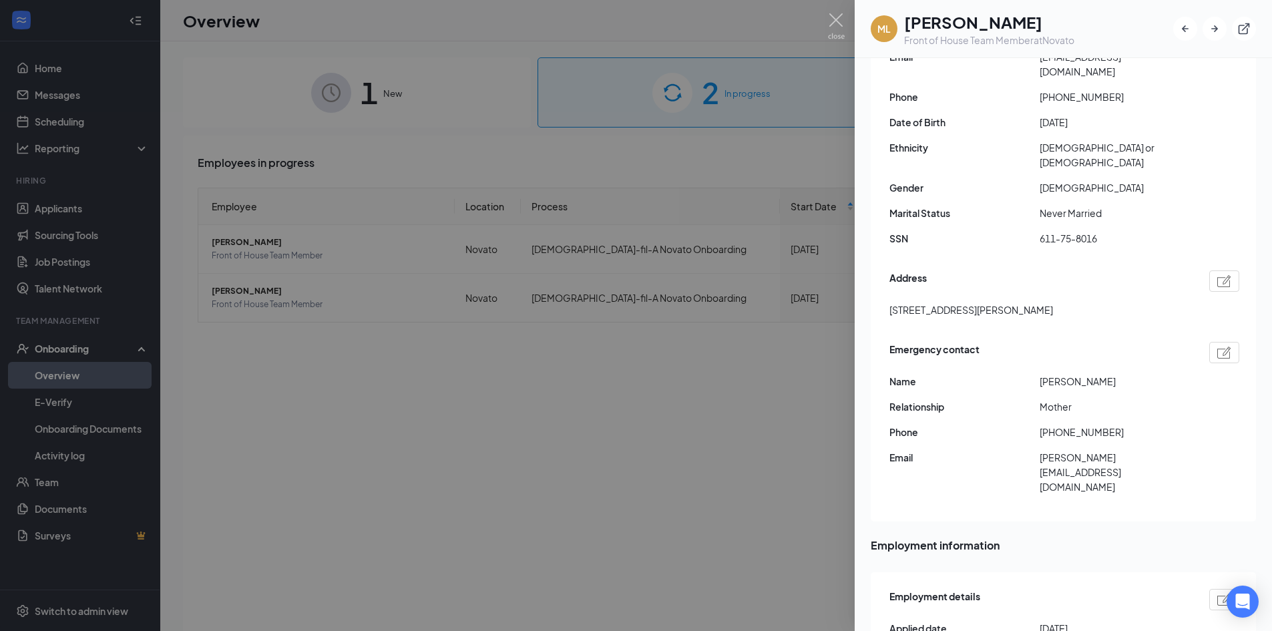
scroll to position [200, 0]
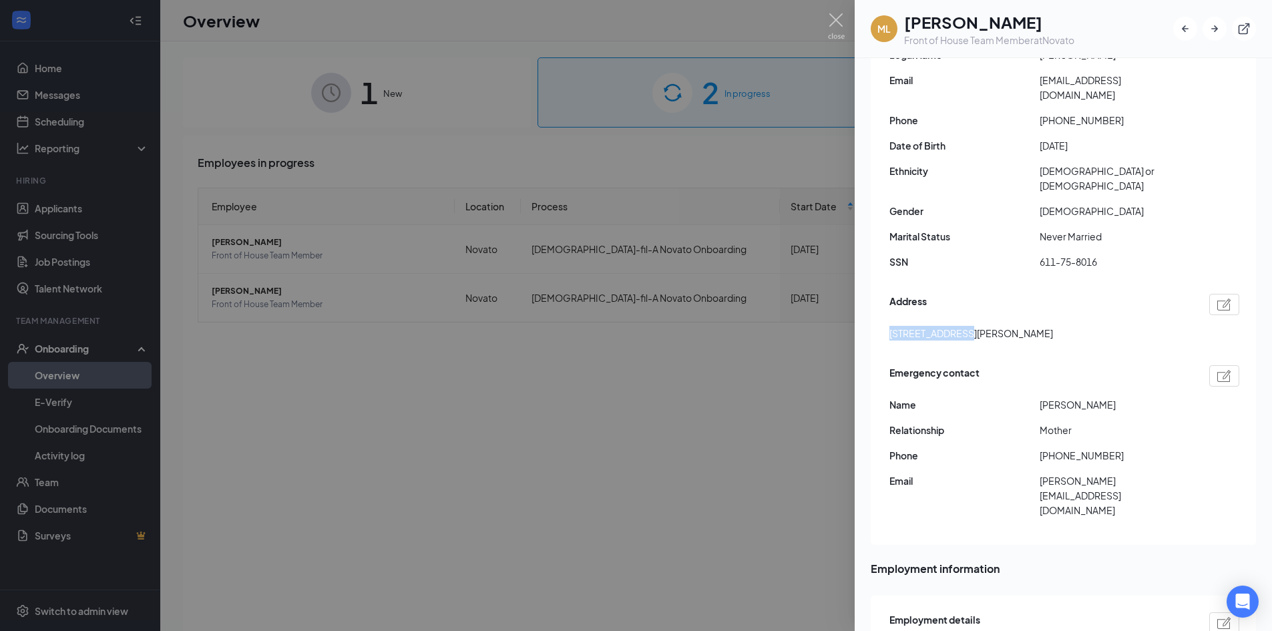
drag, startPoint x: 888, startPoint y: 304, endPoint x: 954, endPoint y: 312, distance: 66.6
click at [954, 312] on div "Basic information Legal Name marek L funez Email mar3k415@gmail.com Phone +1415…" at bounding box center [1063, 272] width 385 height 546
copy span "555 wilson ave"
drag, startPoint x: 1017, startPoint y: 306, endPoint x: 1059, endPoint y: 306, distance: 42.1
click at [1059, 326] on div "555 wilson ave novato CA US 94947" at bounding box center [1065, 333] width 350 height 15
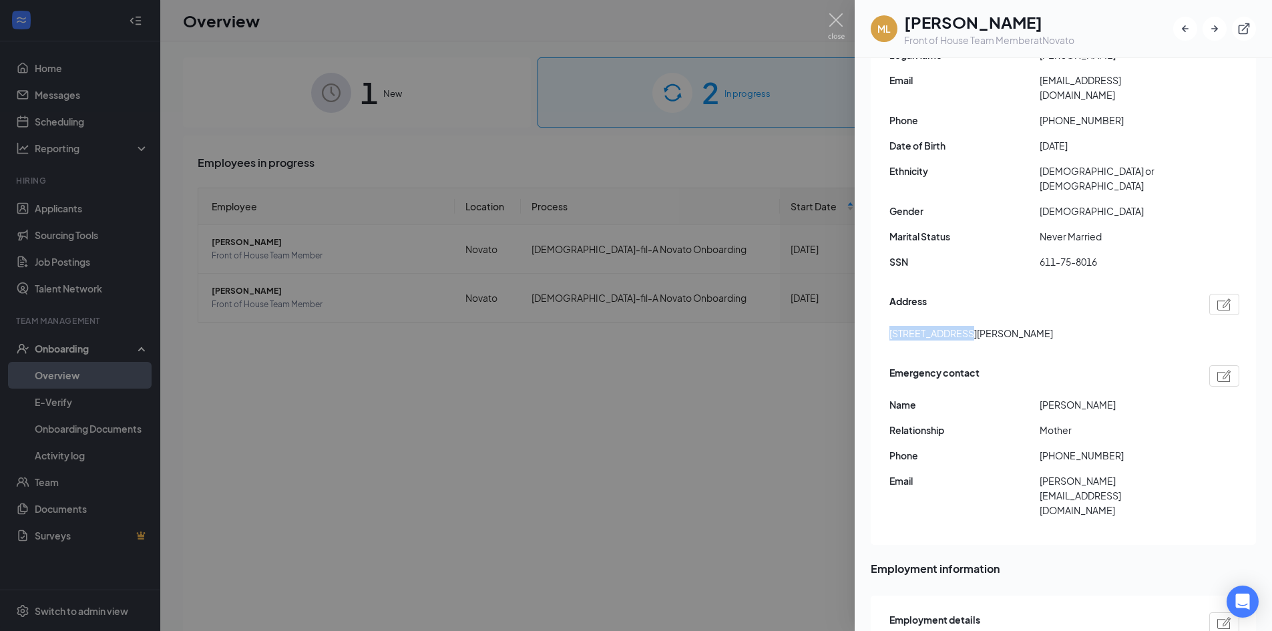
copy span "94947"
click at [988, 294] on div "Address" at bounding box center [1065, 304] width 350 height 21
drag, startPoint x: 1050, startPoint y: 426, endPoint x: 1151, endPoint y: 417, distance: 101.2
click at [1151, 417] on div "Emergency contact Name Michelle Funez Relationship Mother Phone +14153788932 Em…" at bounding box center [1065, 445] width 350 height 166
copy span "4153788932"
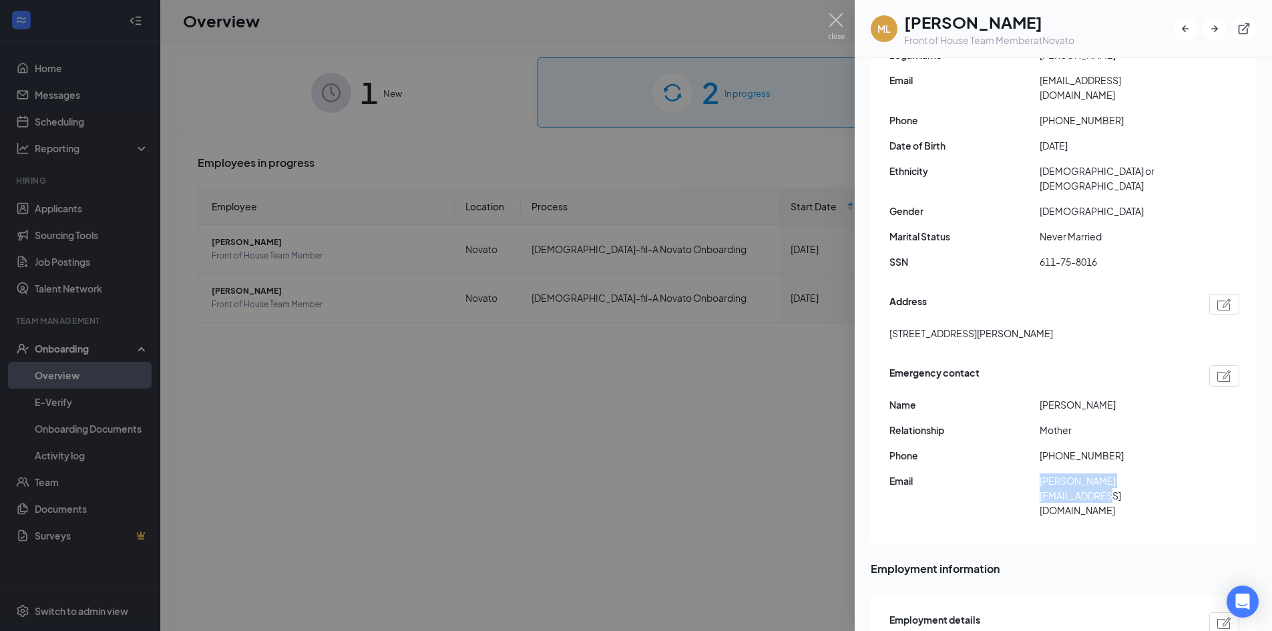
drag, startPoint x: 1036, startPoint y: 449, endPoint x: 1235, endPoint y: 468, distance: 199.9
click at [1234, 468] on div "Basic information Legal Name marek L funez Email mar3k415@gmail.com Phone +1415…" at bounding box center [1063, 272] width 385 height 546
copy div "michelle.my.bell@gmail.com"
click at [1017, 472] on div "Basic information Legal Name marek L funez Email mar3k415@gmail.com Phone +1415…" at bounding box center [1063, 272] width 385 height 546
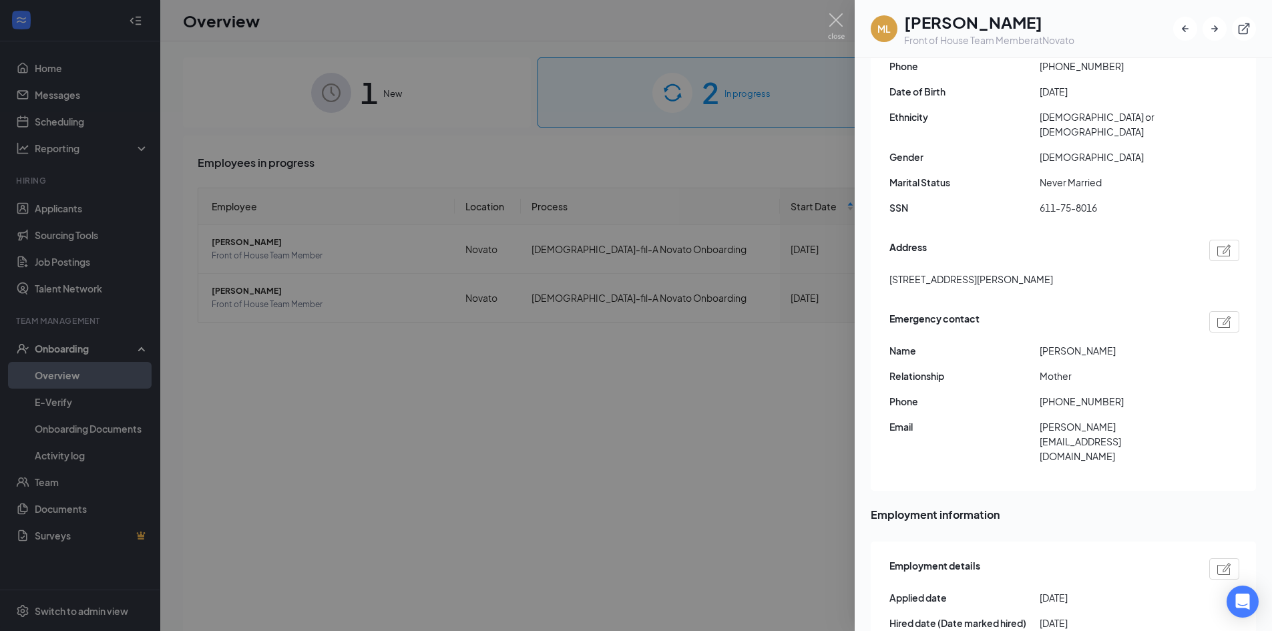
scroll to position [253, 0]
drag, startPoint x: 1039, startPoint y: 325, endPoint x: 1077, endPoint y: 331, distance: 38.5
click at [1077, 331] on div "Emergency contact Name Michelle Funez Relationship Mother Phone +14153788932 Em…" at bounding box center [1065, 392] width 350 height 166
copy div "Michelle"
drag, startPoint x: 1078, startPoint y: 325, endPoint x: 1157, endPoint y: 321, distance: 78.9
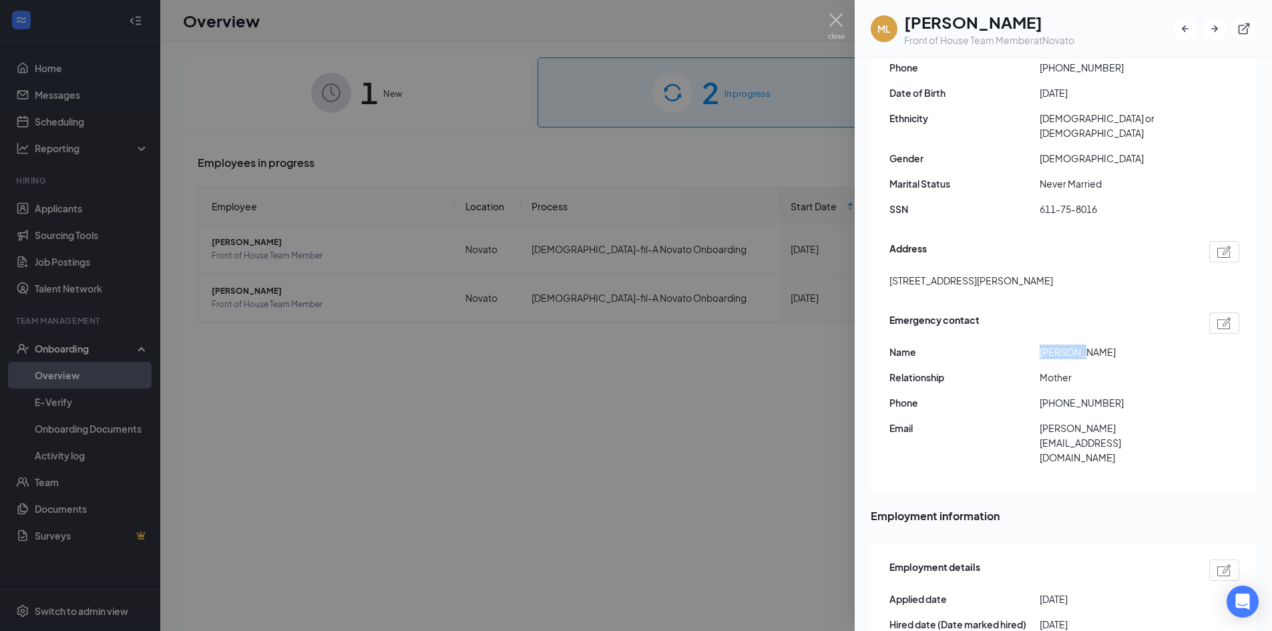
click at [1157, 345] on span "Michelle Funez" at bounding box center [1115, 352] width 150 height 15
copy span "Funez"
click at [1157, 370] on span "Mother" at bounding box center [1115, 377] width 150 height 15
drag, startPoint x: 1051, startPoint y: 373, endPoint x: 1126, endPoint y: 372, distance: 75.5
click at [1126, 395] on span "+14153788932" at bounding box center [1115, 402] width 150 height 15
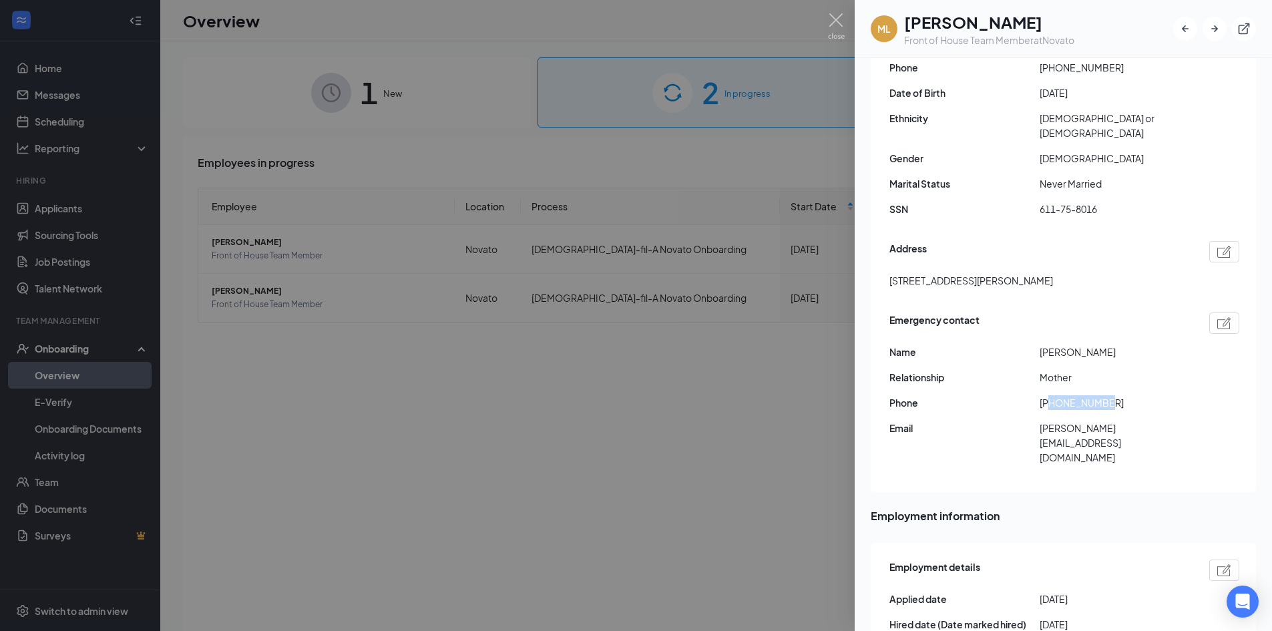
copy span "4153788932"
click at [1027, 421] on span "Email" at bounding box center [965, 428] width 150 height 15
drag, startPoint x: 1037, startPoint y: 400, endPoint x: 1183, endPoint y: 401, distance: 146.3
click at [1183, 421] on div "Email michelle.my.bell@gmail.com" at bounding box center [1065, 443] width 350 height 44
copy div "michelle.my.bell@gmail.com"
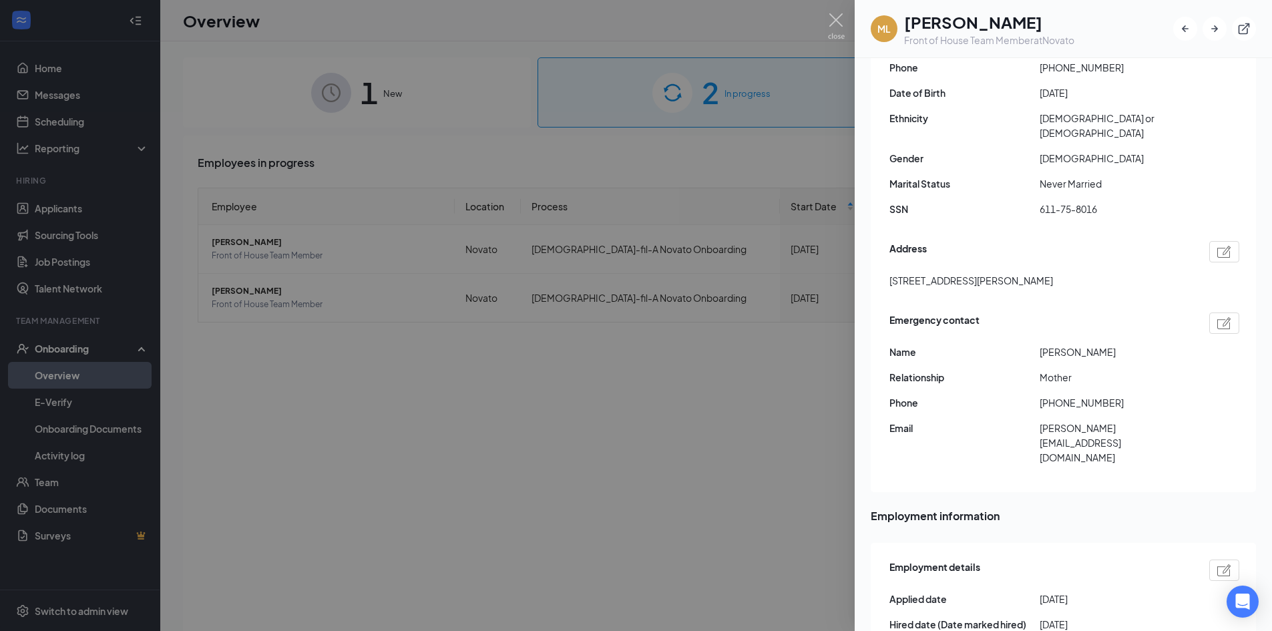
click at [1106, 313] on div "Emergency contact" at bounding box center [1065, 323] width 350 height 21
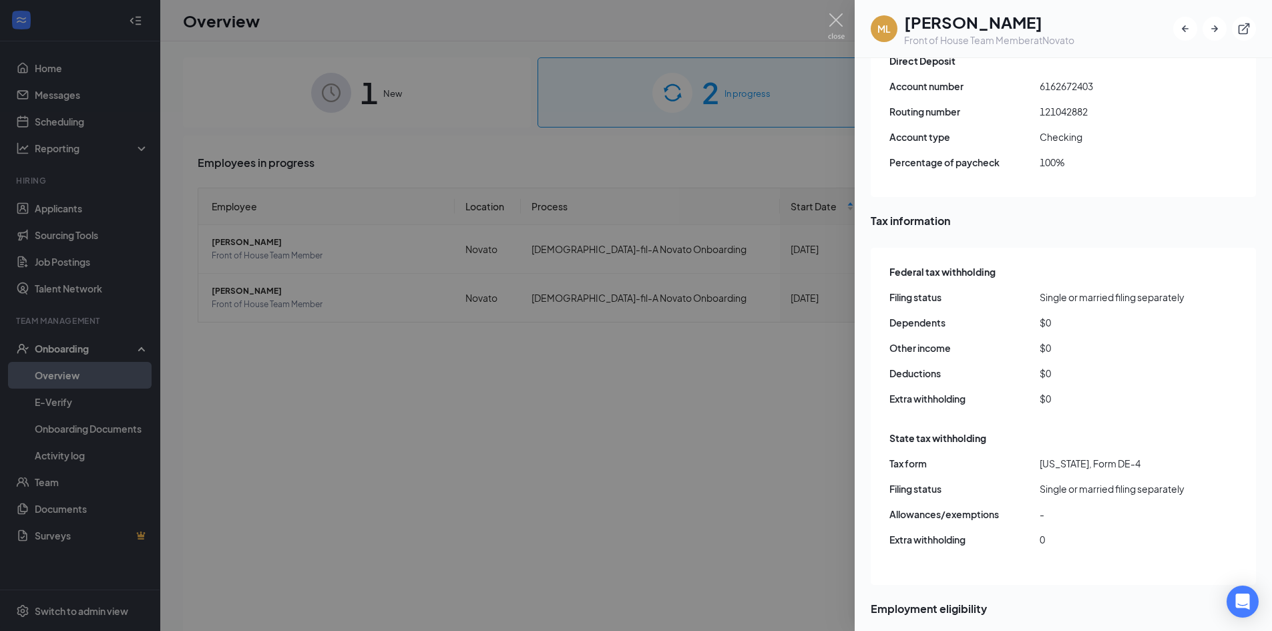
scroll to position [1121, 0]
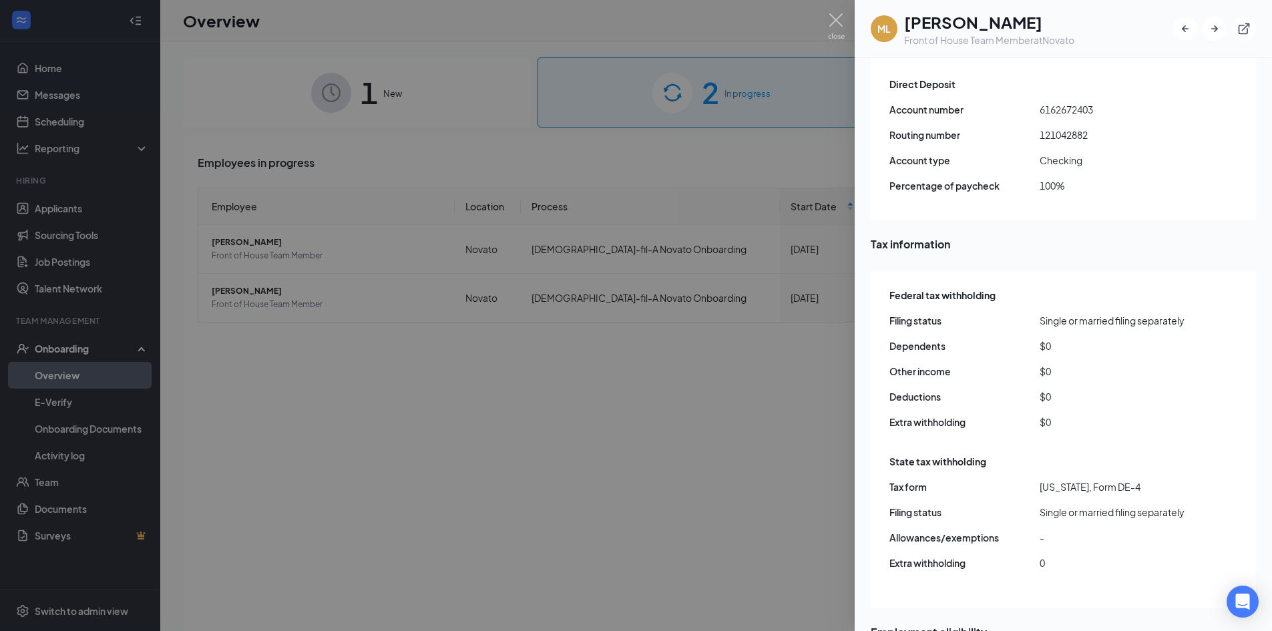
click at [500, 51] on div at bounding box center [636, 315] width 1272 height 631
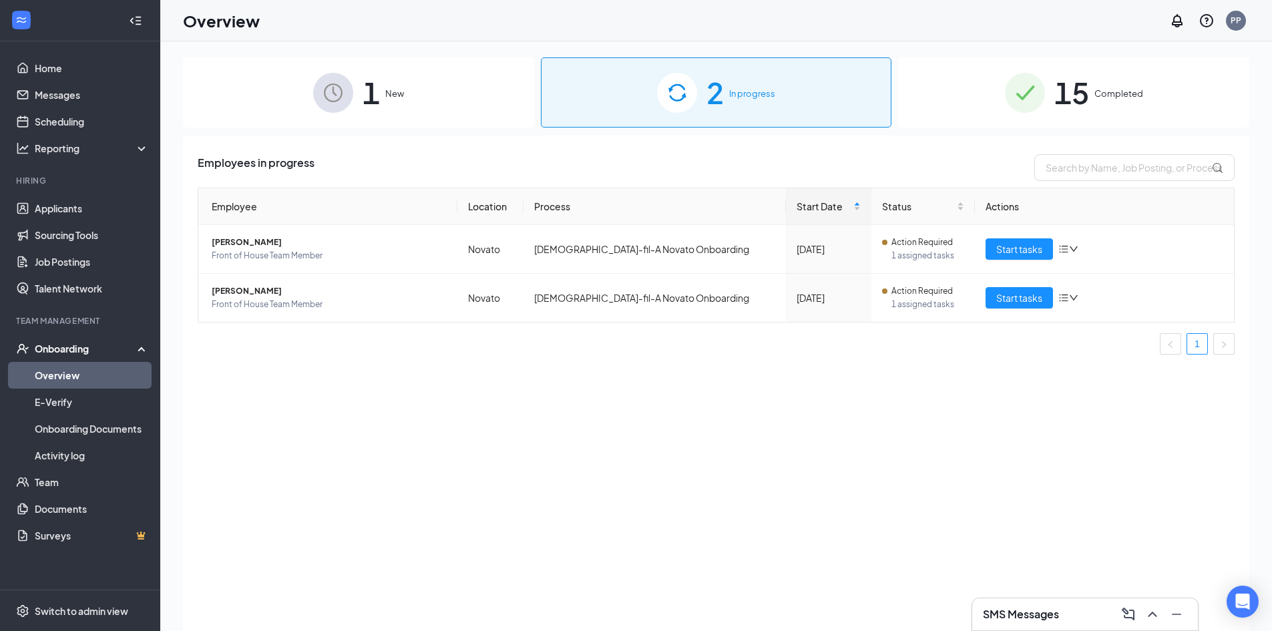
click at [77, 382] on link "Overview" at bounding box center [92, 375] width 114 height 27
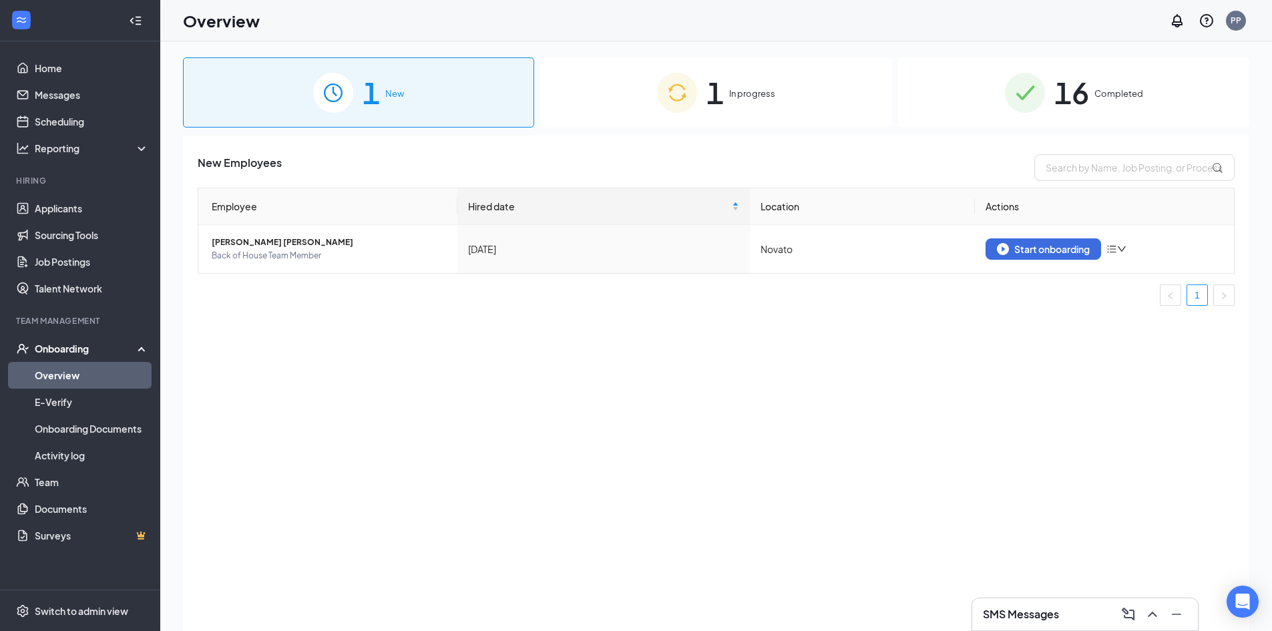
click at [705, 82] on div "1 In progress" at bounding box center [716, 92] width 351 height 70
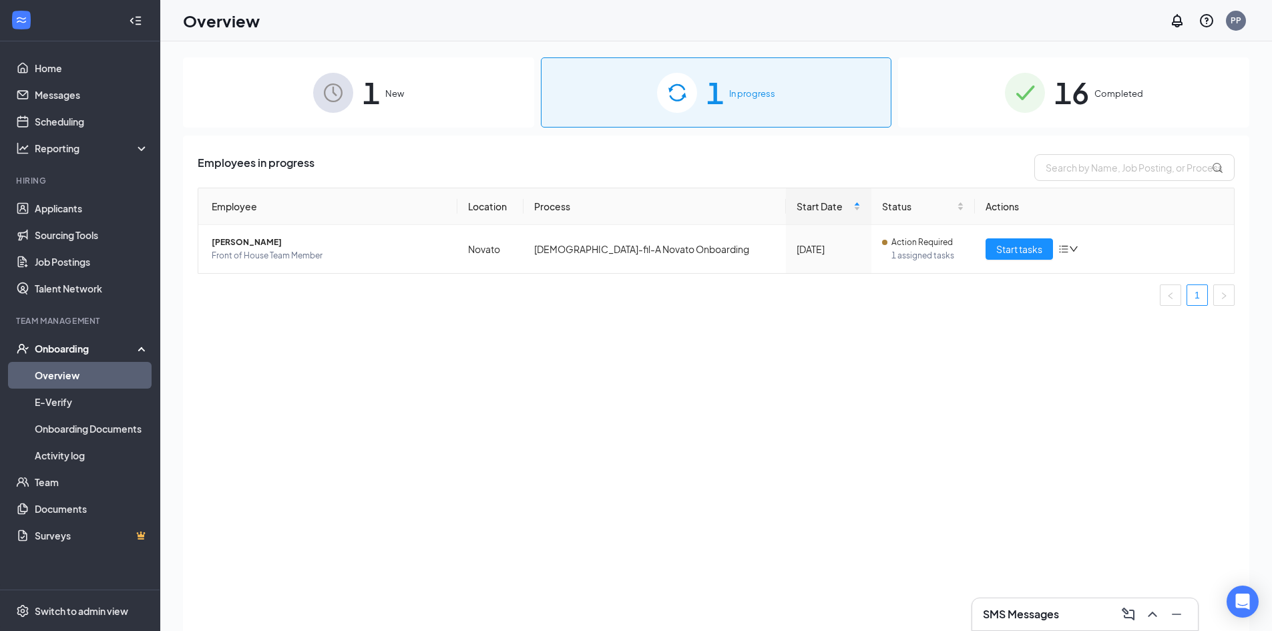
click at [1007, 98] on img at bounding box center [1025, 93] width 40 height 40
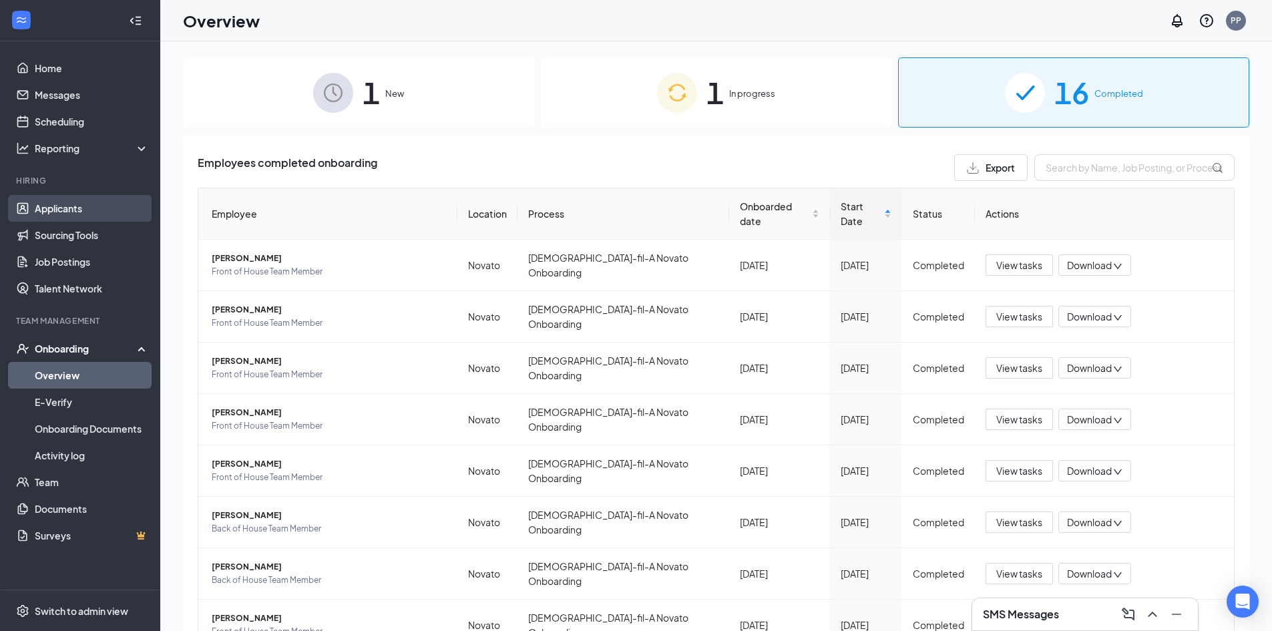
click at [41, 208] on link "Applicants" at bounding box center [92, 208] width 114 height 27
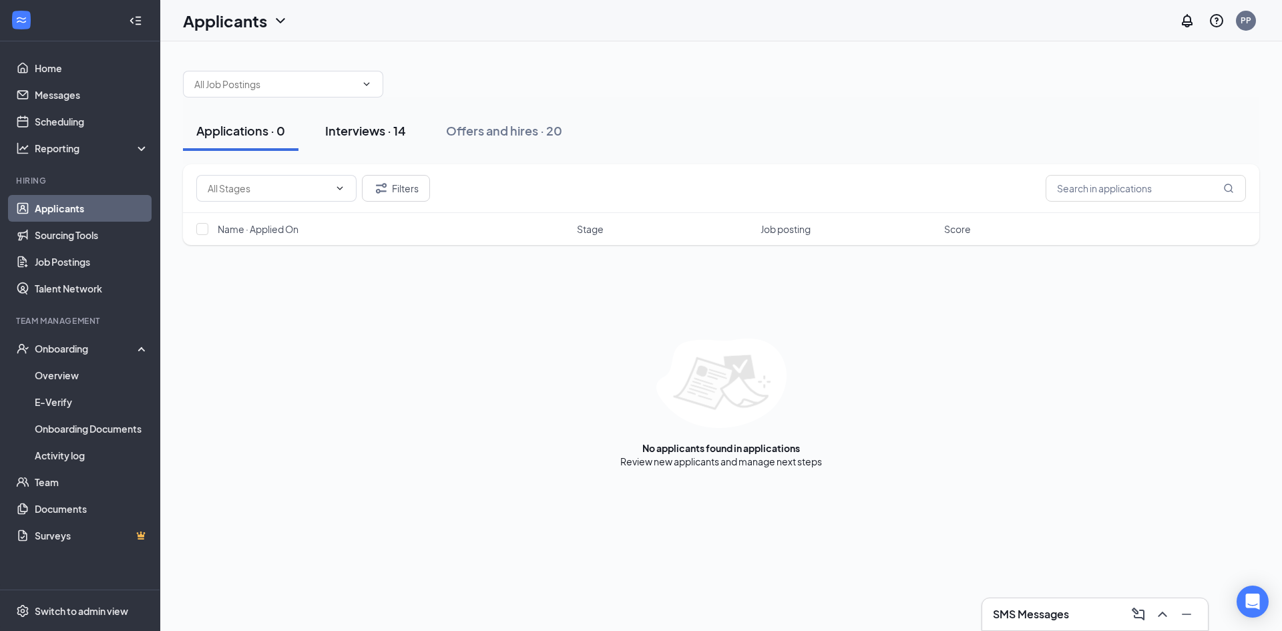
click at [356, 124] on button "Interviews · 14" at bounding box center [366, 131] width 108 height 40
